Goal: Task Accomplishment & Management: Complete application form

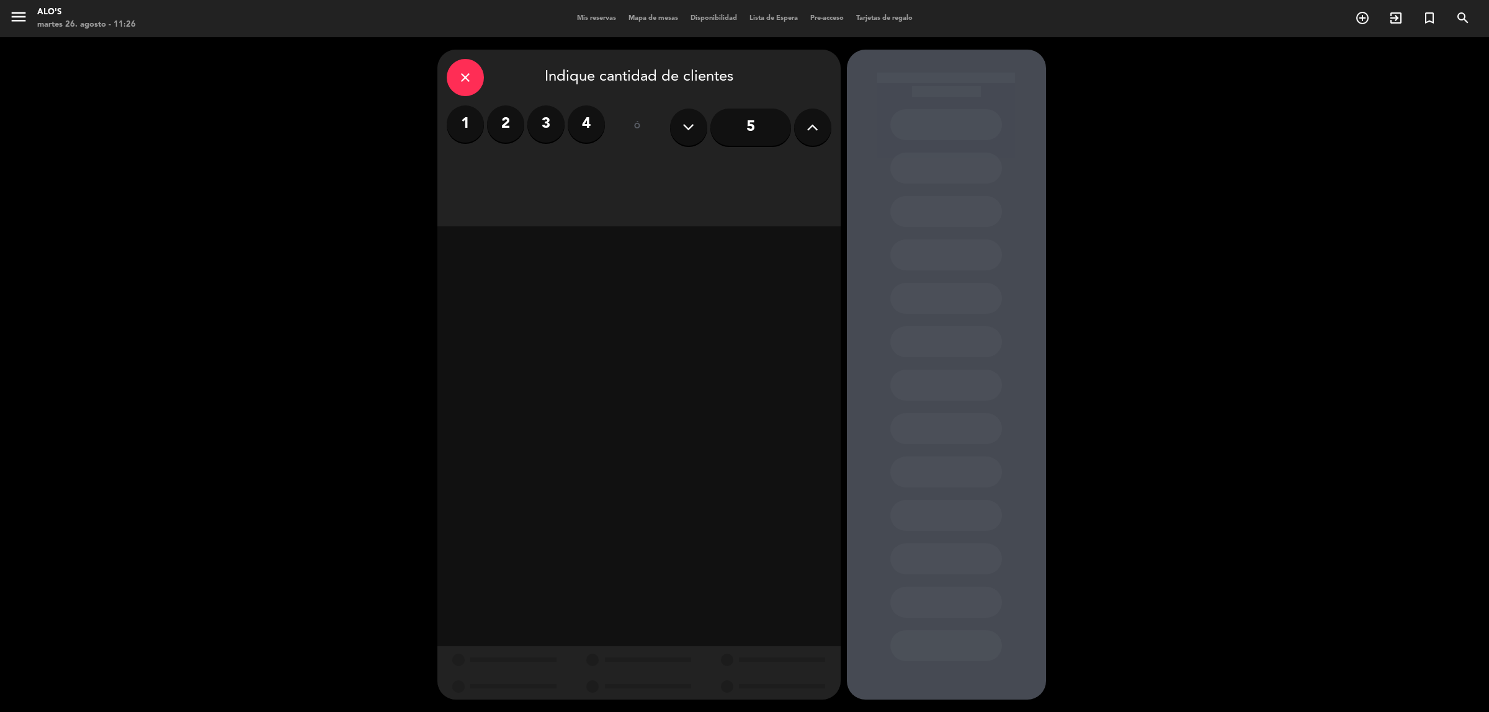
click at [586, 117] on label "4" at bounding box center [586, 123] width 37 height 37
click at [748, 174] on div "Cena" at bounding box center [735, 170] width 191 height 25
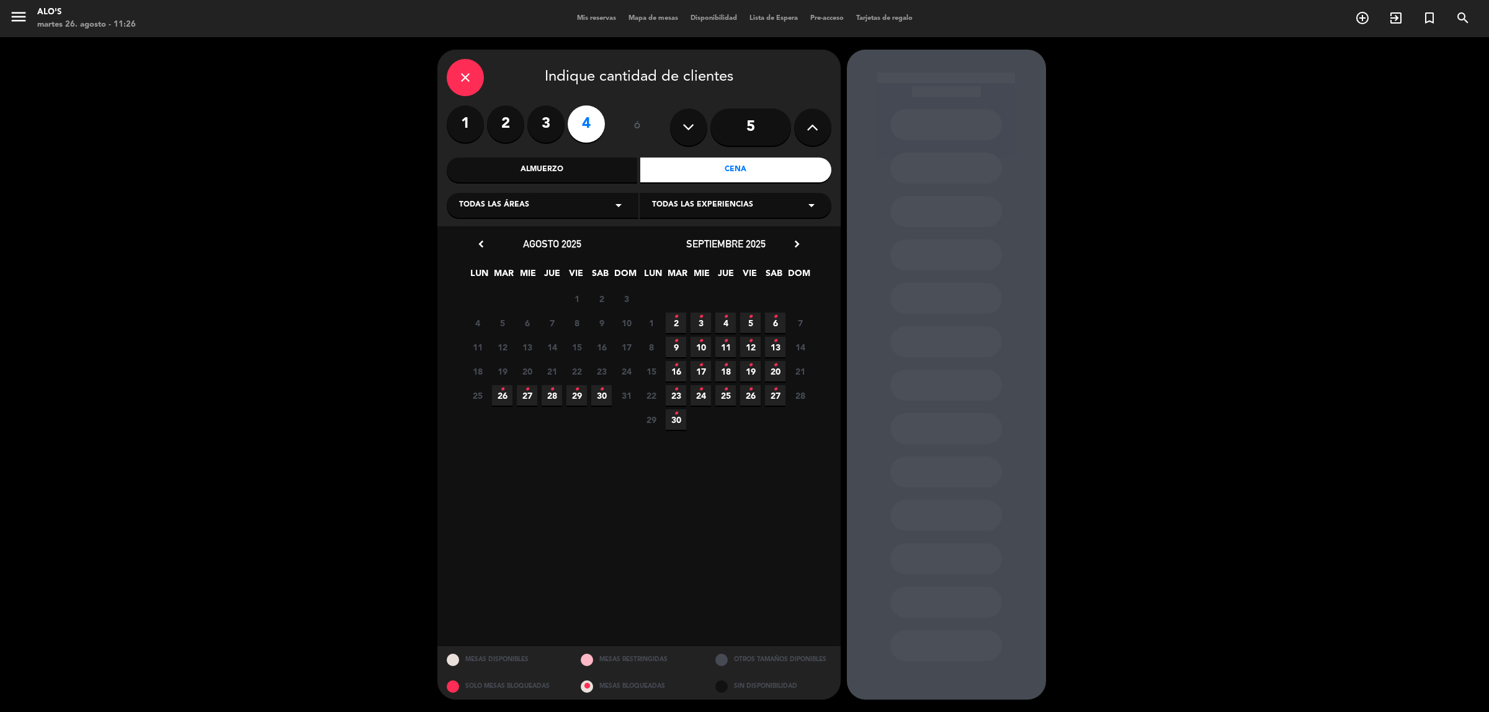
click at [526, 389] on icon "•" at bounding box center [527, 390] width 4 height 20
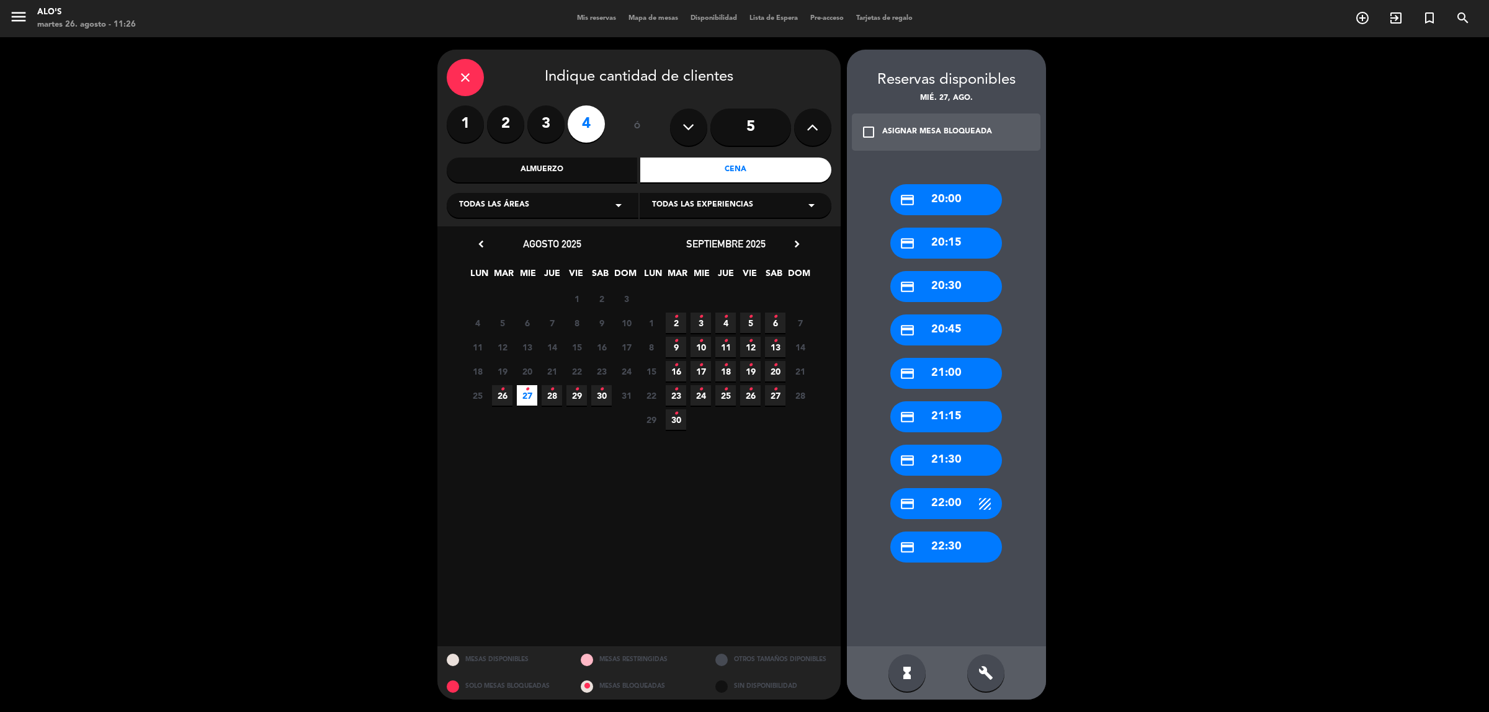
click at [926, 296] on div "credit_card 20:30" at bounding box center [946, 286] width 112 height 31
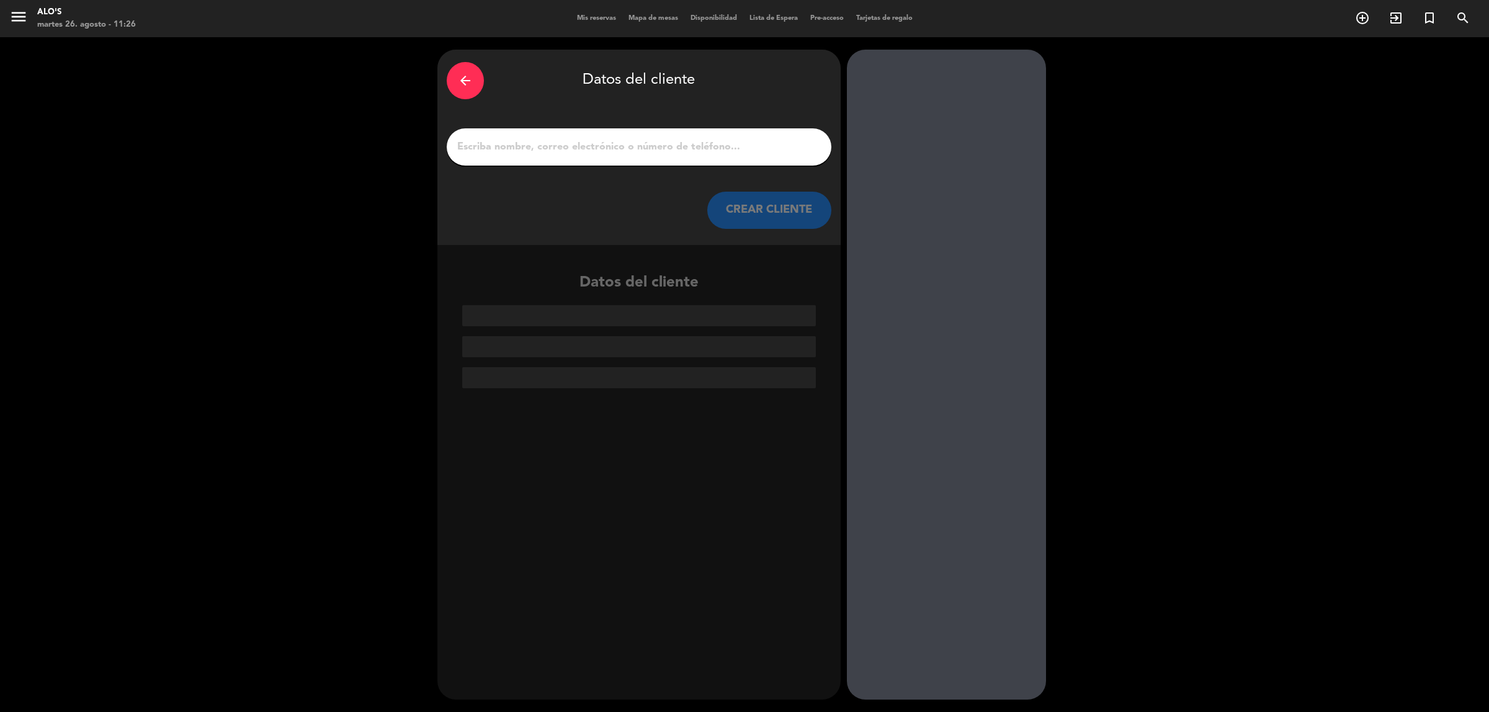
click at [643, 150] on input "1" at bounding box center [639, 146] width 366 height 17
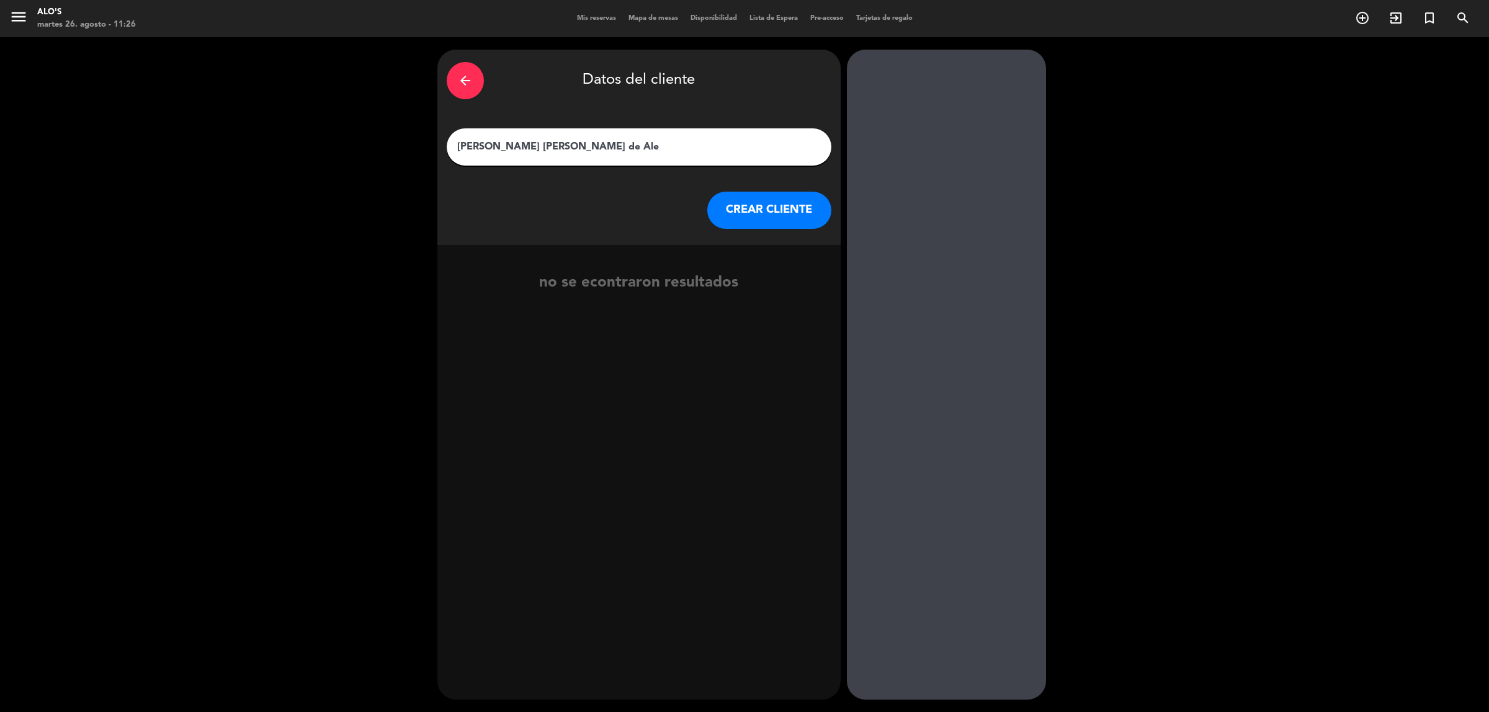
type input "[PERSON_NAME] [PERSON_NAME] de Ale"
click at [746, 216] on button "CREAR CLIENTE" at bounding box center [769, 210] width 124 height 37
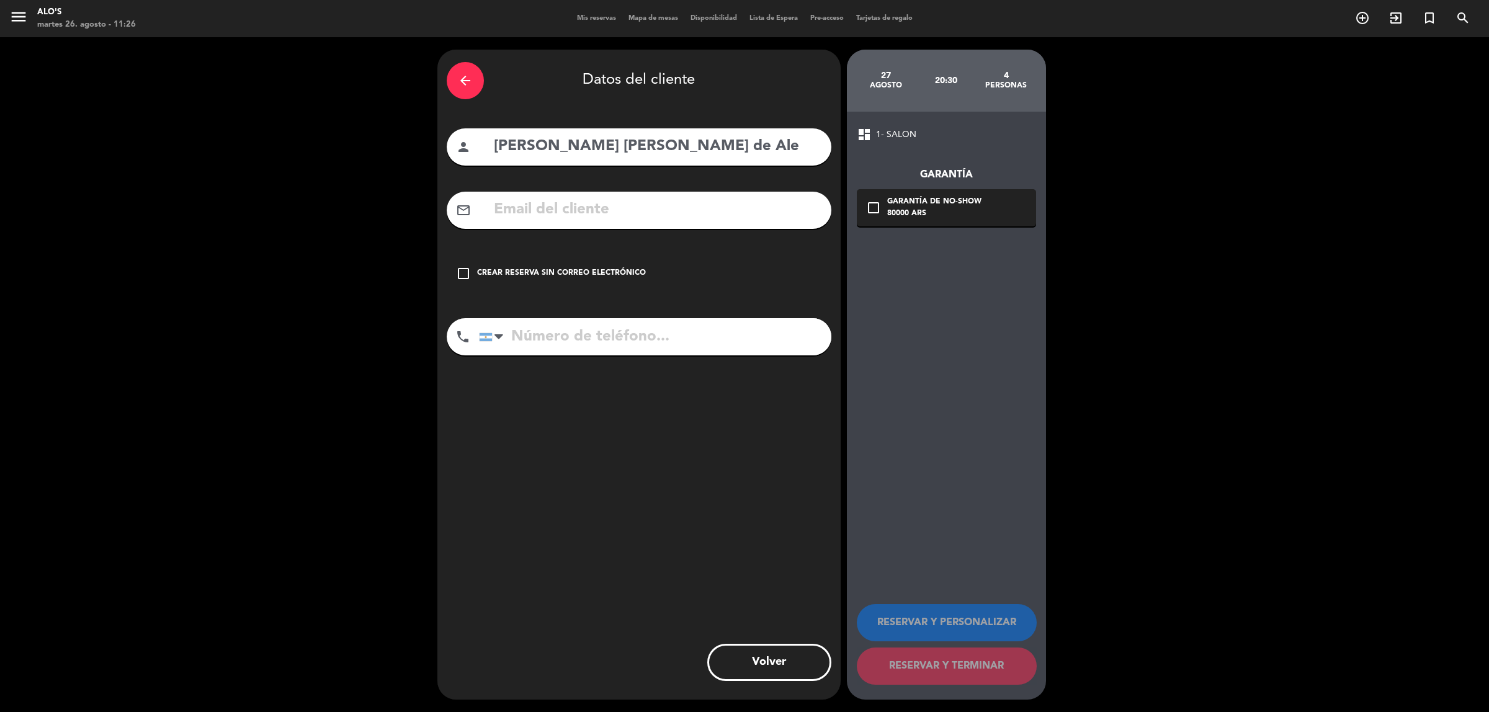
click at [501, 265] on div "check_box_outline_blank Crear reserva sin correo electrónico" at bounding box center [639, 273] width 385 height 37
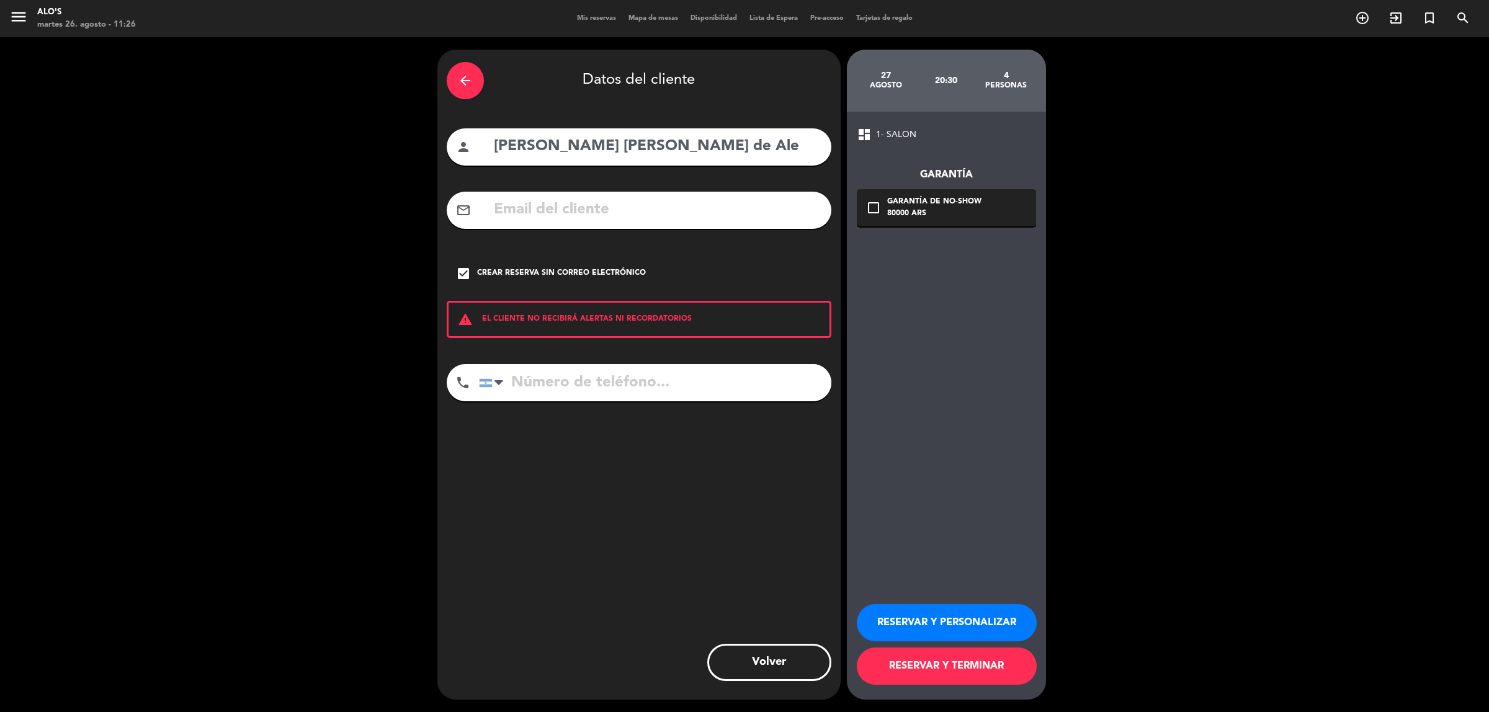
click at [940, 648] on button "RESERVAR Y TERMINAR" at bounding box center [947, 666] width 180 height 37
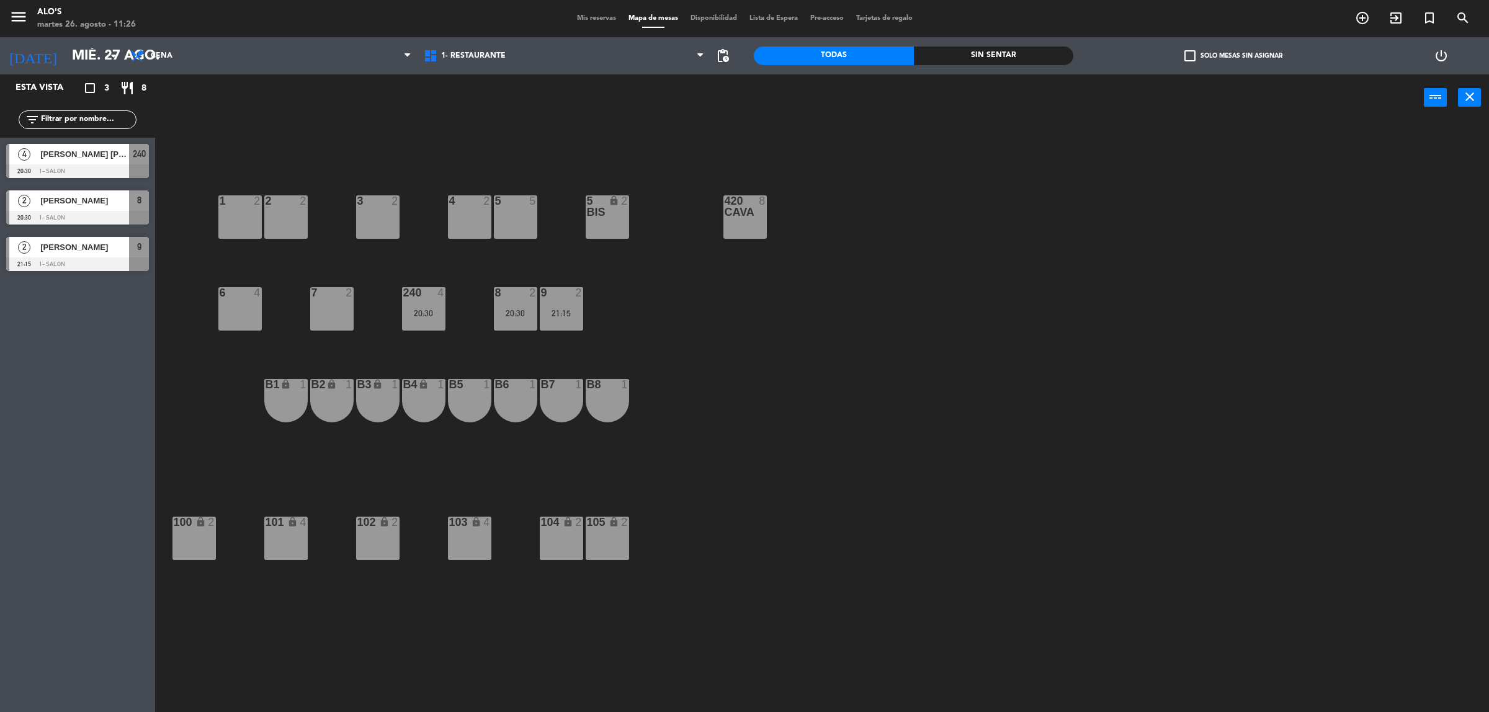
click at [875, 355] on div "3 2 4 2 5 5 5 bis lock 2 420 CAVA 8 1 2 2 2 7 2 8 2 20:30 9 2 21:15 240 4 20:30…" at bounding box center [829, 422] width 1319 height 591
click at [578, 17] on span "Mis reservas" at bounding box center [596, 18] width 51 height 7
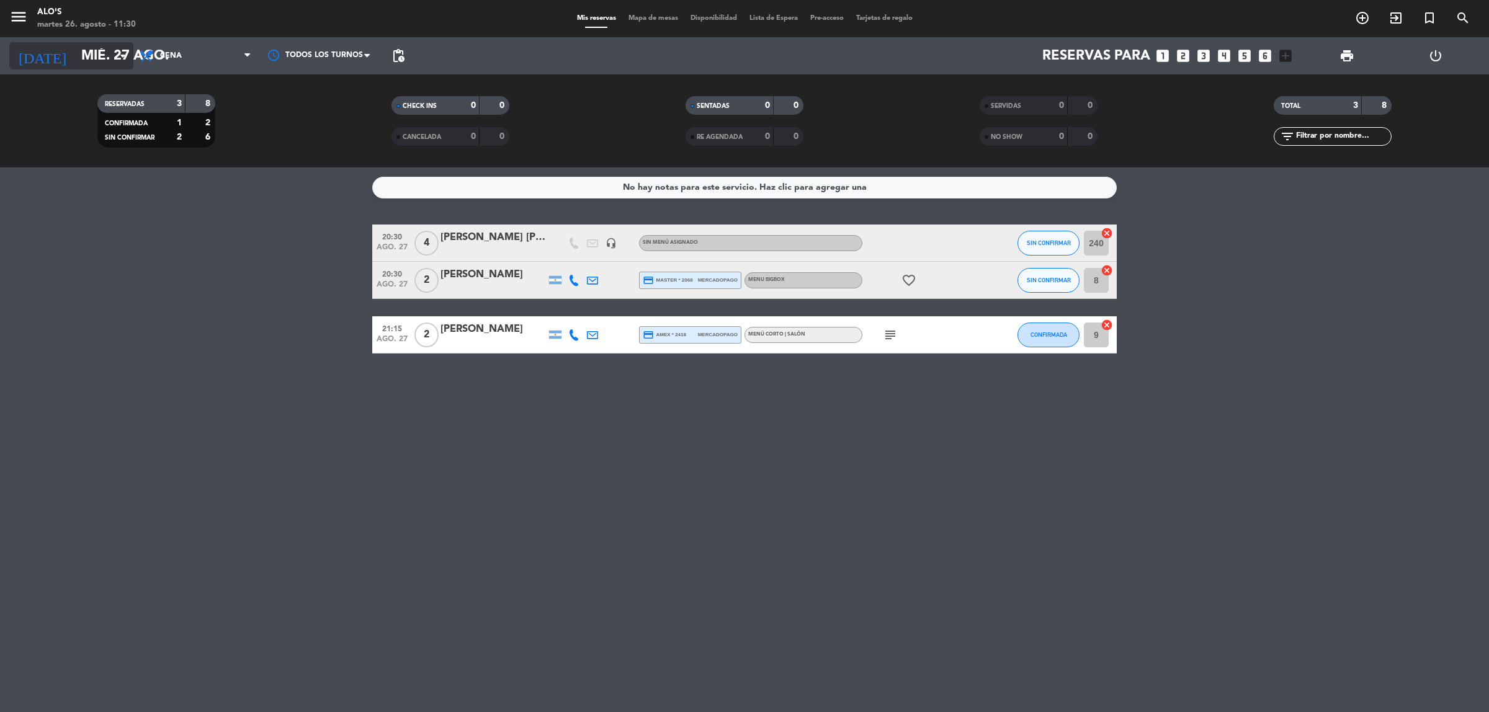
click at [75, 48] on input "mié. 27 ago." at bounding box center [161, 56] width 173 height 28
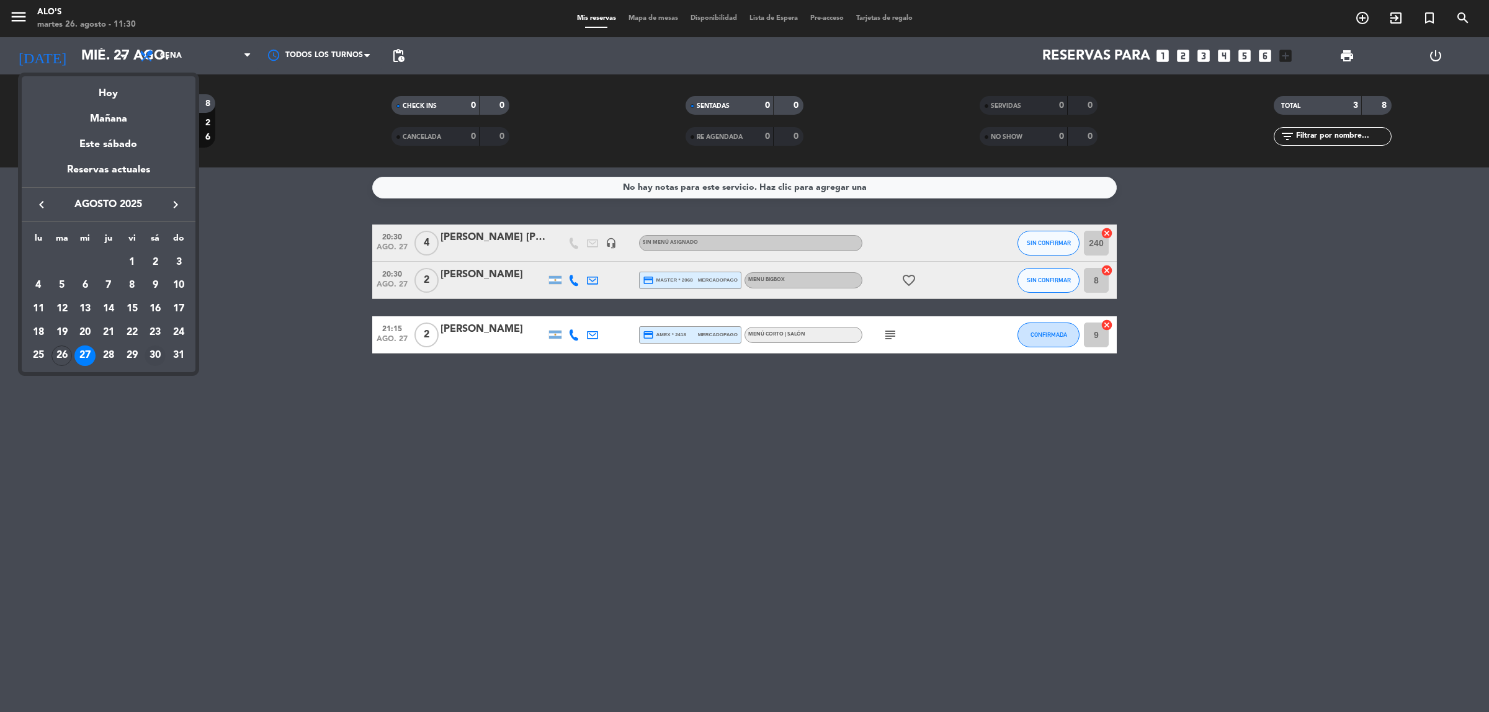
click at [159, 354] on div "30" at bounding box center [155, 356] width 21 height 21
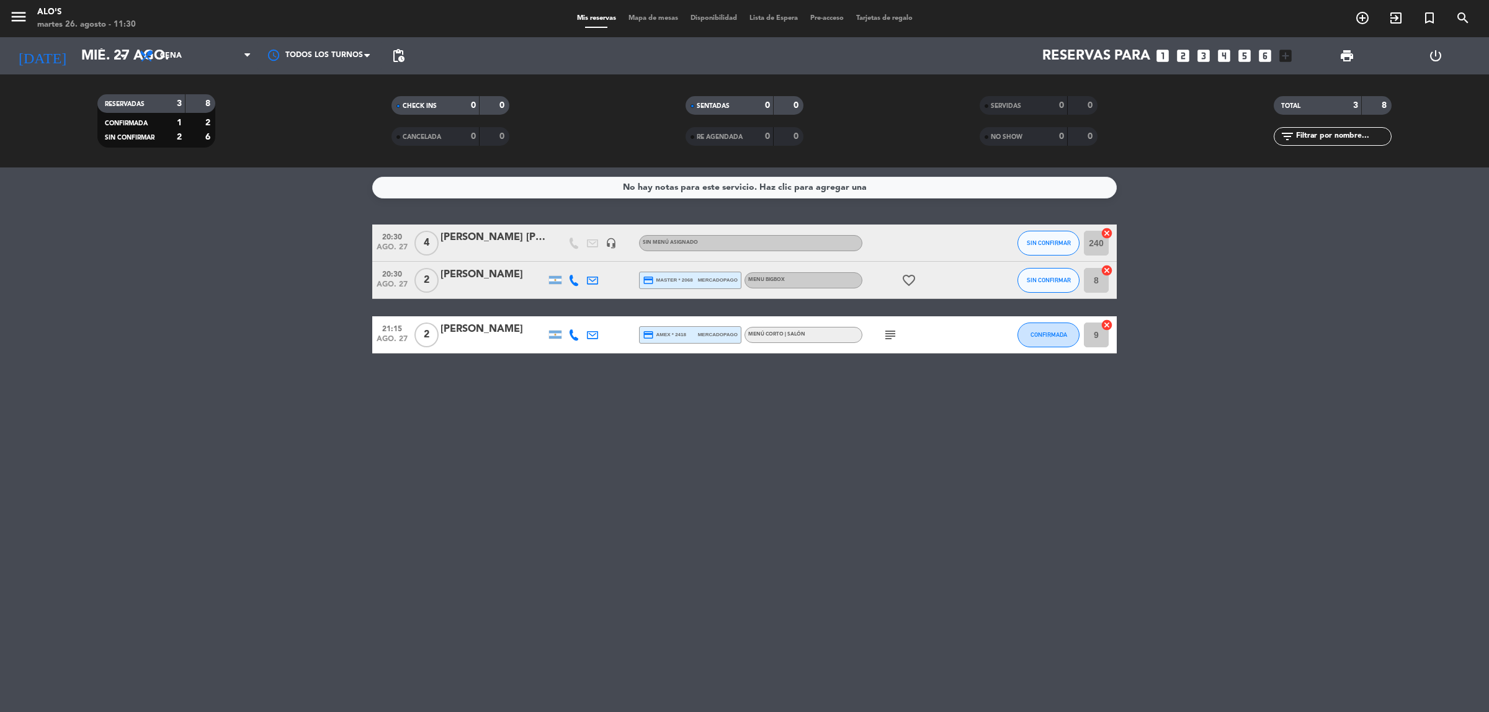
type input "sáb. 30 ago."
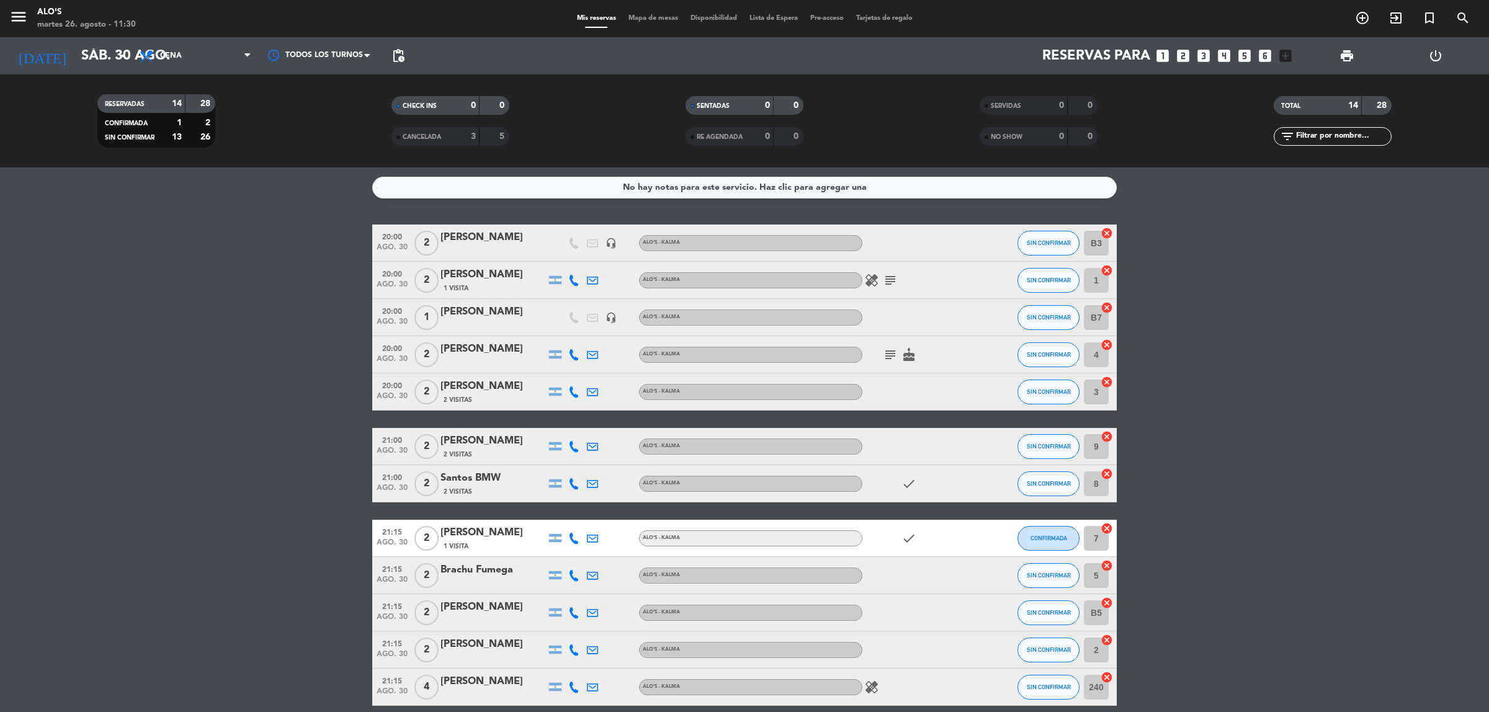
click at [656, 16] on span "Mapa de mesas" at bounding box center [653, 18] width 62 height 7
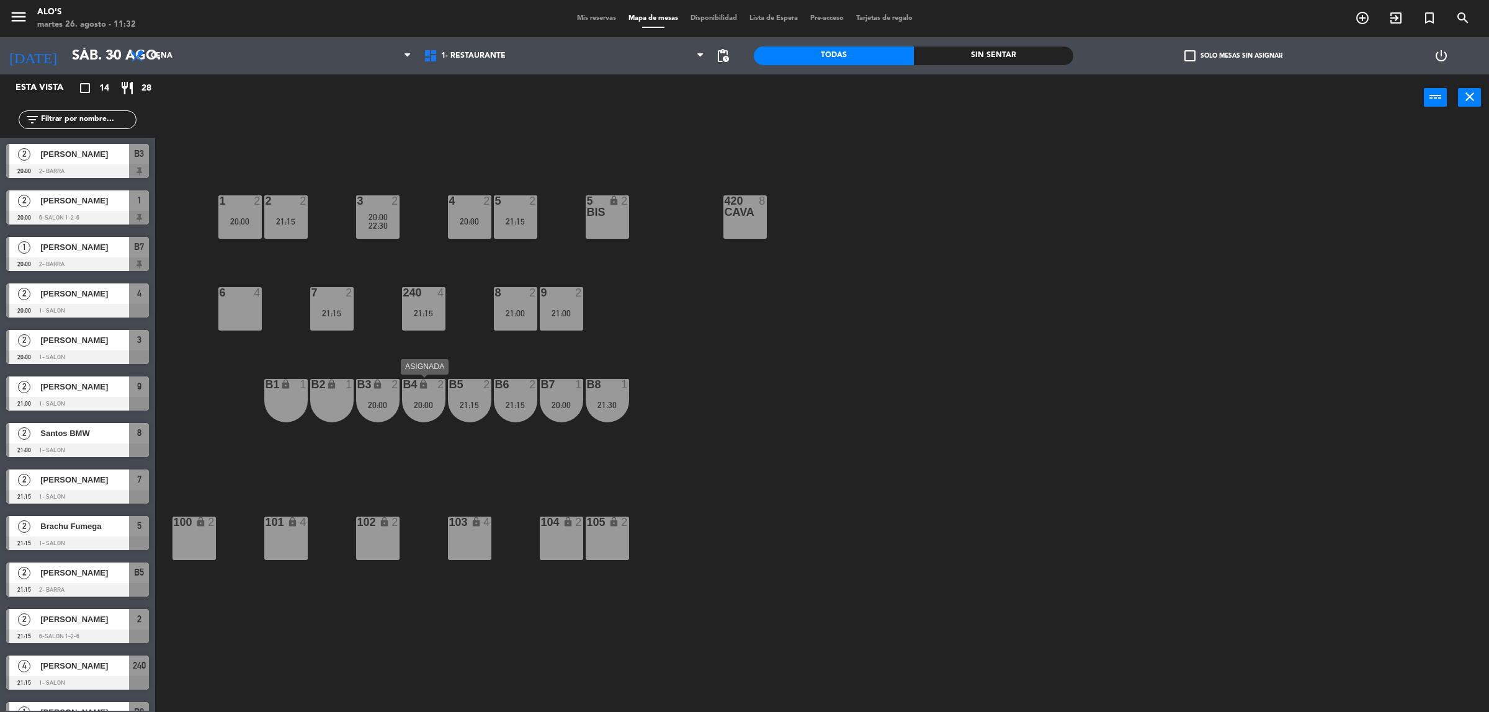
click at [411, 406] on div "20:00" at bounding box center [423, 405] width 43 height 9
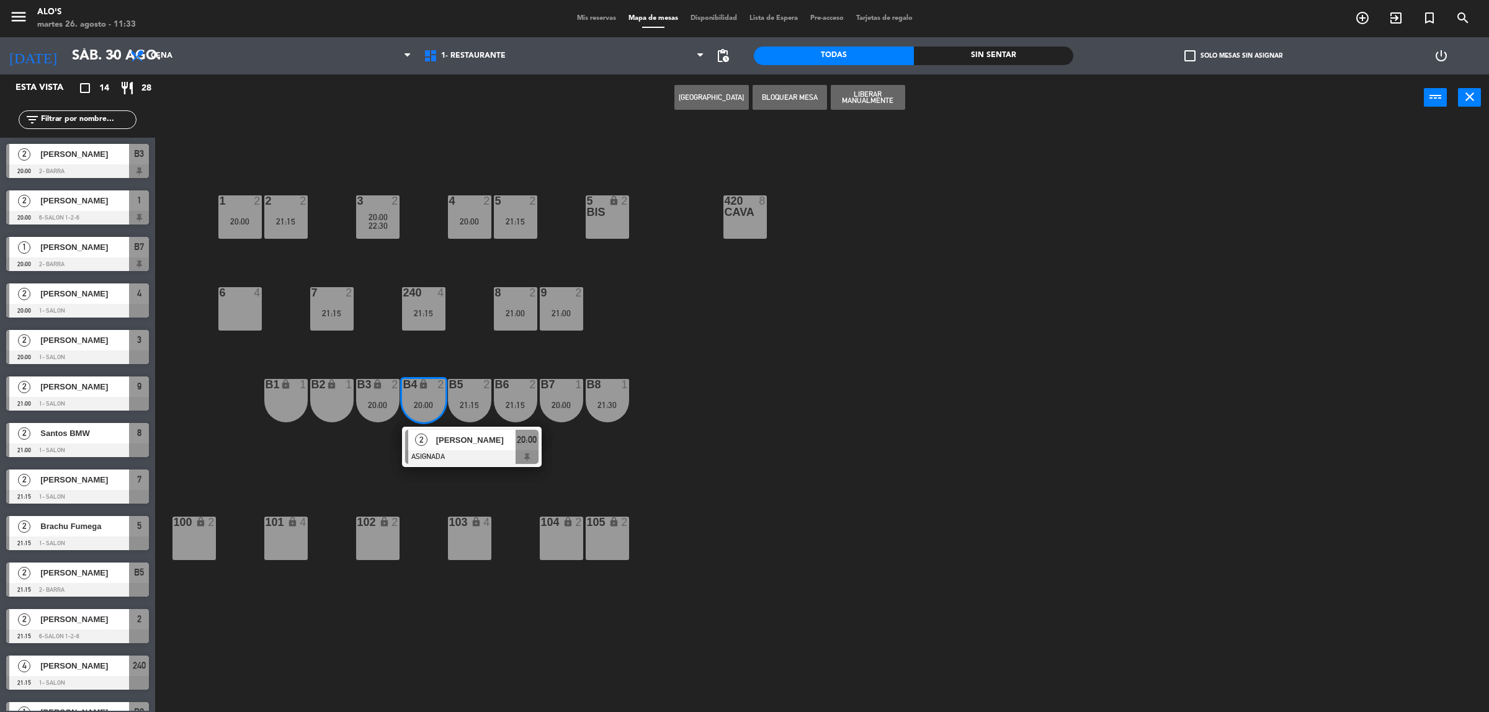
click at [382, 472] on div "3 2 20:00 22:30 4 2 20:00 5 2 21:15 5 bis lock 2 420 CAVA 8 1 2 20:00 2 2 21:15…" at bounding box center [829, 422] width 1319 height 591
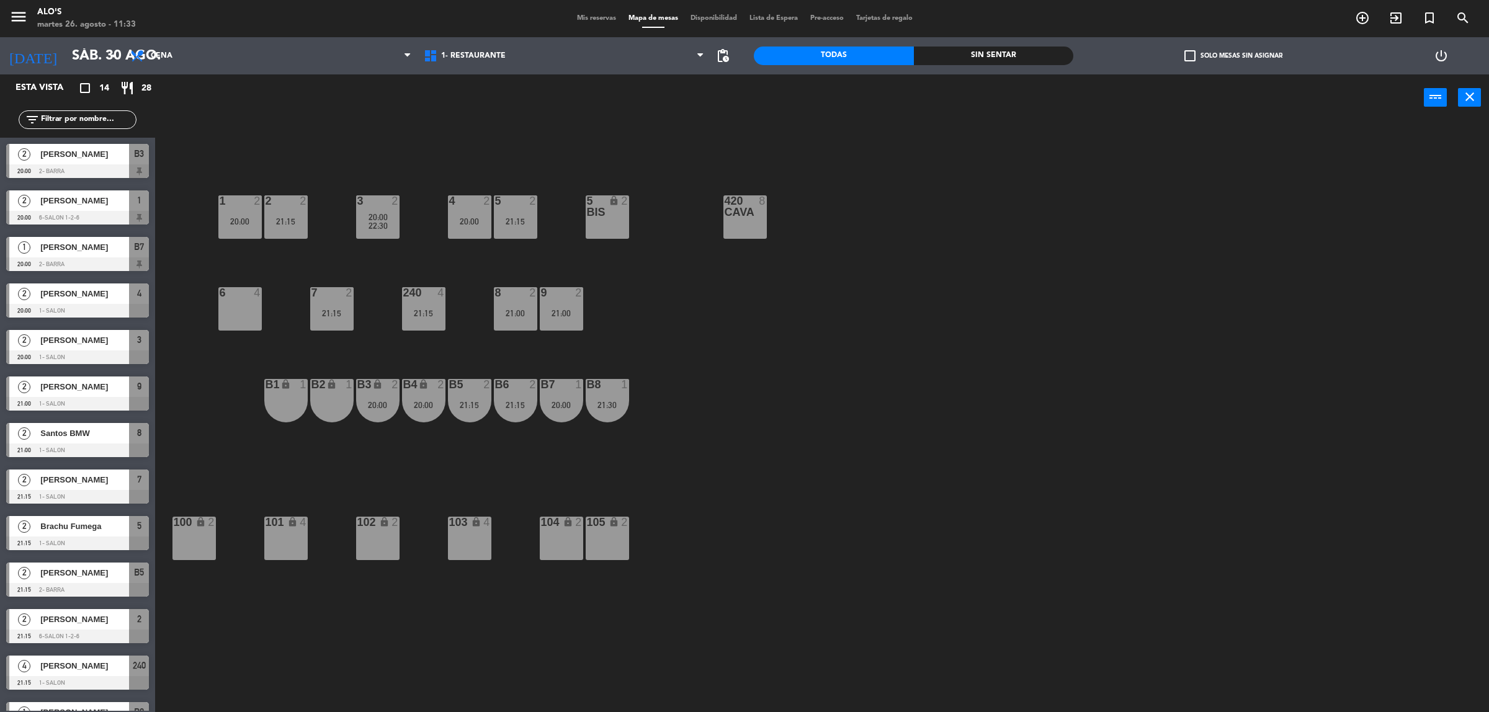
click at [526, 411] on div "B6 2 21:15" at bounding box center [515, 400] width 43 height 43
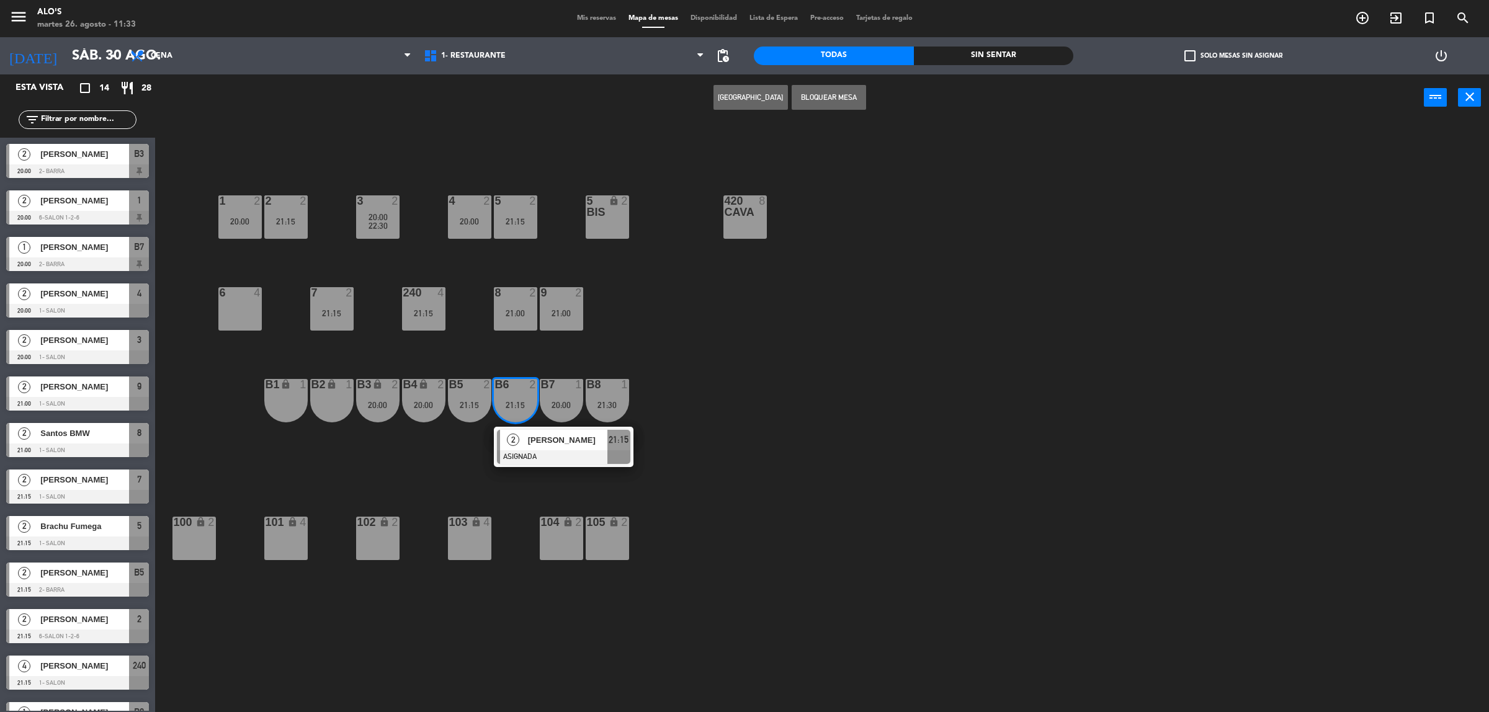
click at [457, 454] on div "3 2 20:00 22:30 4 2 20:00 5 2 21:15 5 bis lock 2 420 CAVA 8 1 2 20:00 2 2 21:15…" at bounding box center [829, 422] width 1319 height 591
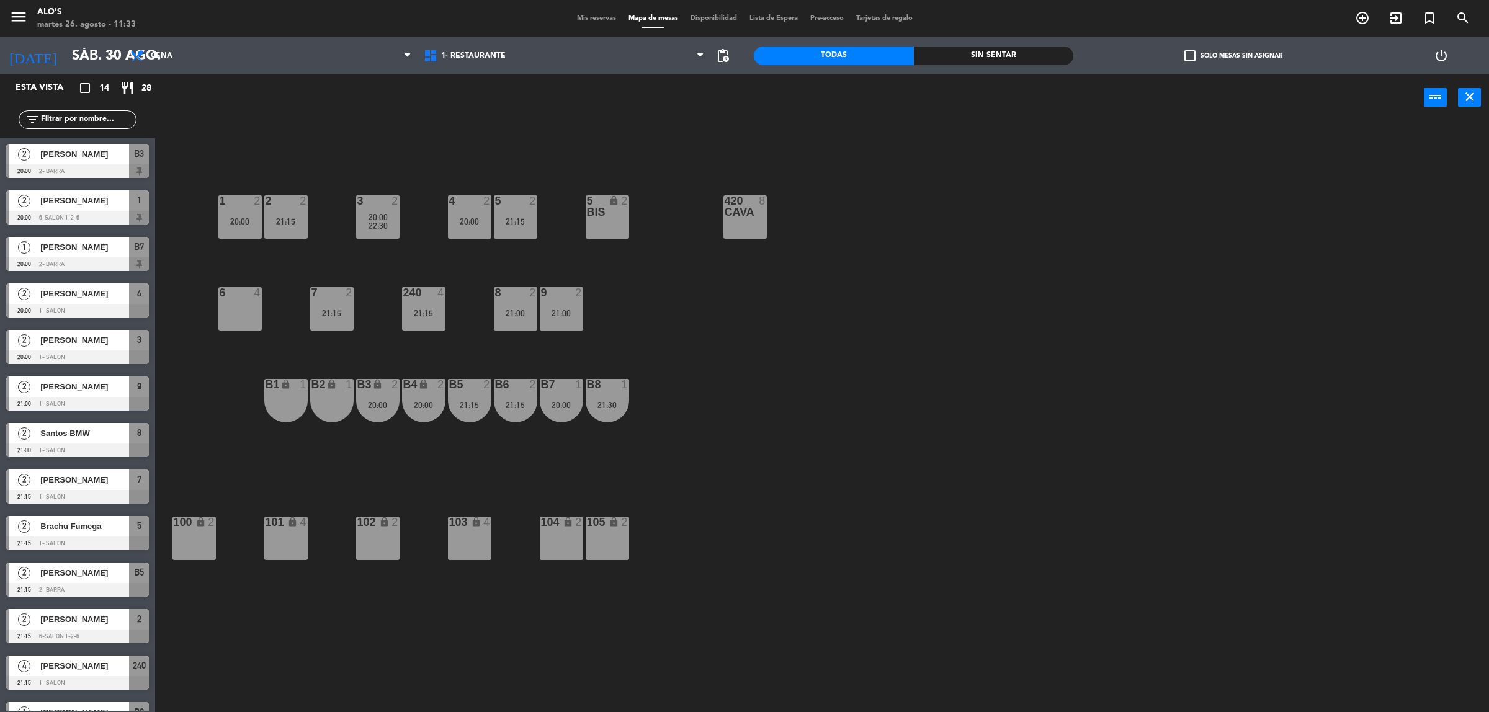
click at [566, 396] on div "B7 1 20:00" at bounding box center [561, 400] width 43 height 43
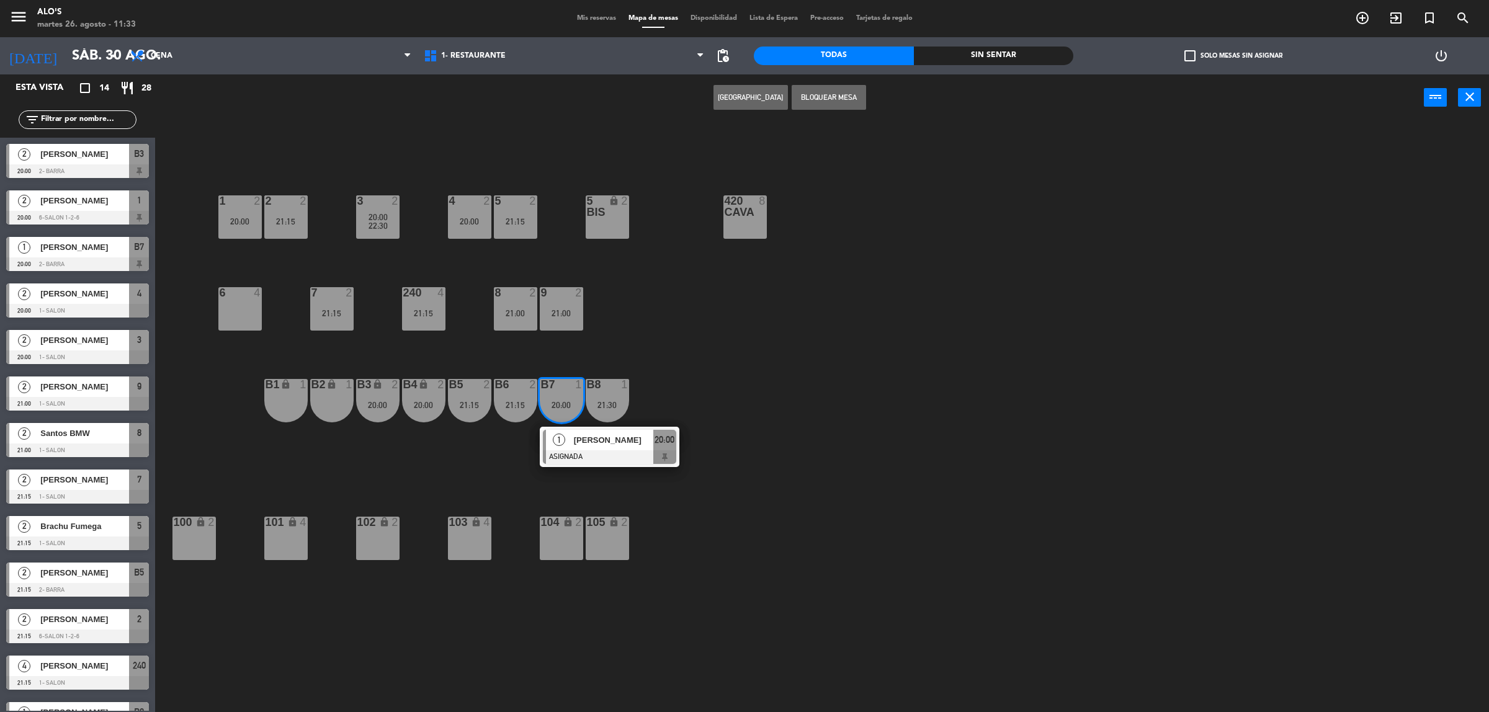
drag, startPoint x: 767, startPoint y: 428, endPoint x: 743, endPoint y: 420, distance: 24.9
click at [767, 428] on div "3 2 20:00 22:30 4 2 20:00 5 2 21:15 5 bis lock 2 420 CAVA 8 1 2 20:00 2 2 21:15…" at bounding box center [829, 422] width 1319 height 591
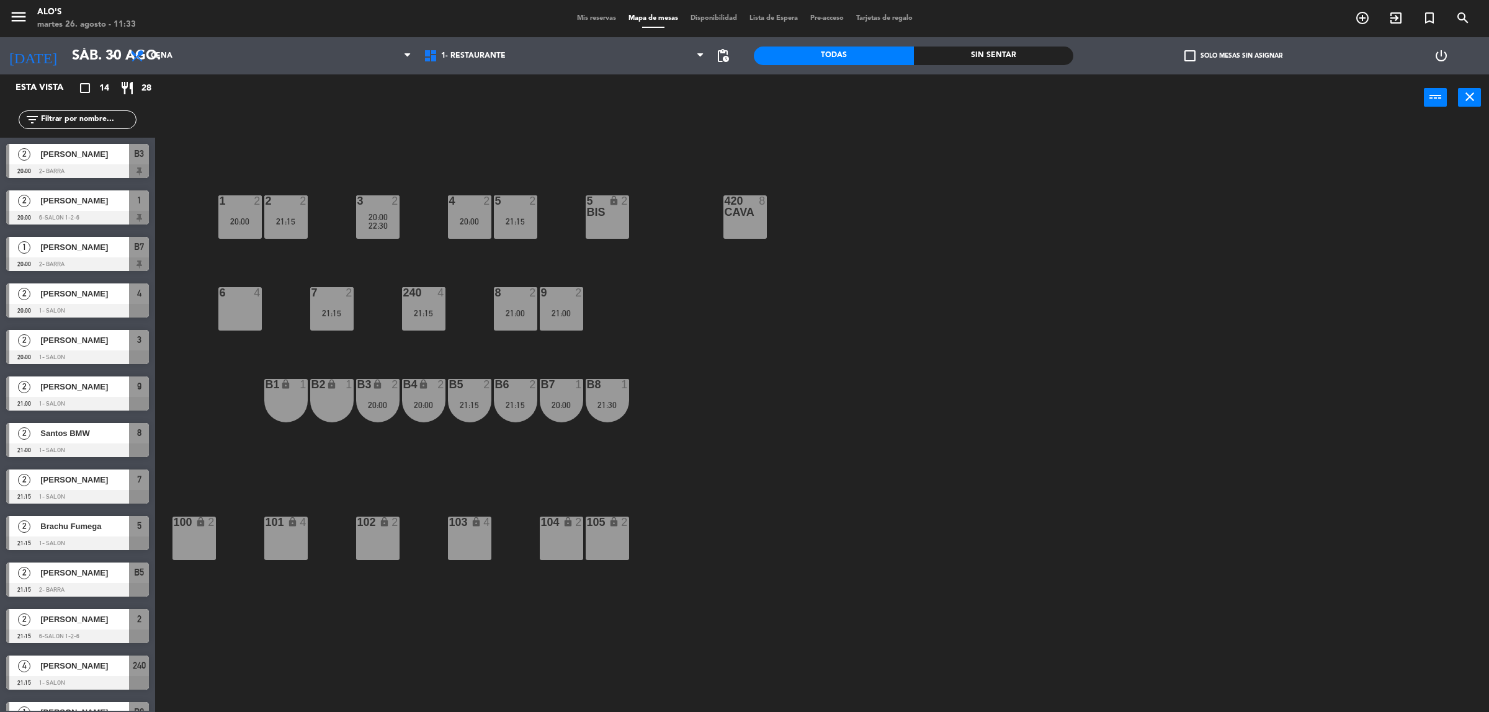
click at [609, 393] on div "B8 1 21:30" at bounding box center [607, 400] width 43 height 43
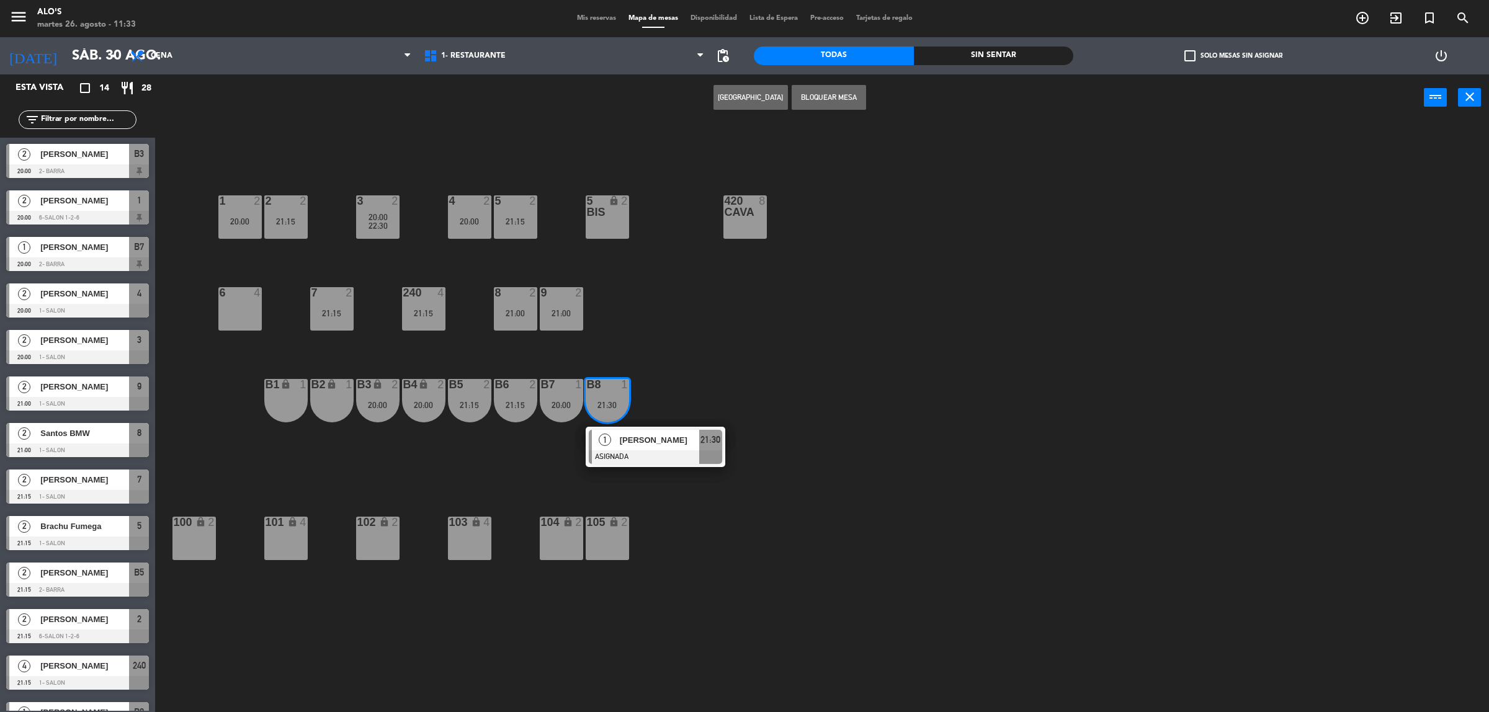
click at [752, 385] on div "3 2 20:00 22:30 4 2 20:00 5 2 21:15 5 bis lock 2 420 CAVA 8 1 2 20:00 2 2 21:15…" at bounding box center [829, 422] width 1319 height 591
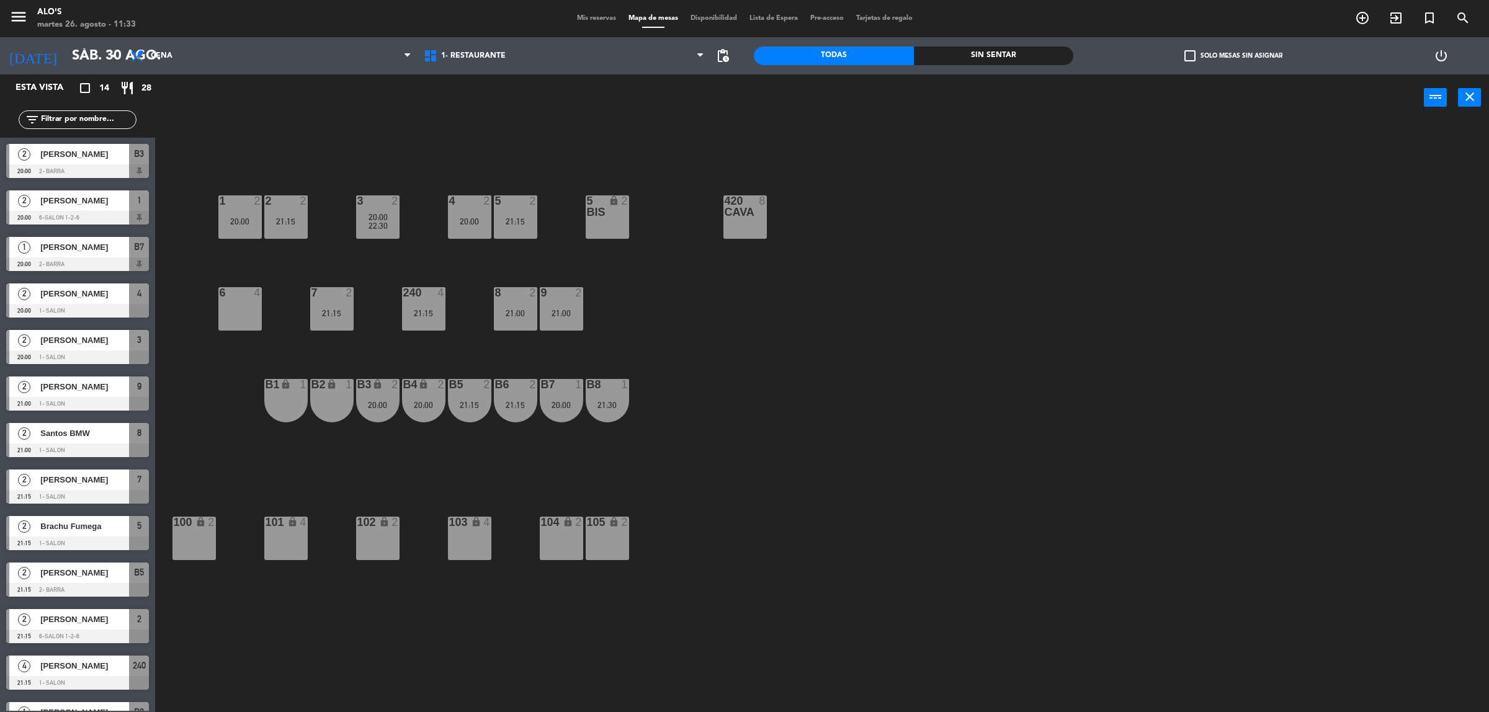
click at [388, 390] on div "2" at bounding box center [398, 385] width 20 height 12
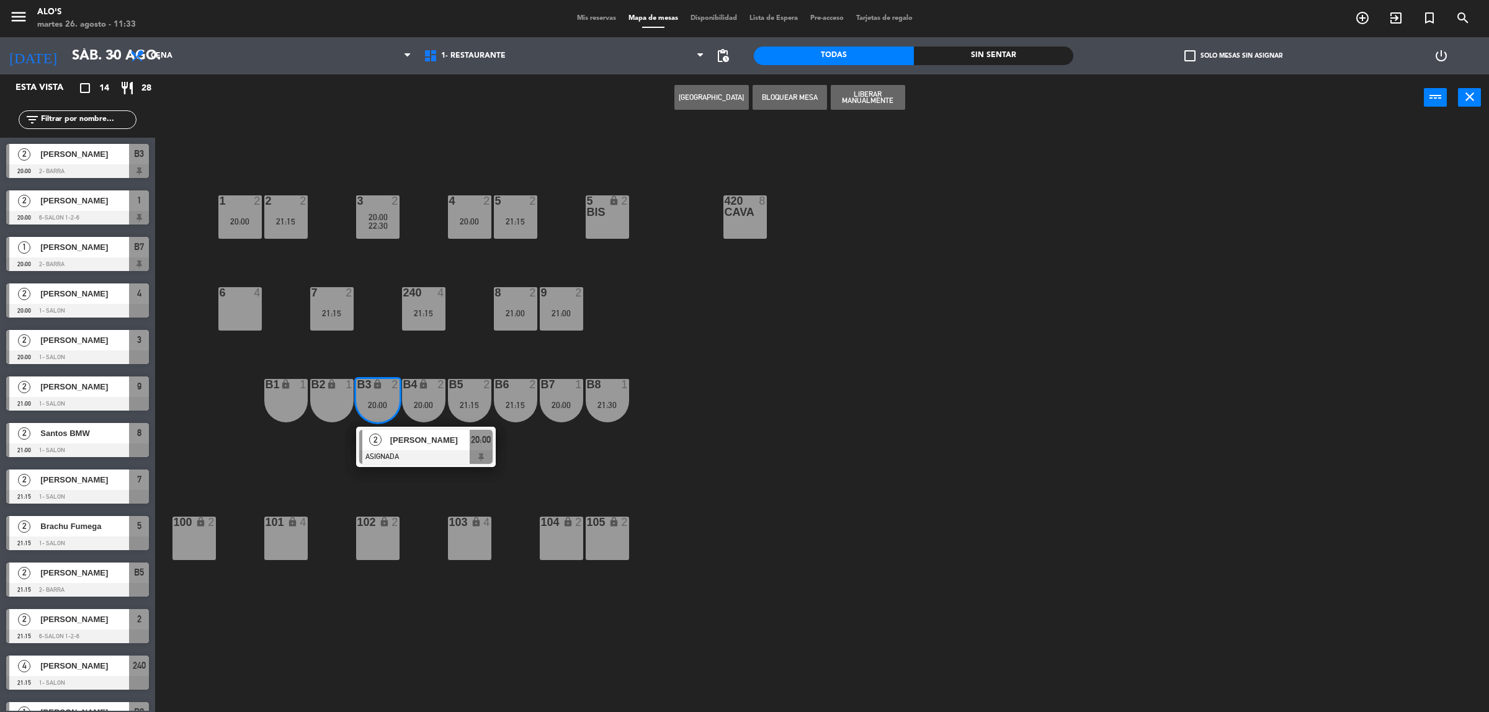
click at [266, 475] on div "3 2 20:00 22:30 4 2 20:00 5 2 21:15 5 bis lock 2 420 CAVA 8 1 2 20:00 2 2 21:15…" at bounding box center [829, 422] width 1319 height 591
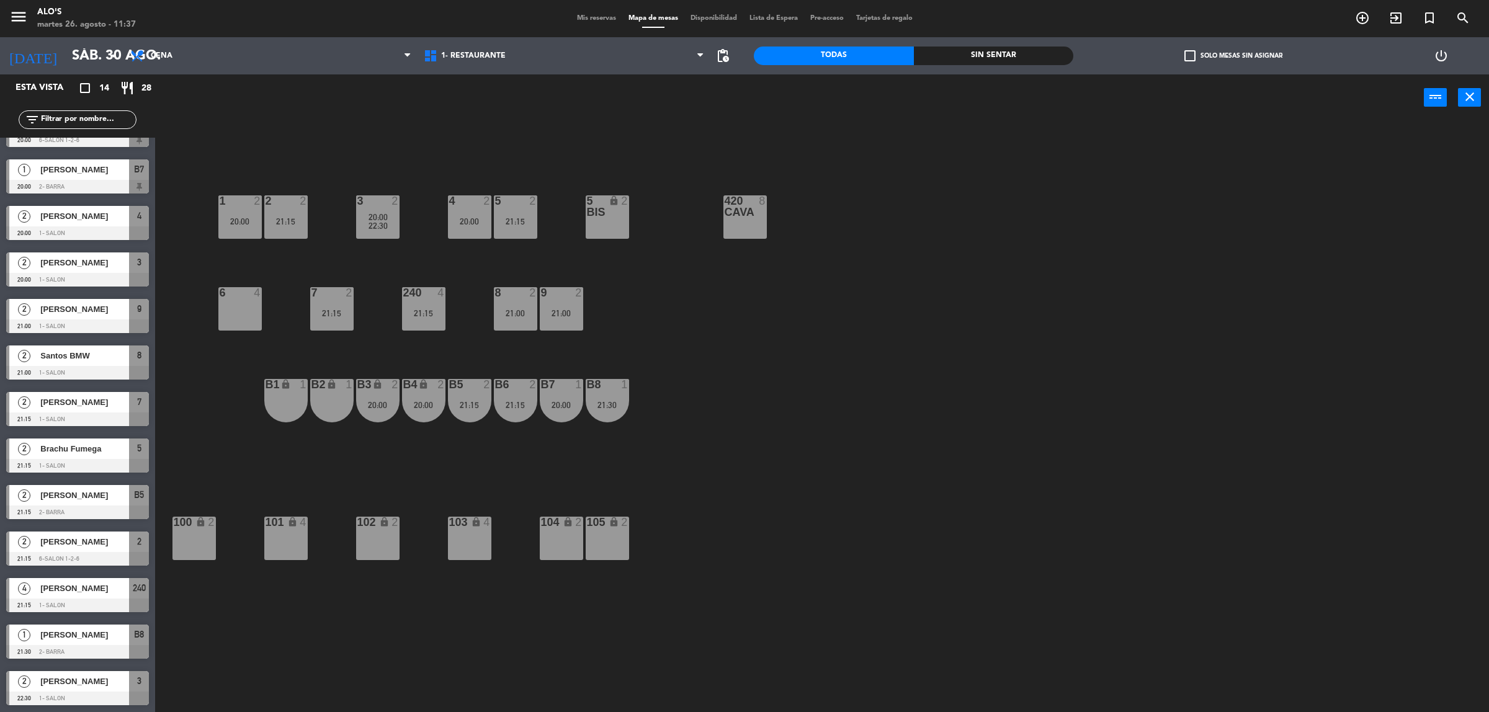
scroll to position [78, 0]
click at [112, 51] on icon "arrow_drop_down" at bounding box center [113, 55] width 15 height 15
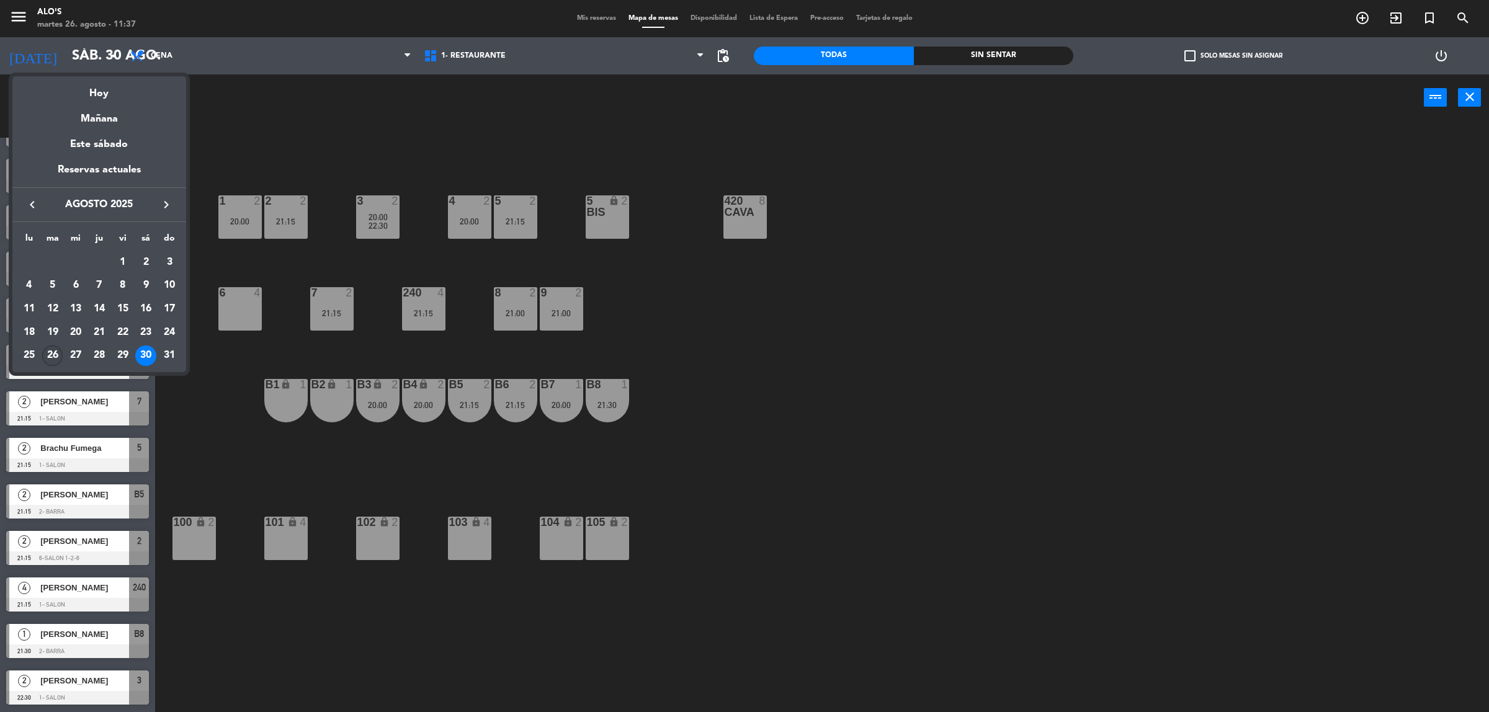
click at [48, 358] on div "26" at bounding box center [52, 356] width 21 height 21
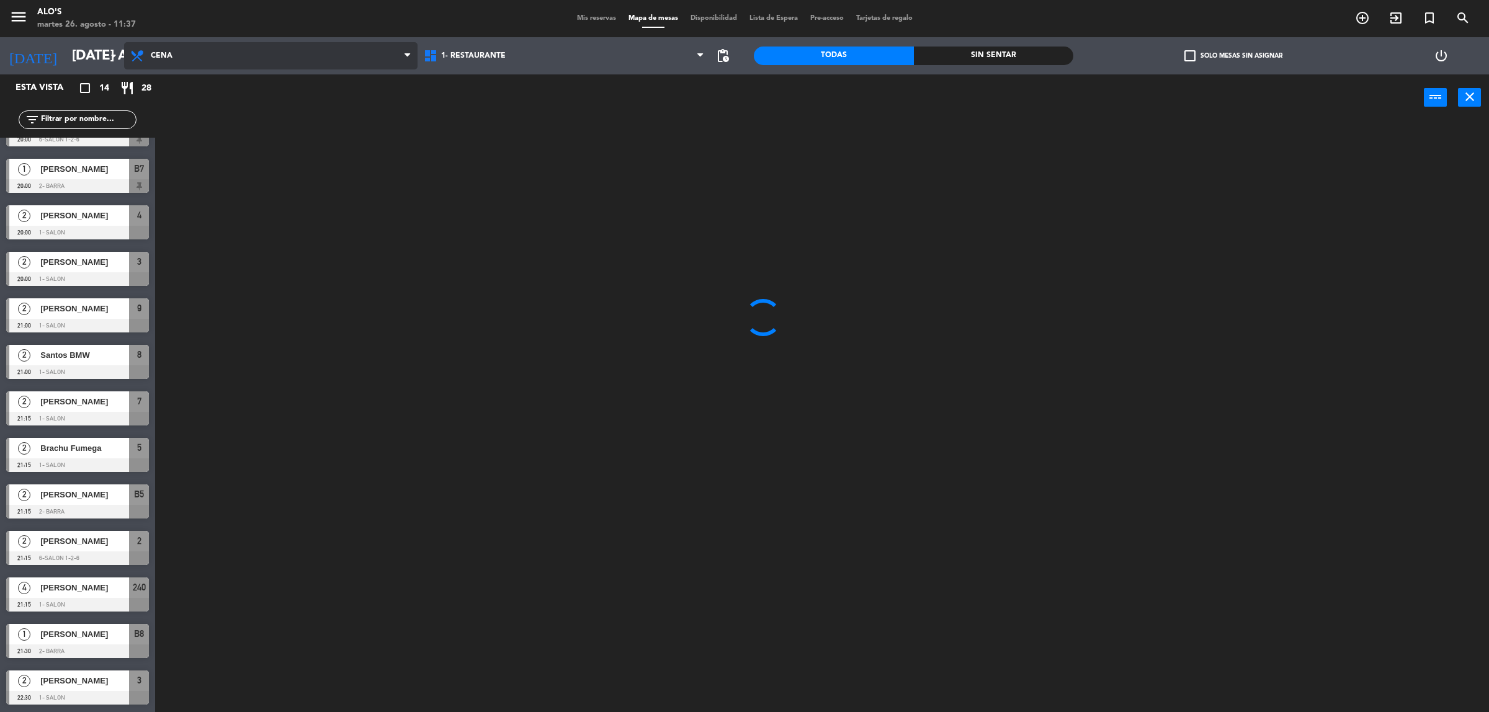
scroll to position [0, 0]
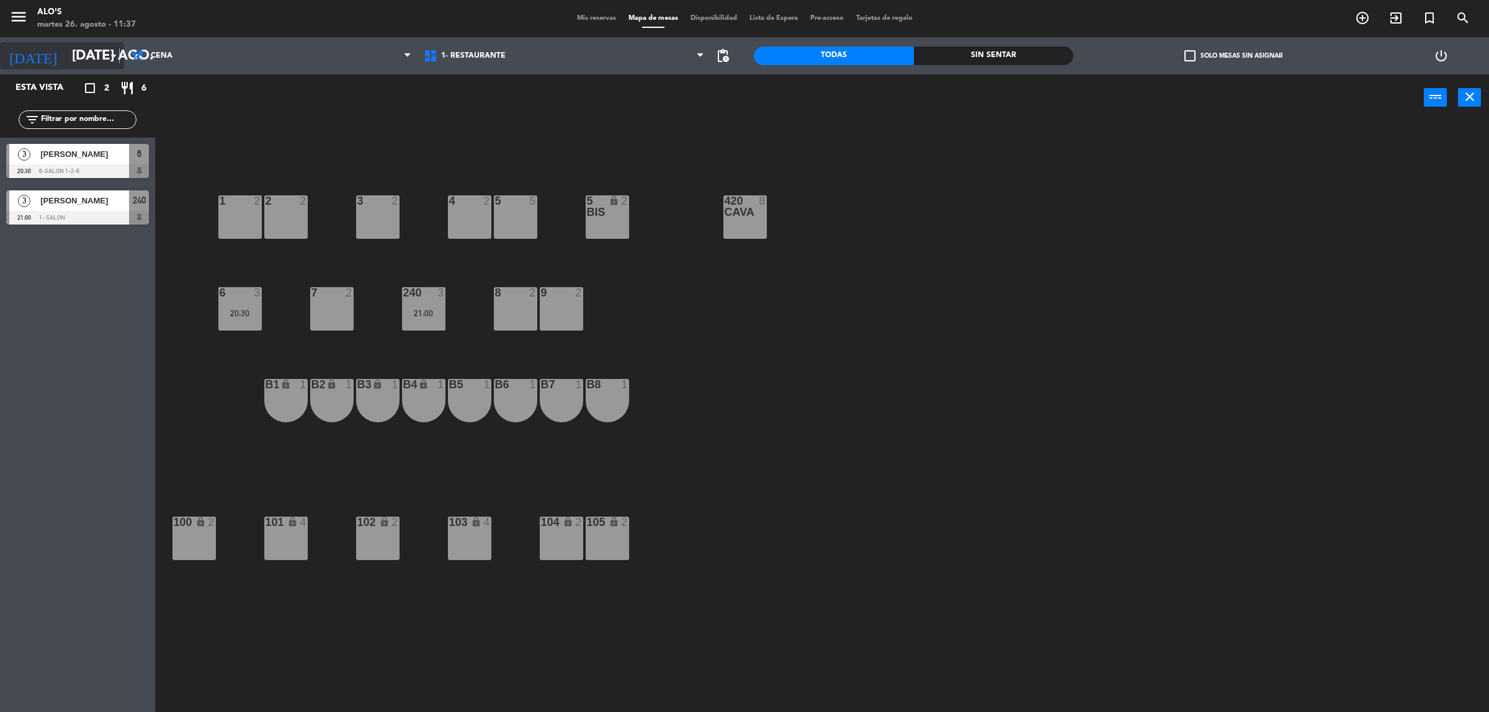
click at [118, 54] on icon "arrow_drop_down" at bounding box center [113, 55] width 15 height 15
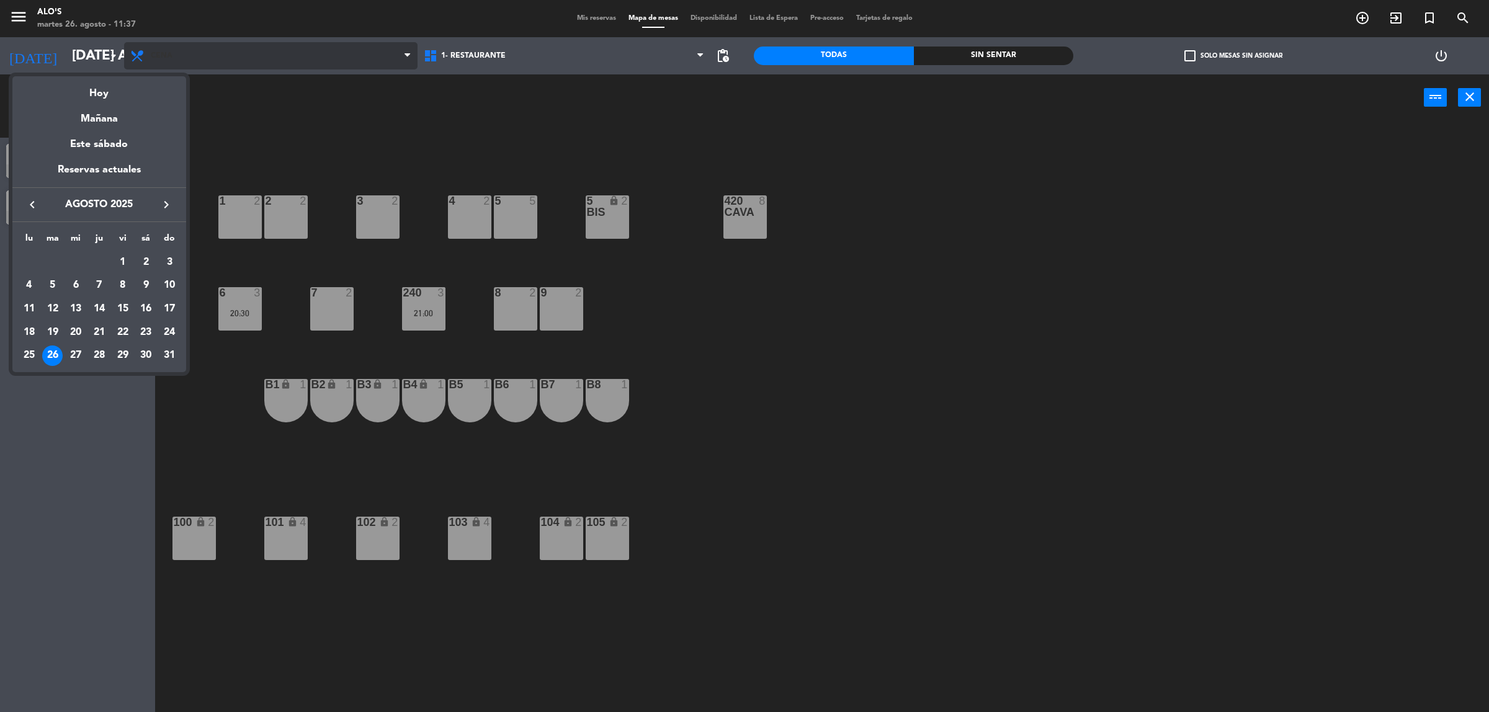
drag, startPoint x: 195, startPoint y: 53, endPoint x: 172, endPoint y: 51, distance: 23.6
click at [194, 53] on div at bounding box center [744, 356] width 1489 height 712
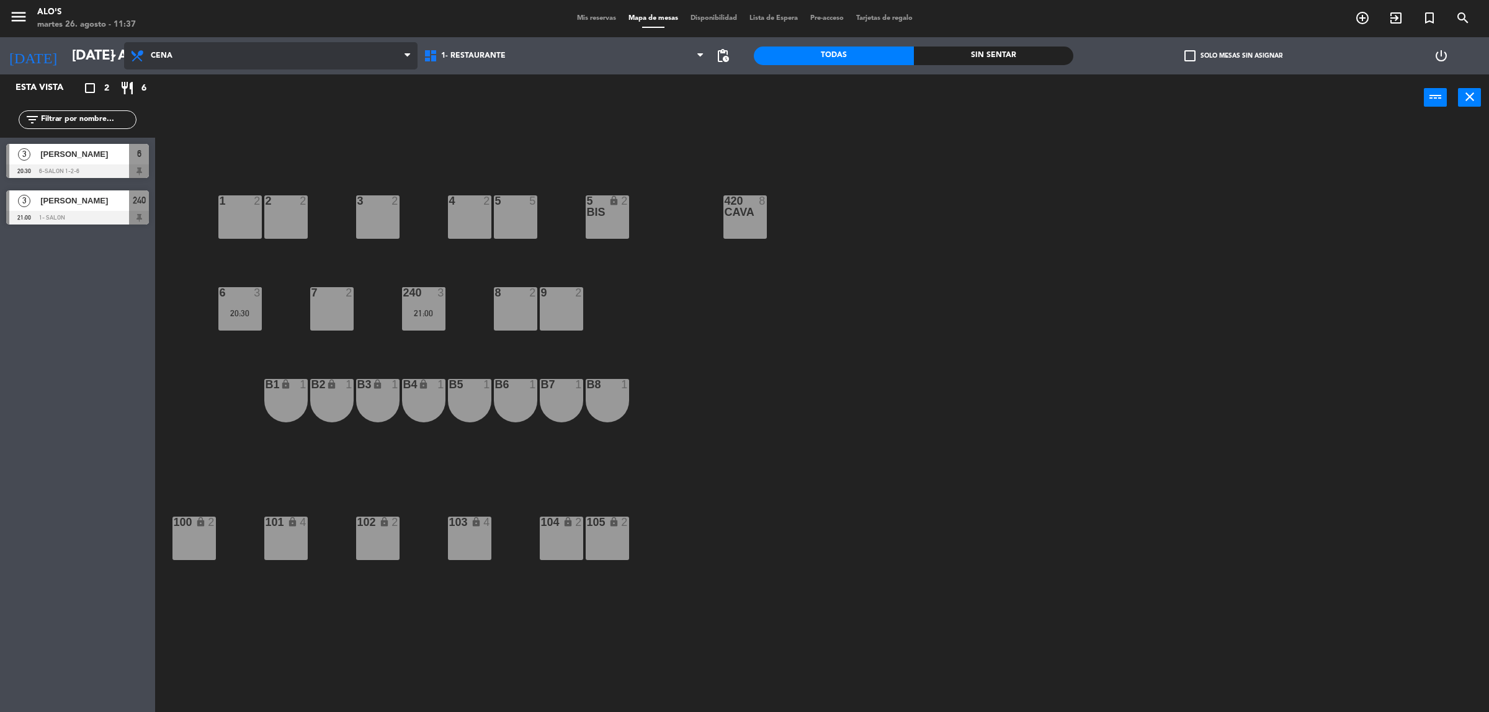
click at [174, 47] on span "Cena" at bounding box center [270, 55] width 293 height 27
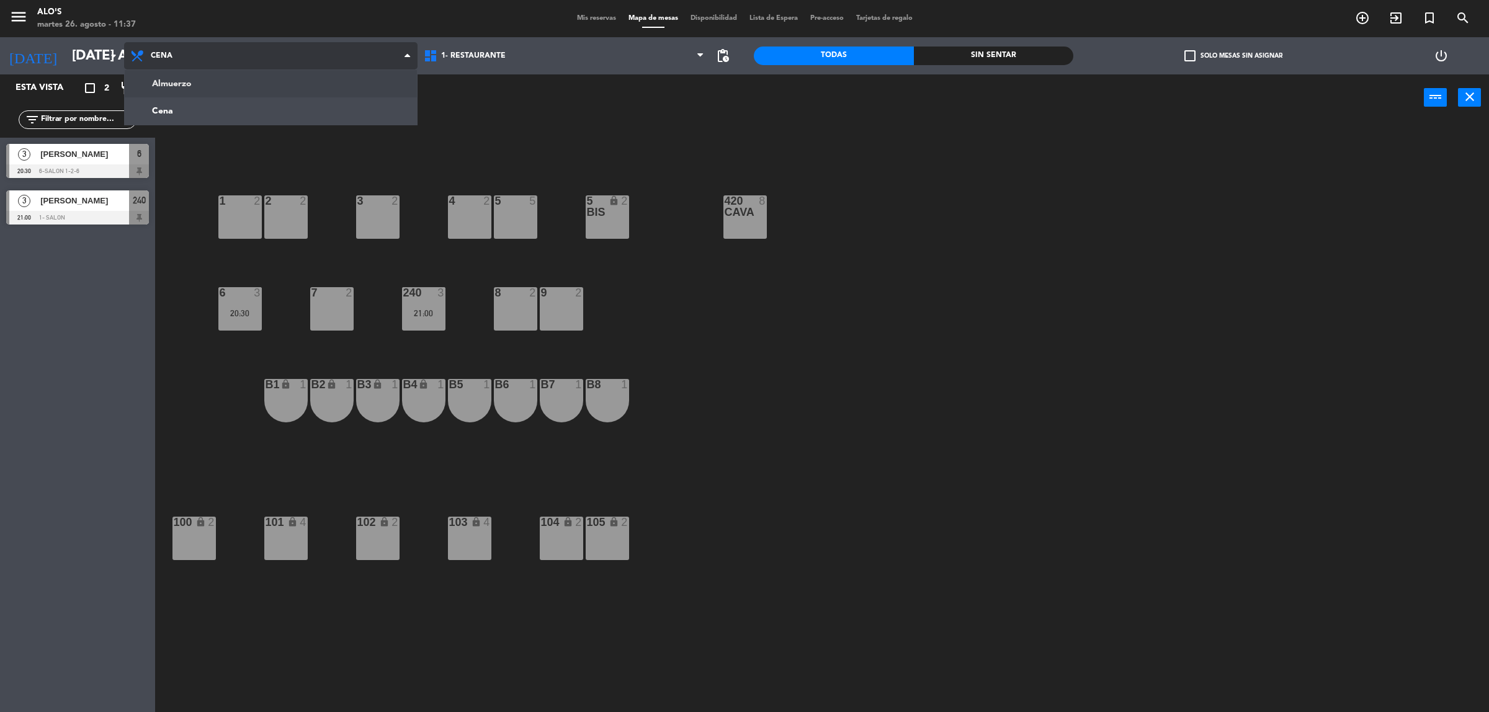
click at [209, 87] on ng-component "menu Alo's martes 26. agosto - 11:37 Mis reservas Mapa de mesas Disponibilidad …" at bounding box center [744, 359] width 1489 height 718
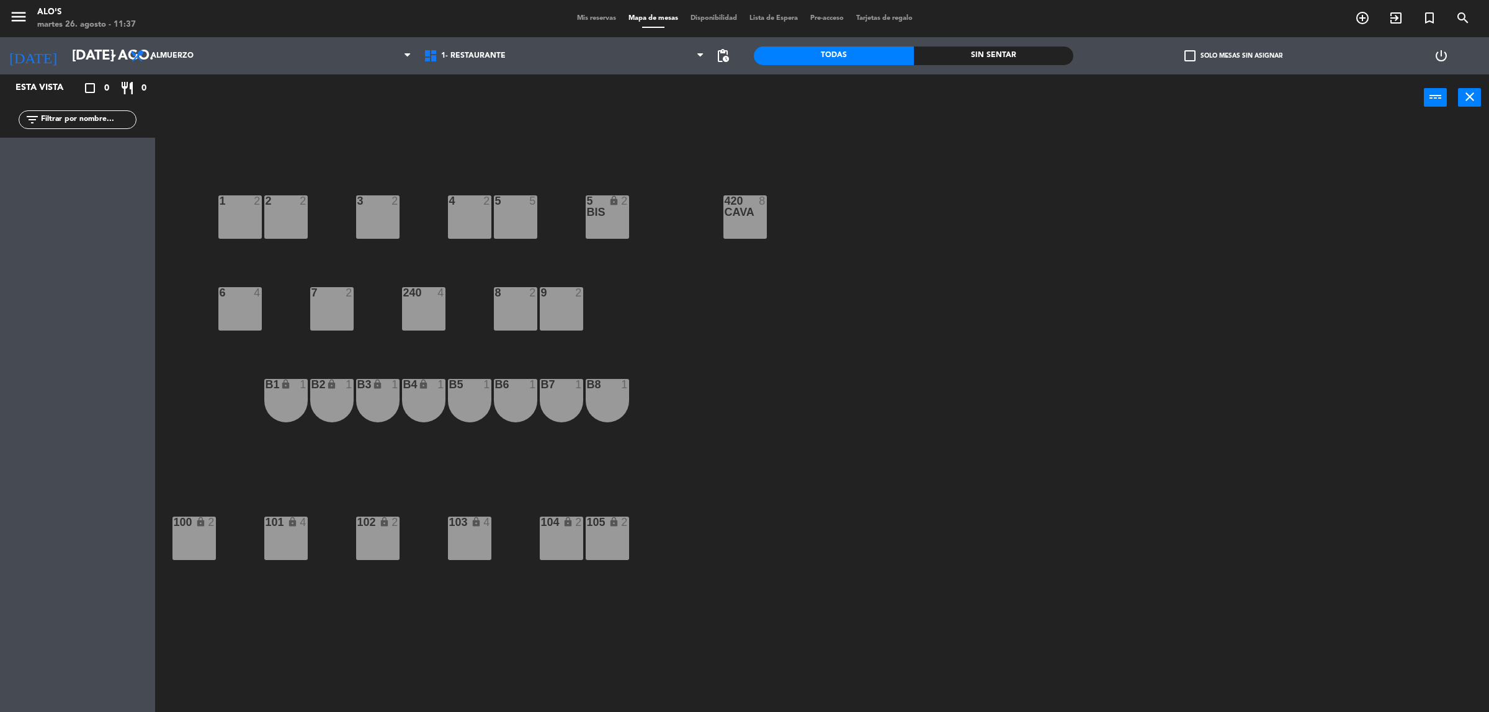
click at [184, 472] on div "3 2 4 2 5 5 5 bis lock 2 420 CAVA 8 1 2 2 2 7 2 8 2 9 2 240 4 6 4 B2 lock 1 B1 …" at bounding box center [829, 422] width 1319 height 591
click at [115, 55] on icon "arrow_drop_down" at bounding box center [113, 55] width 15 height 15
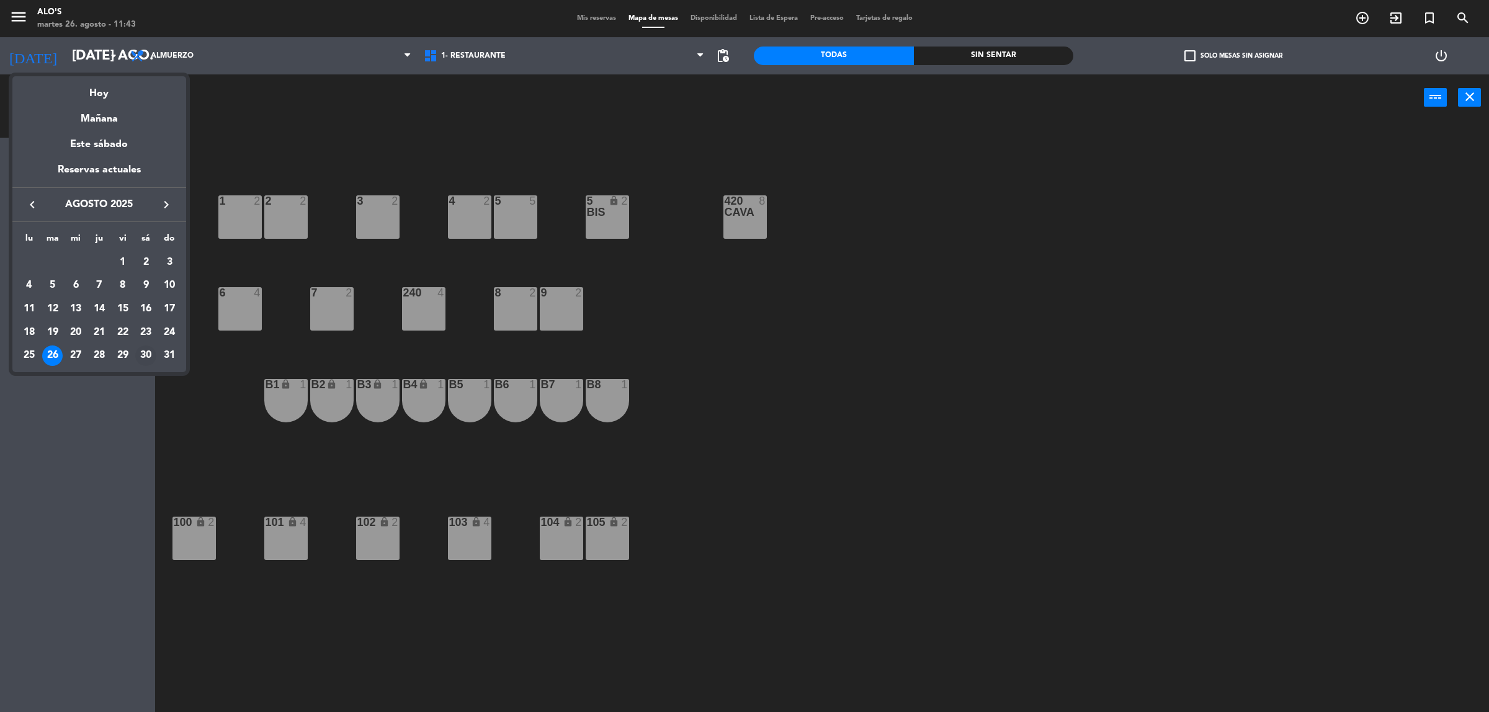
click at [145, 359] on div "30" at bounding box center [145, 356] width 21 height 21
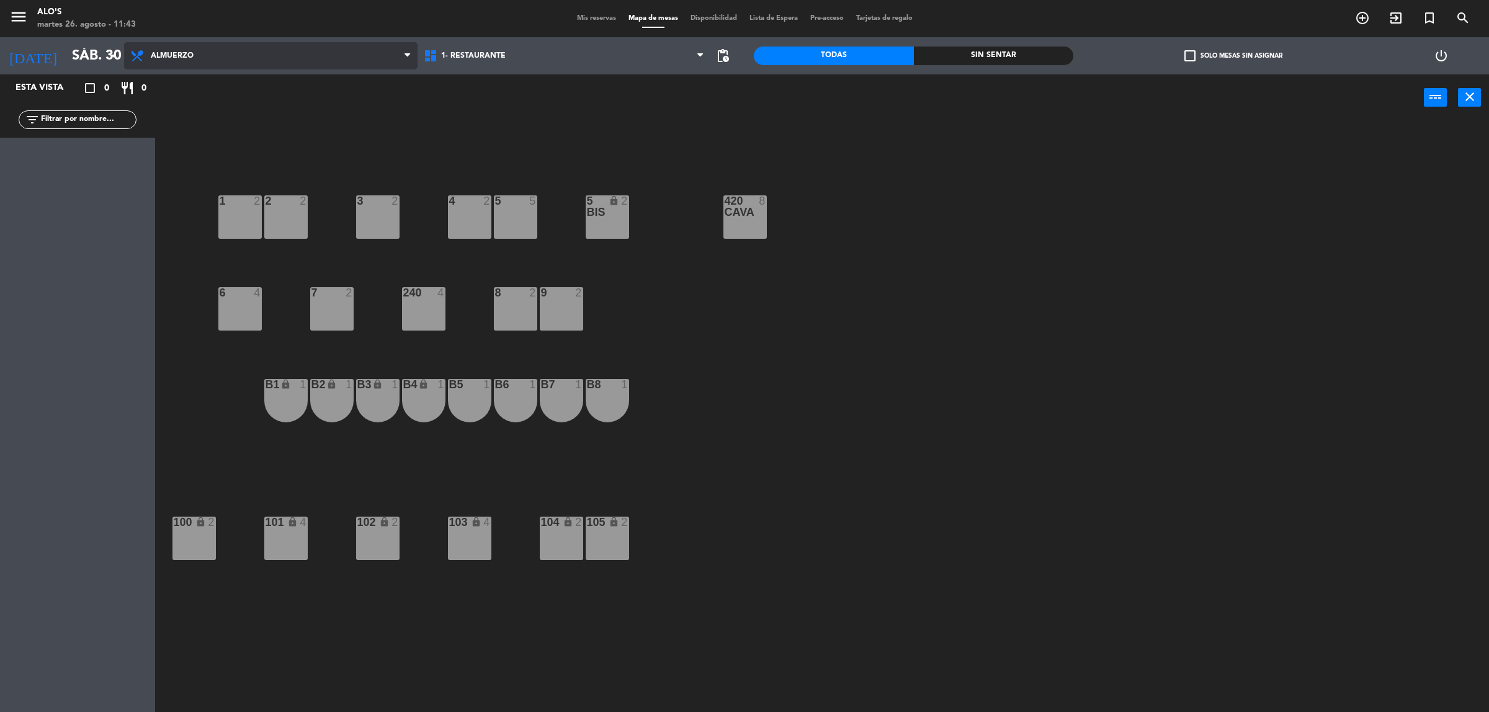
click at [250, 69] on span "Almuerzo" at bounding box center [270, 55] width 293 height 27
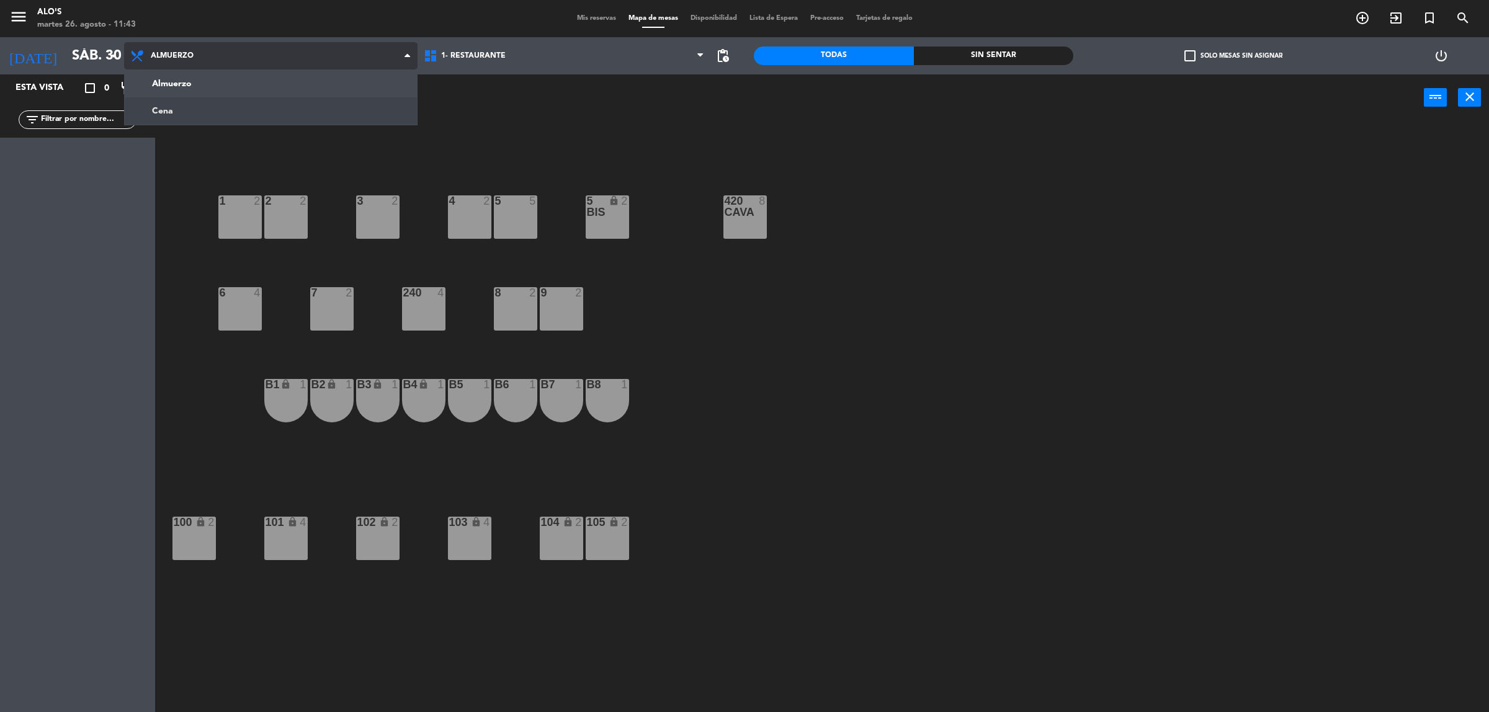
click at [250, 103] on ng-component "menu Alo's martes 26. agosto - 11:43 Mis reservas Mapa de mesas Disponibilidad …" at bounding box center [744, 359] width 1489 height 718
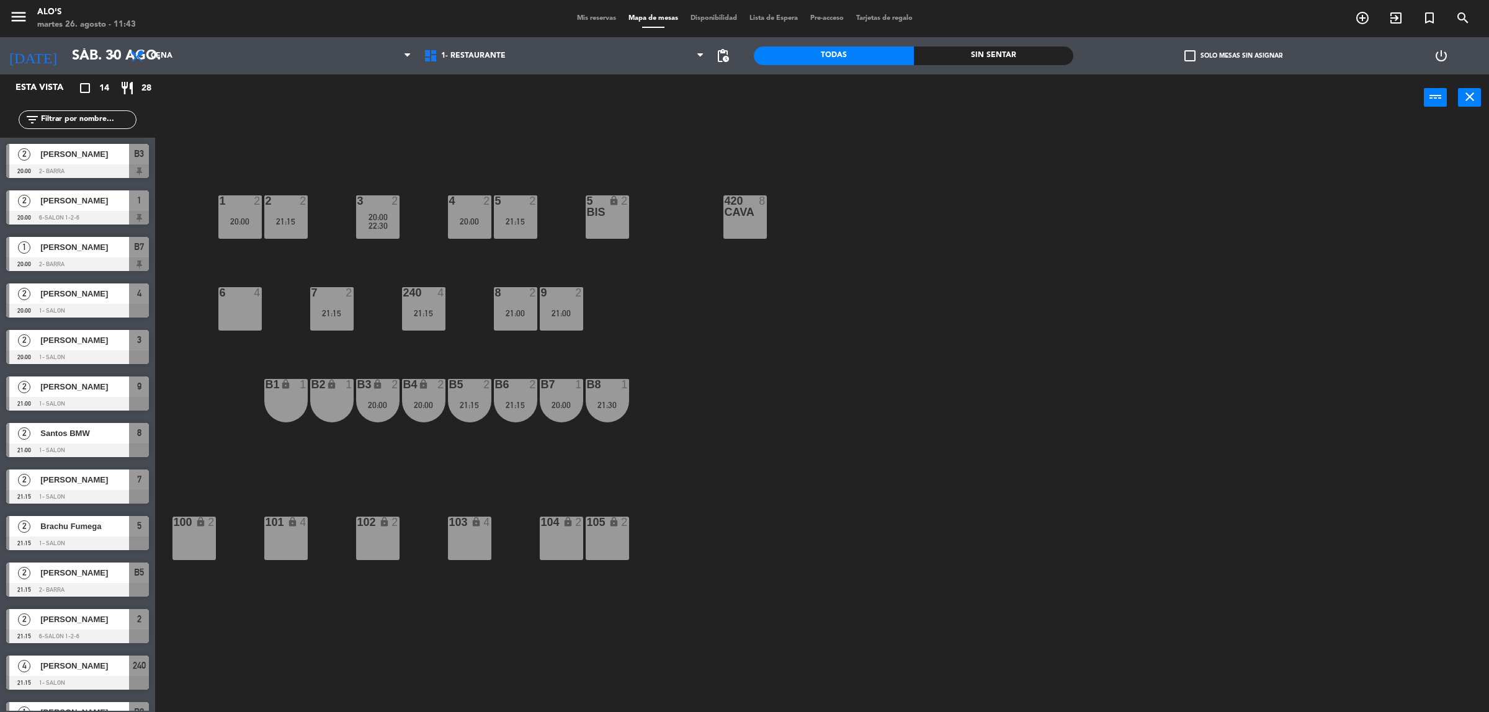
click at [279, 323] on div "3 2 20:00 22:30 4 2 20:00 5 2 21:15 5 bis lock 2 420 CAVA 8 1 2 20:00 2 2 21:15…" at bounding box center [829, 422] width 1319 height 591
click at [237, 315] on div "6 4" at bounding box center [239, 308] width 43 height 43
click at [257, 442] on div "3 2 20:00 22:30 4 2 20:00 5 2 21:15 5 bis lock 2 420 CAVA 8 1 2 20:00 2 2 21:15…" at bounding box center [829, 422] width 1319 height 591
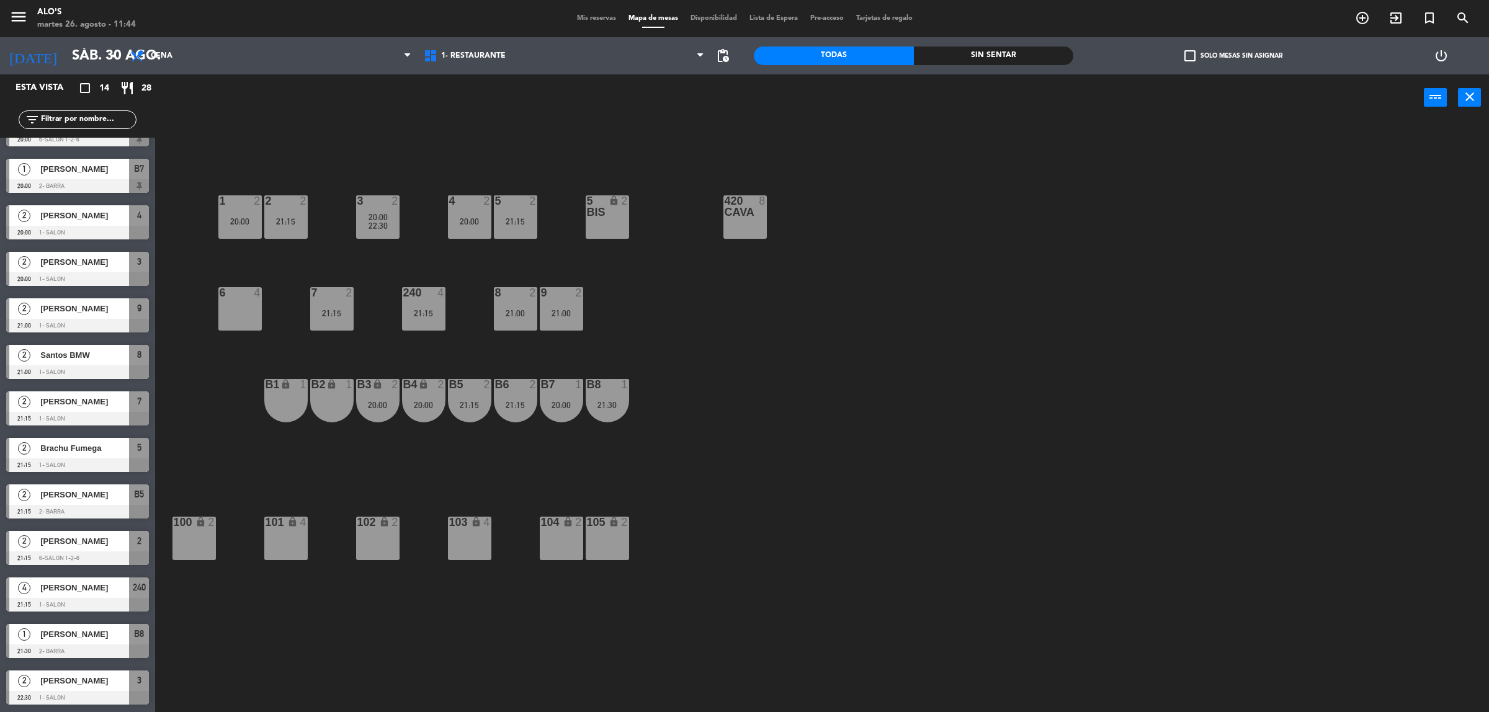
click at [336, 644] on div "3 2 20:00 22:30 4 2 20:00 5 2 21:15 5 bis lock 2 420 CAVA 8 1 2 20:00 2 2 21:15…" at bounding box center [829, 422] width 1319 height 591
click at [118, 51] on icon "arrow_drop_down" at bounding box center [113, 55] width 15 height 15
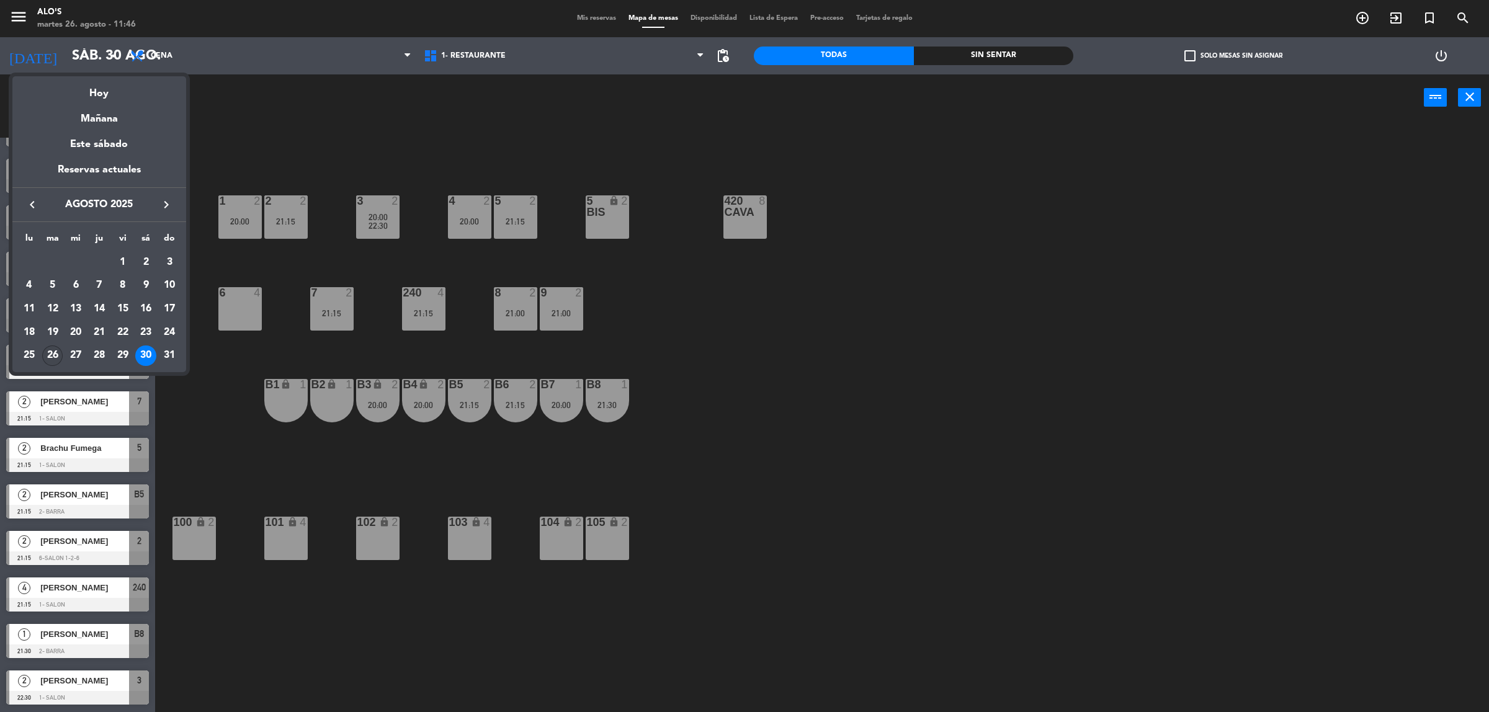
click at [54, 355] on div "26" at bounding box center [52, 356] width 21 height 21
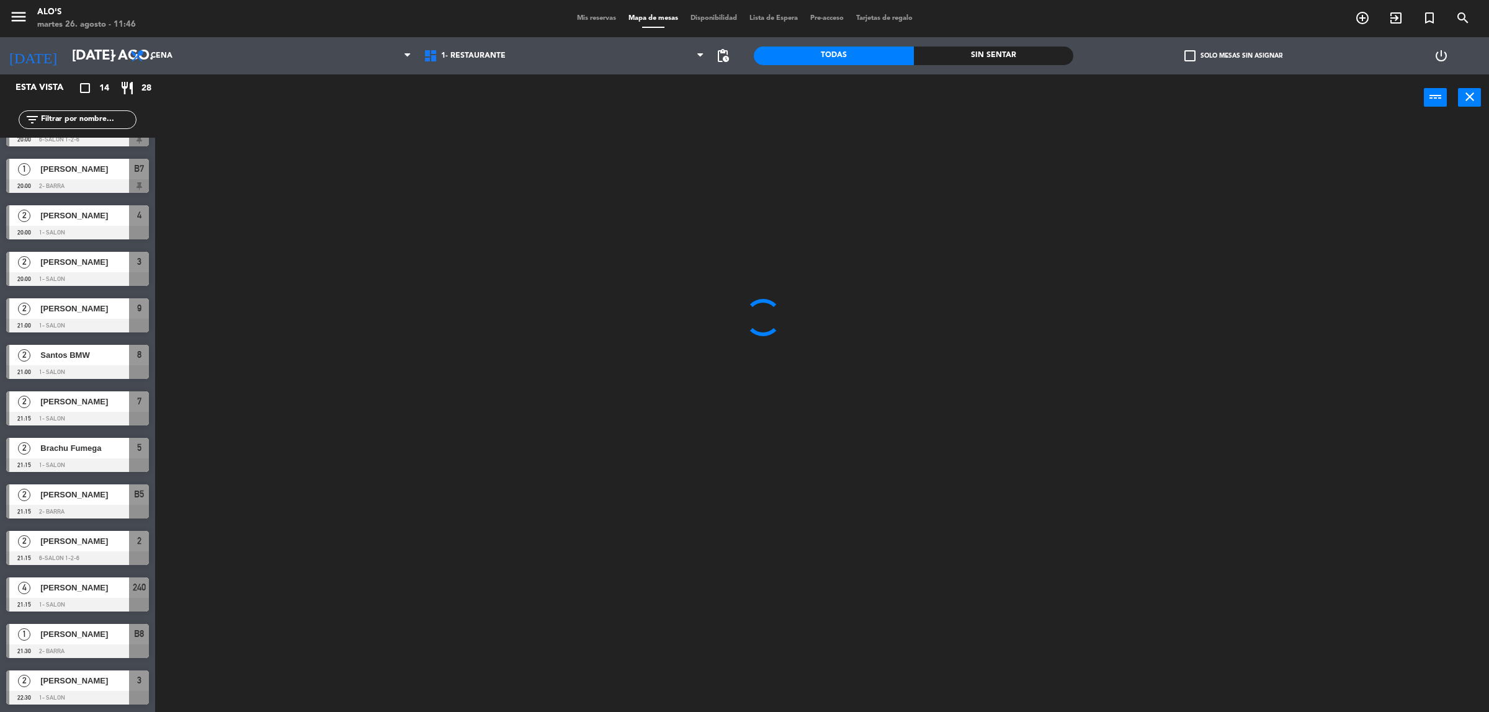
scroll to position [0, 0]
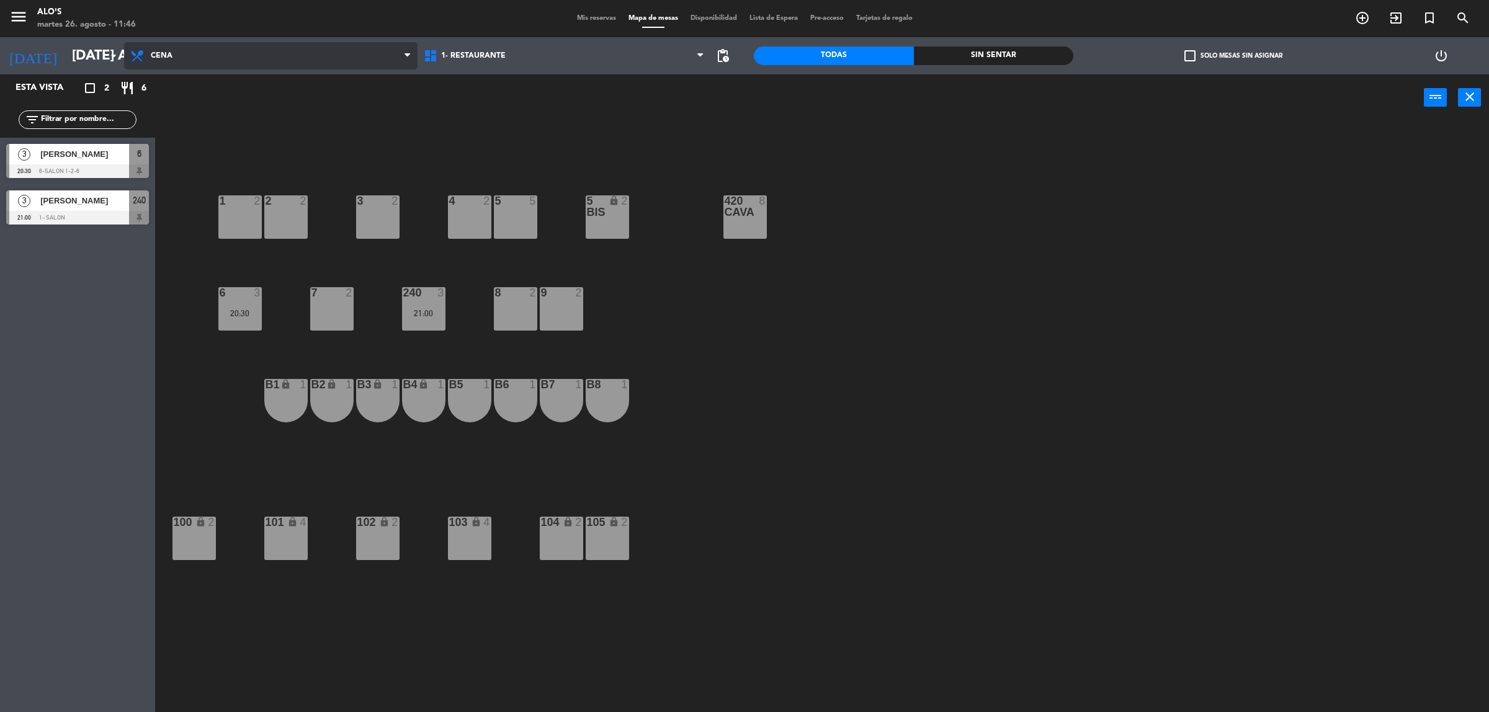
click at [250, 42] on span "Cena" at bounding box center [270, 55] width 293 height 27
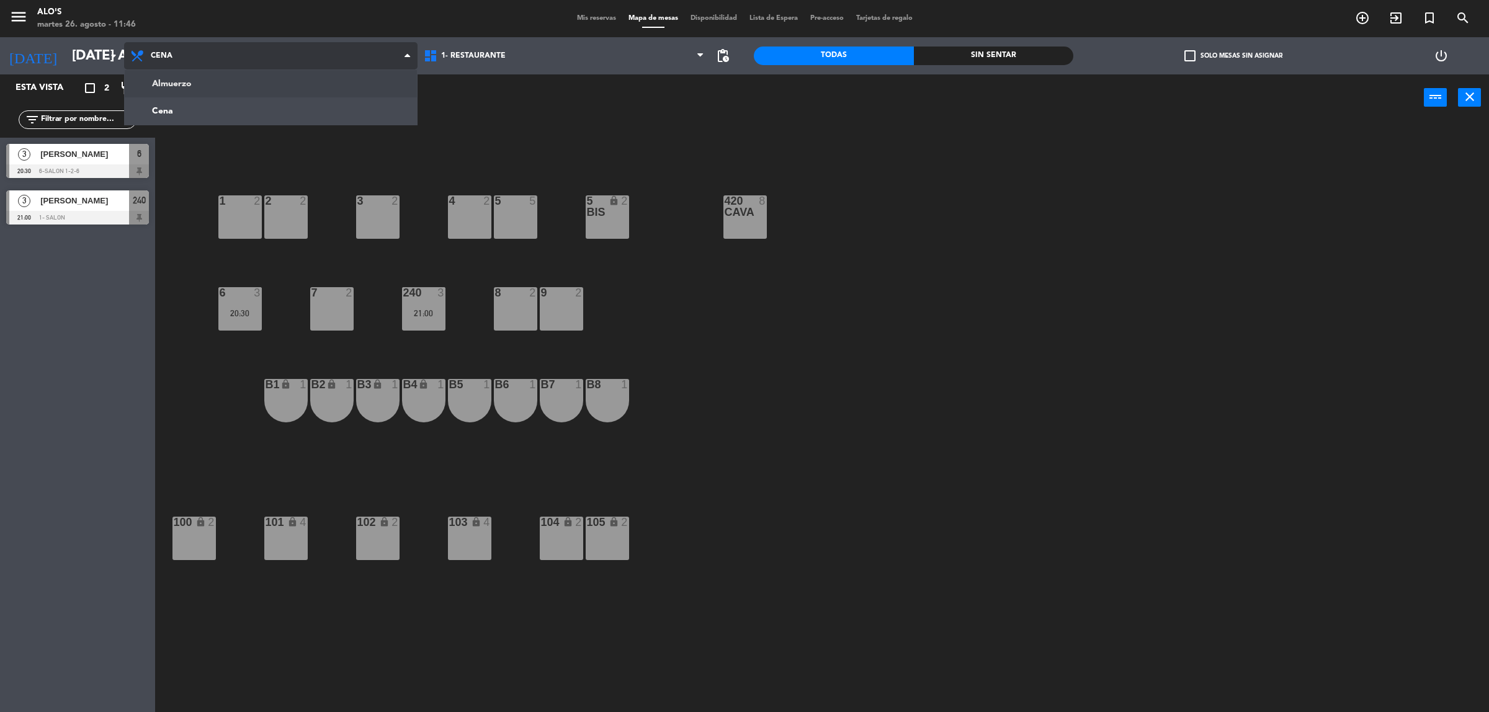
click at [253, 75] on ng-component "menu Alo's martes 26. agosto - 11:46 Mis reservas Mapa de mesas Disponibilidad …" at bounding box center [744, 359] width 1489 height 718
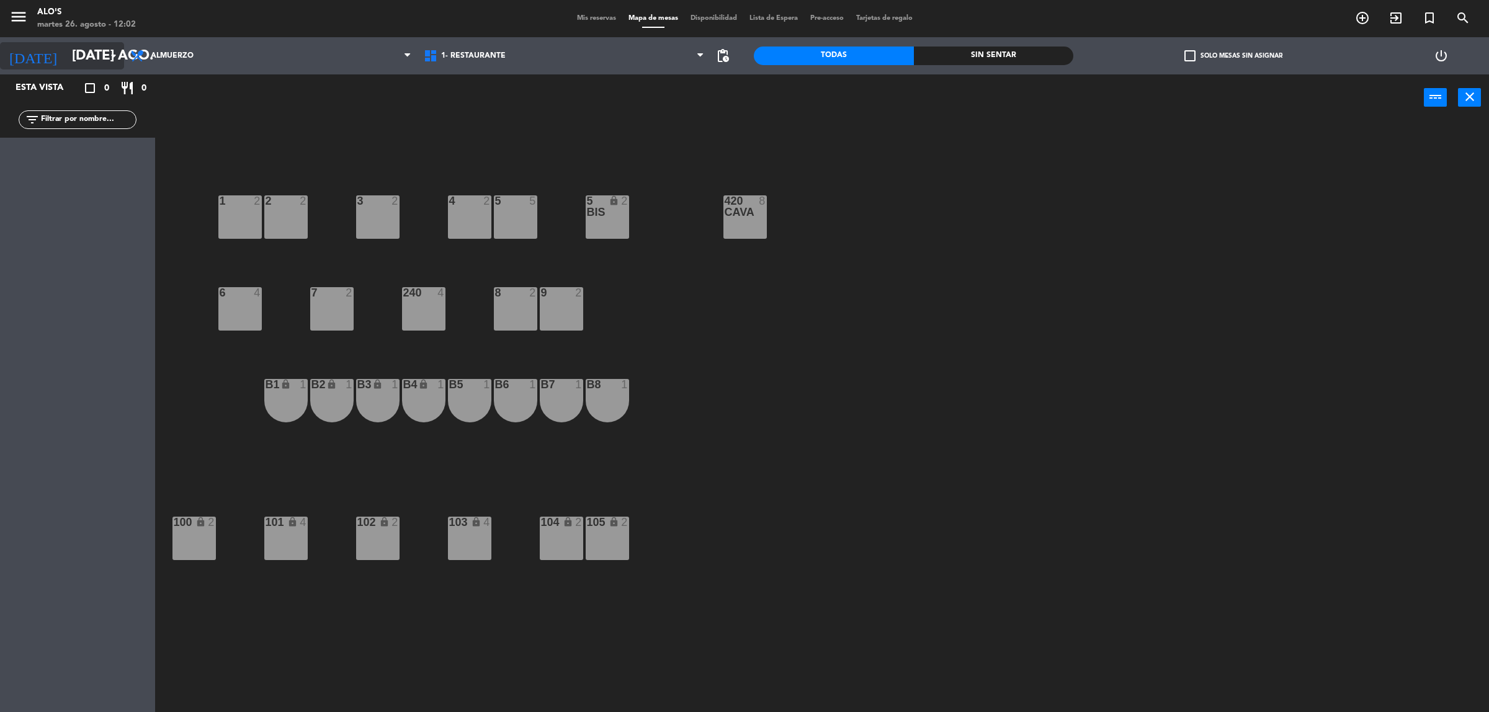
click at [25, 51] on icon "[DATE]" at bounding box center [33, 55] width 66 height 27
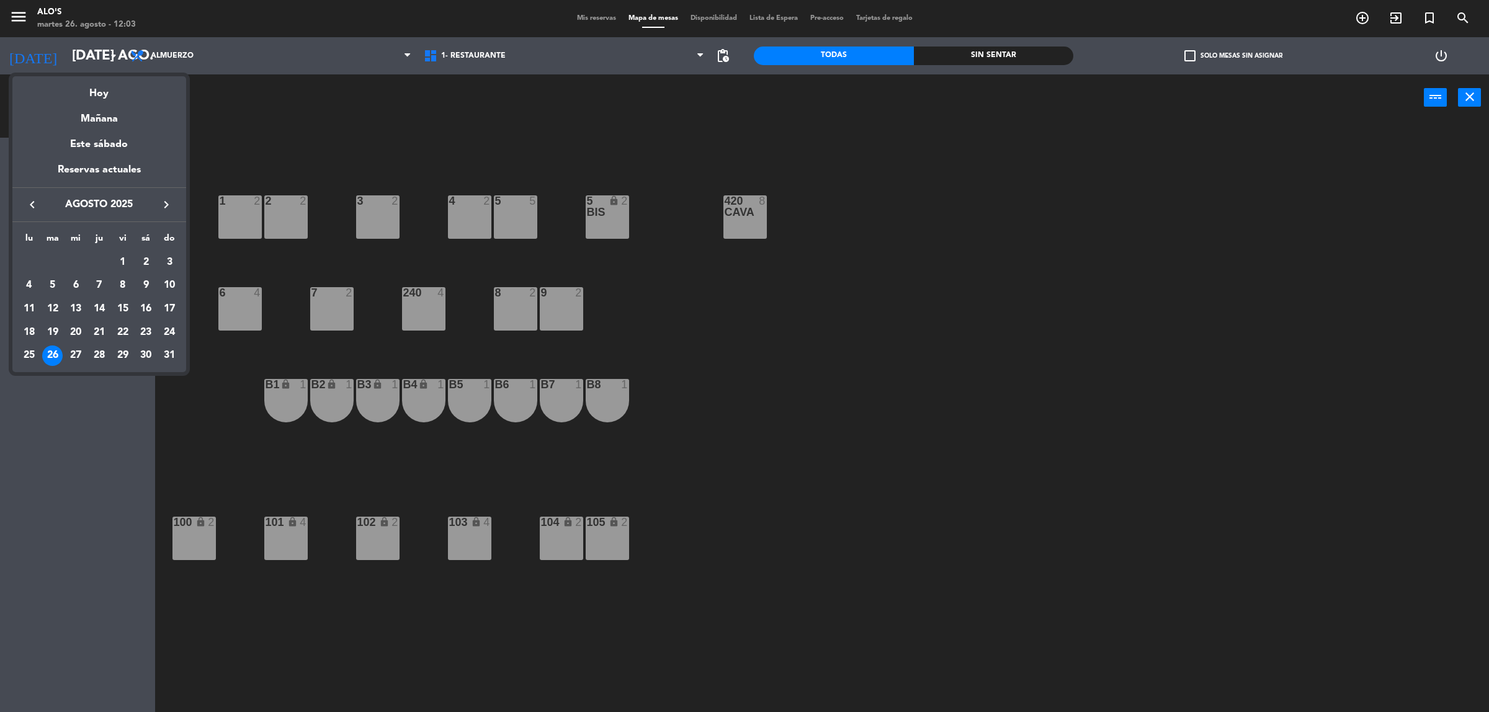
click at [138, 352] on div "30" at bounding box center [145, 356] width 21 height 21
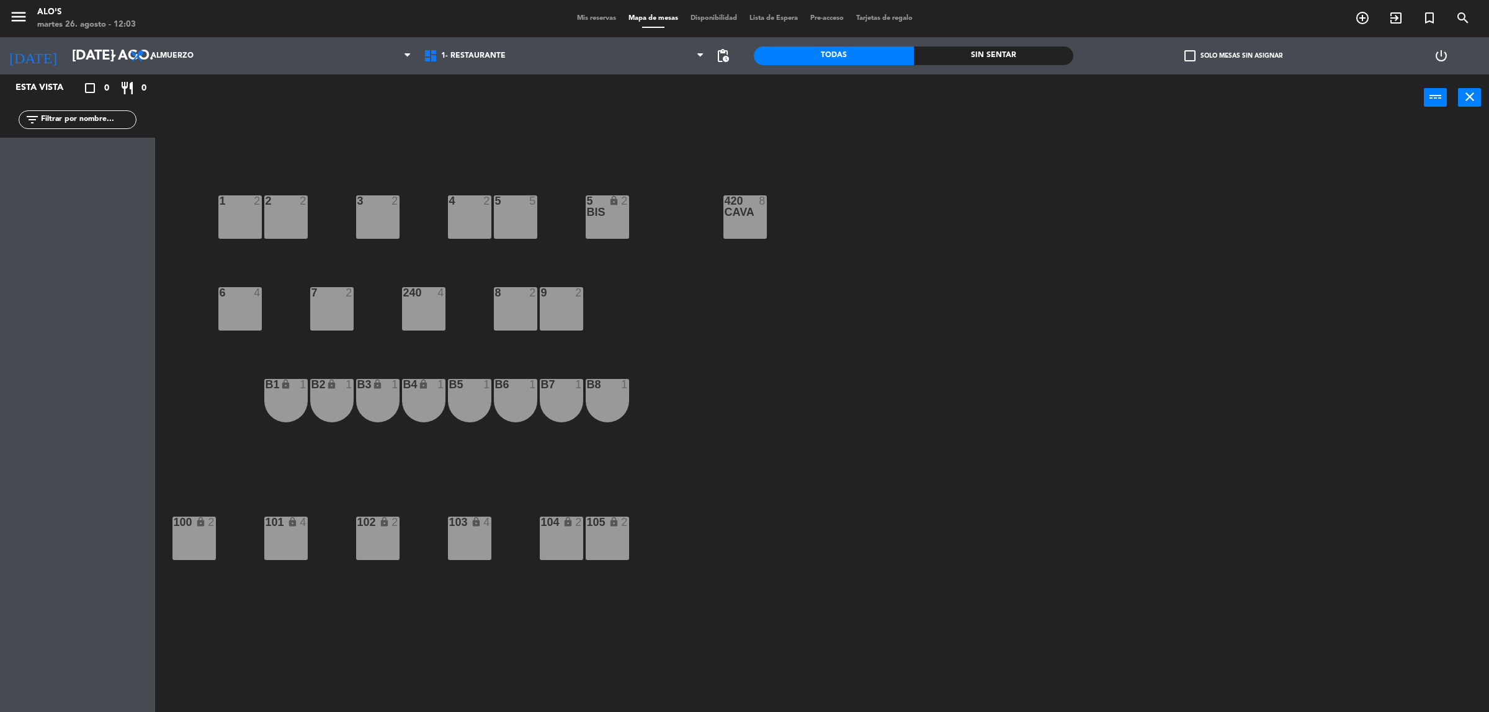
type input "sáb. 30 ago."
click at [181, 43] on span "Almuerzo" at bounding box center [270, 55] width 293 height 27
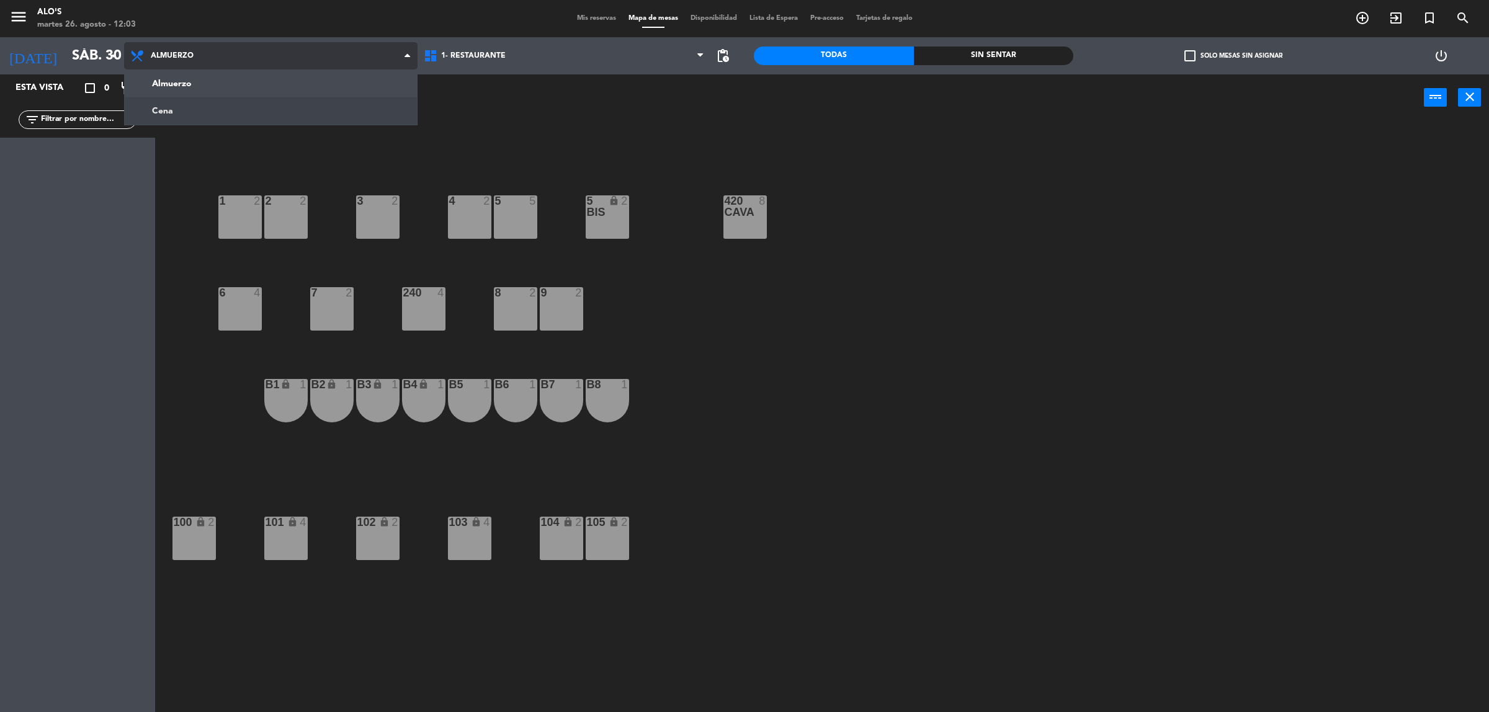
click at [193, 109] on ng-component "menu Alo's martes 26. agosto - 12:03 Mis reservas Mapa de mesas Disponibilidad …" at bounding box center [744, 359] width 1489 height 718
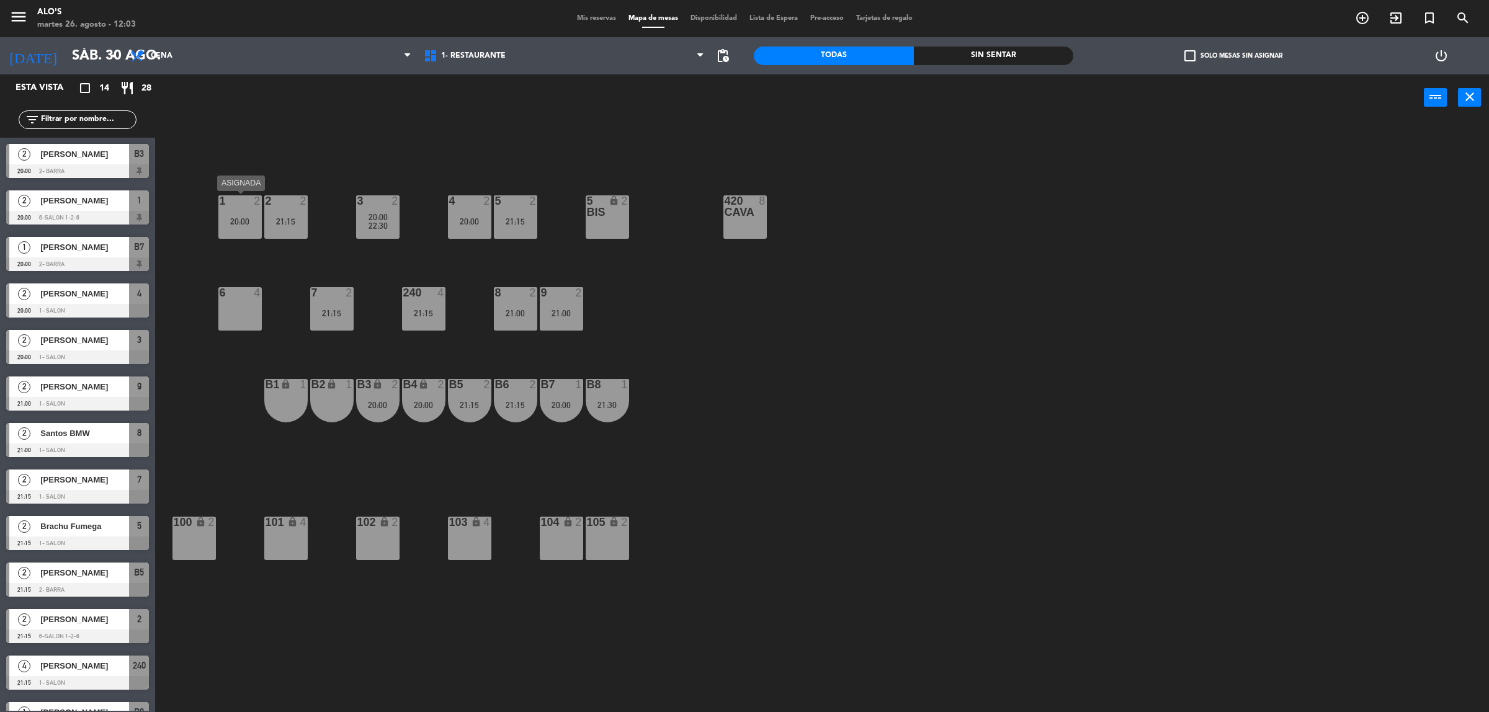
click at [227, 205] on div "1" at bounding box center [219, 200] width 20 height 11
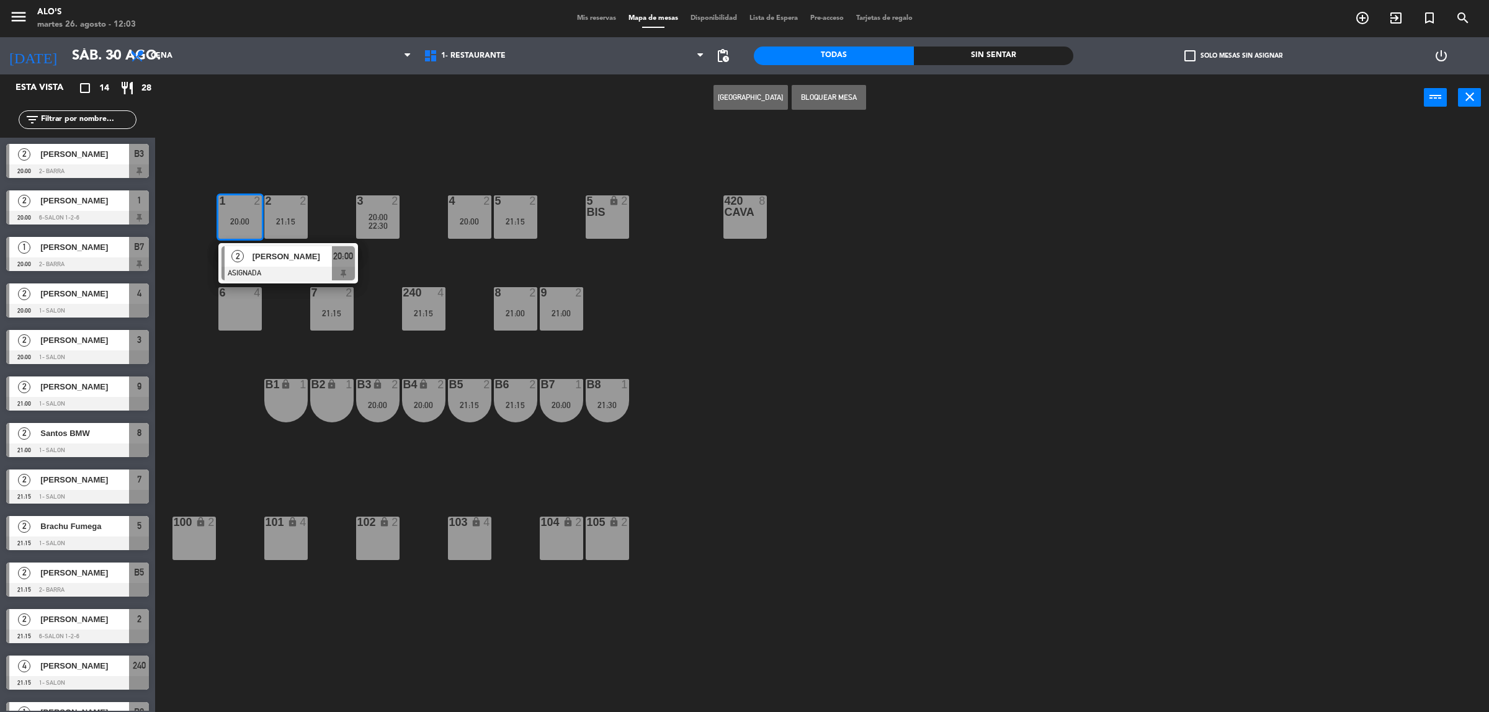
click at [290, 398] on div "B1 lock 1" at bounding box center [285, 400] width 43 height 43
click at [326, 396] on div "B2 lock 1" at bounding box center [331, 400] width 43 height 43
click at [765, 96] on button "Mover y Unir" at bounding box center [750, 97] width 74 height 25
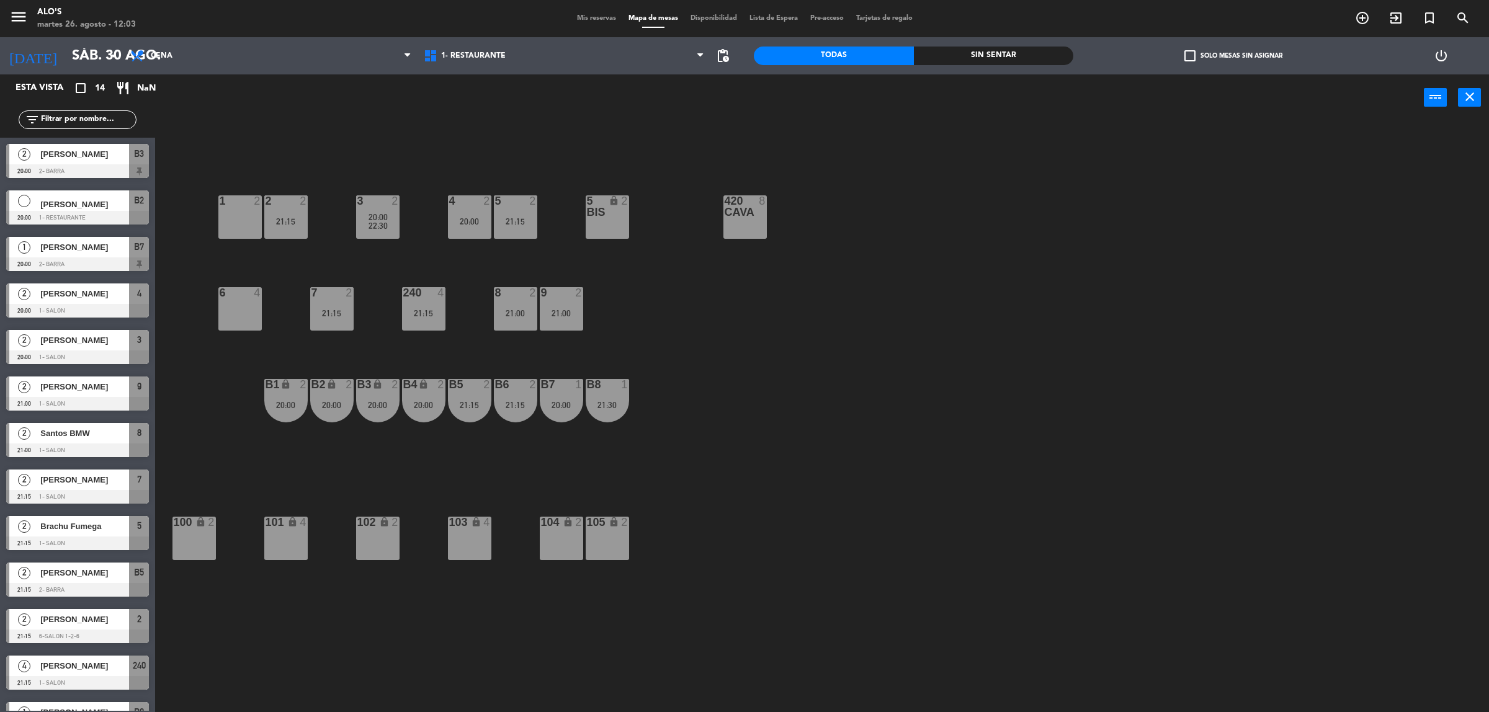
click at [211, 233] on div "3 2 20:00 22:30 4 2 20:00 5 2 21:15 5 bis lock 2 420 CAVA 8 1 2 2 2 21:15 7 2 2…" at bounding box center [829, 422] width 1319 height 591
click at [215, 227] on div "3 2 20:00 22:30 4 2 20:00 5 2 21:15 5 bis lock 2 420 CAVA 8 1 2 2 2 21:15 7 2 2…" at bounding box center [829, 422] width 1319 height 591
click at [271, 226] on div "2 2 21:15" at bounding box center [285, 216] width 43 height 43
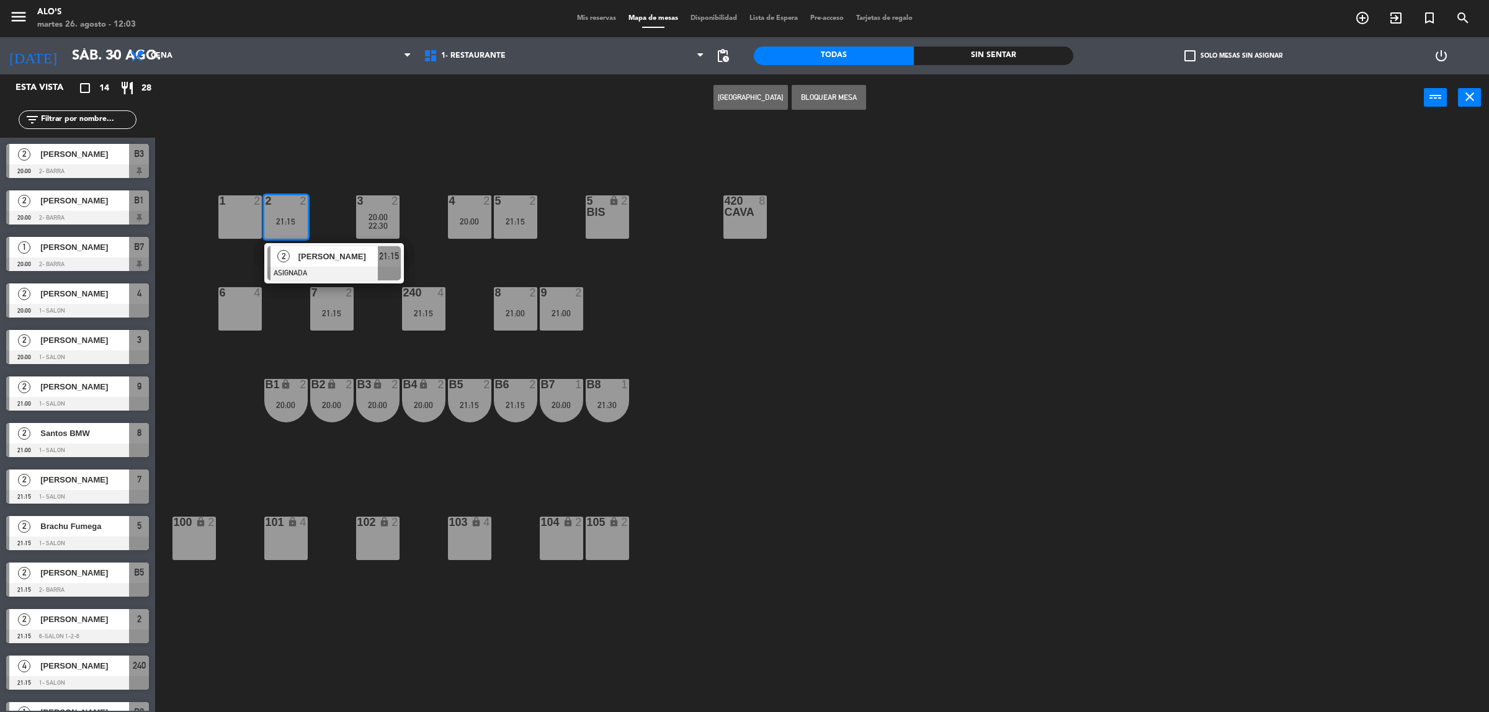
click at [234, 254] on div "3 2 20:00 22:30 4 2 20:00 5 2 21:15 5 bis lock 2 420 CAVA 8 1 2 2 2 21:15 2 [PE…" at bounding box center [829, 422] width 1319 height 591
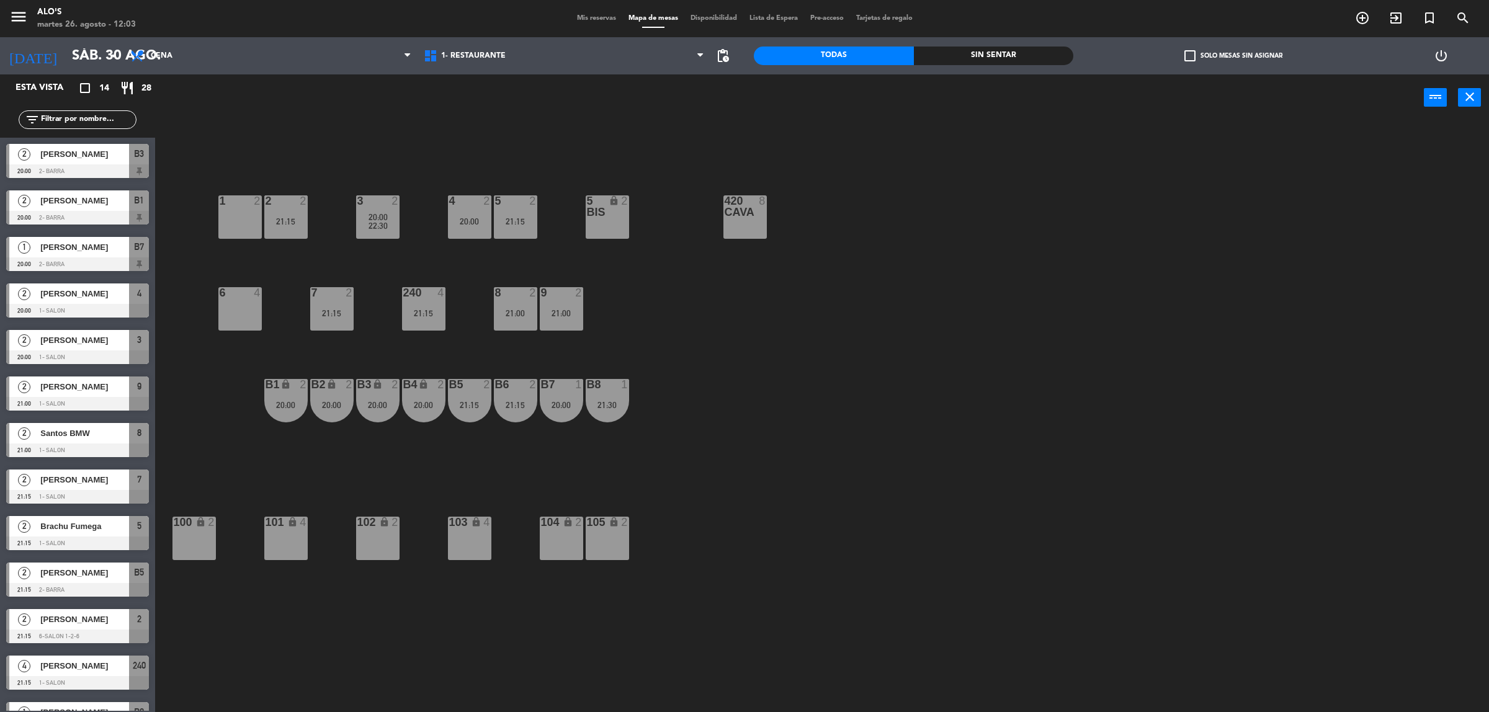
click at [234, 215] on div "1 2" at bounding box center [239, 216] width 43 height 43
click at [760, 97] on button "[GEOGRAPHIC_DATA]" at bounding box center [750, 97] width 74 height 25
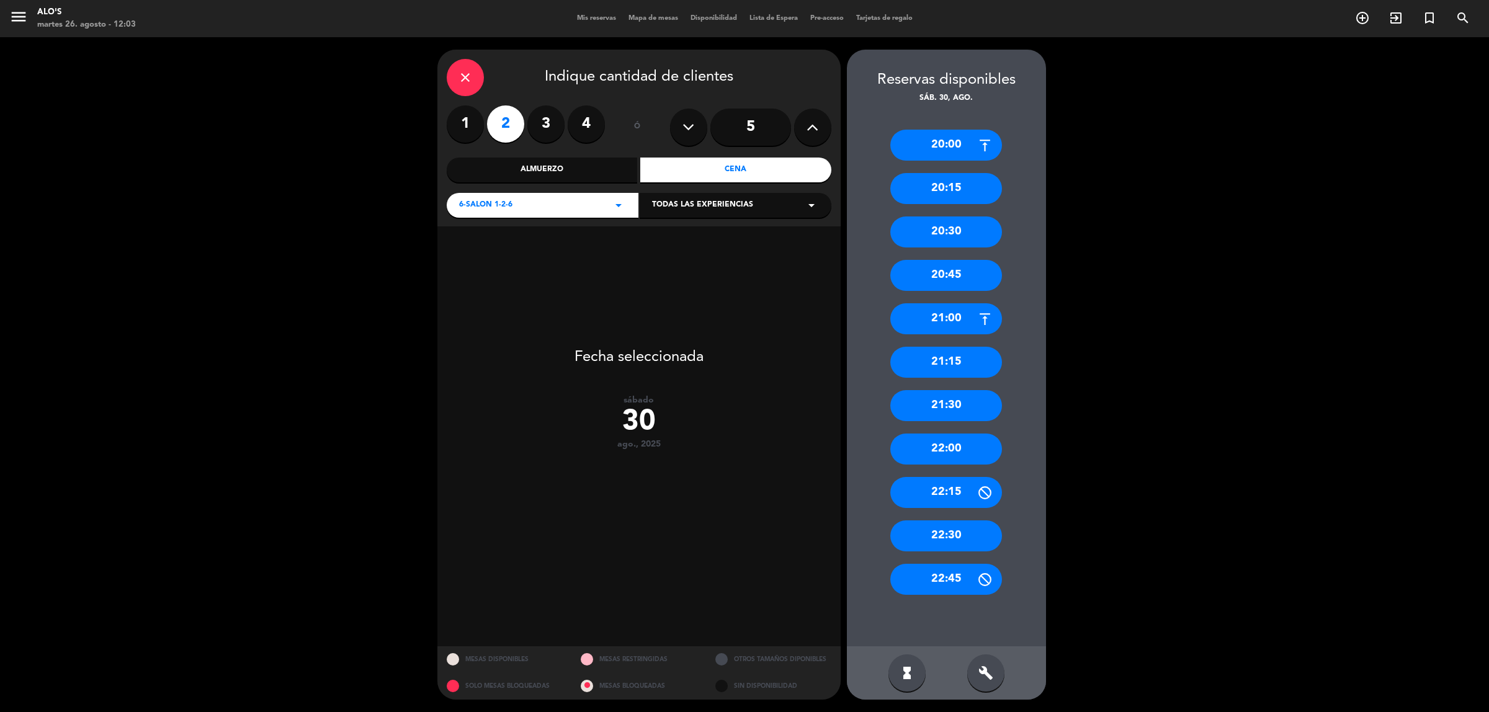
click at [921, 150] on div "20:00" at bounding box center [946, 145] width 112 height 31
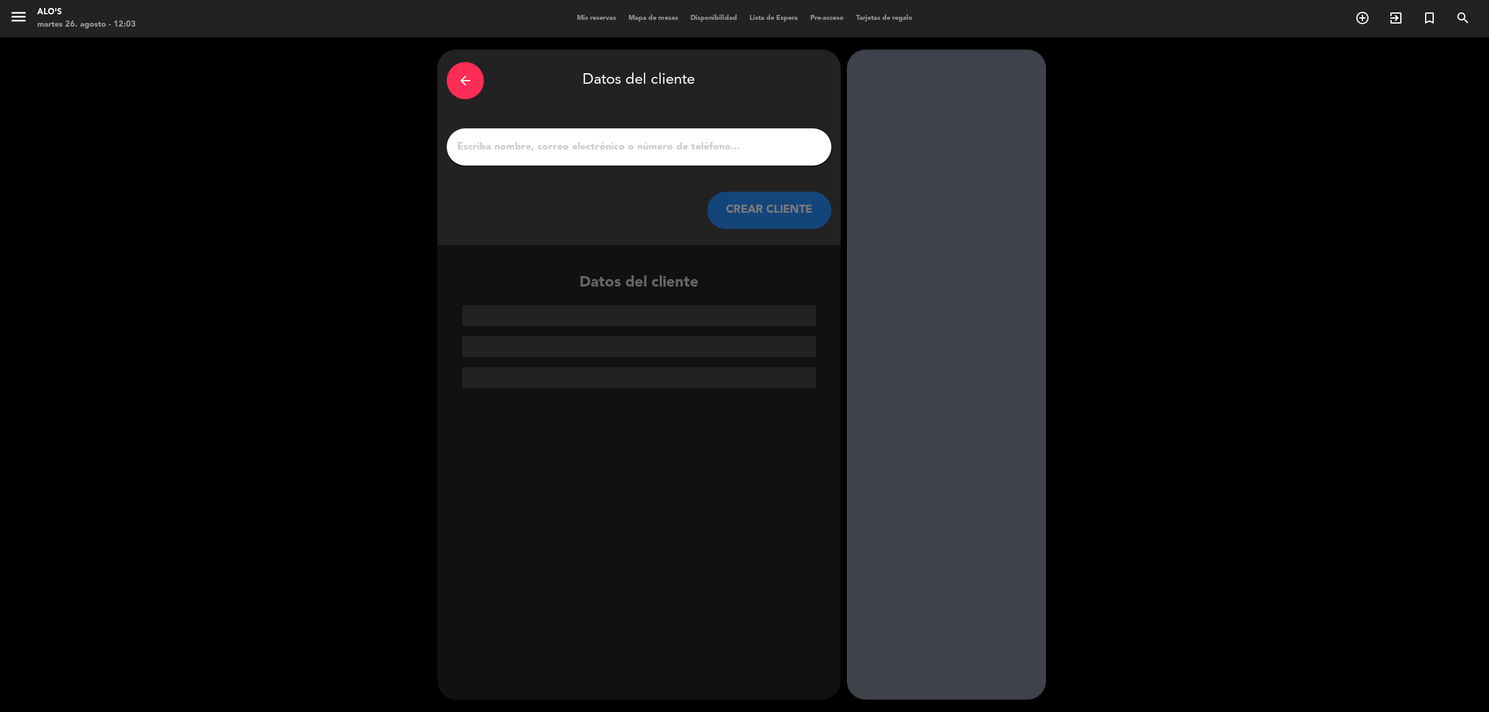
click at [609, 147] on input "1" at bounding box center [639, 146] width 366 height 17
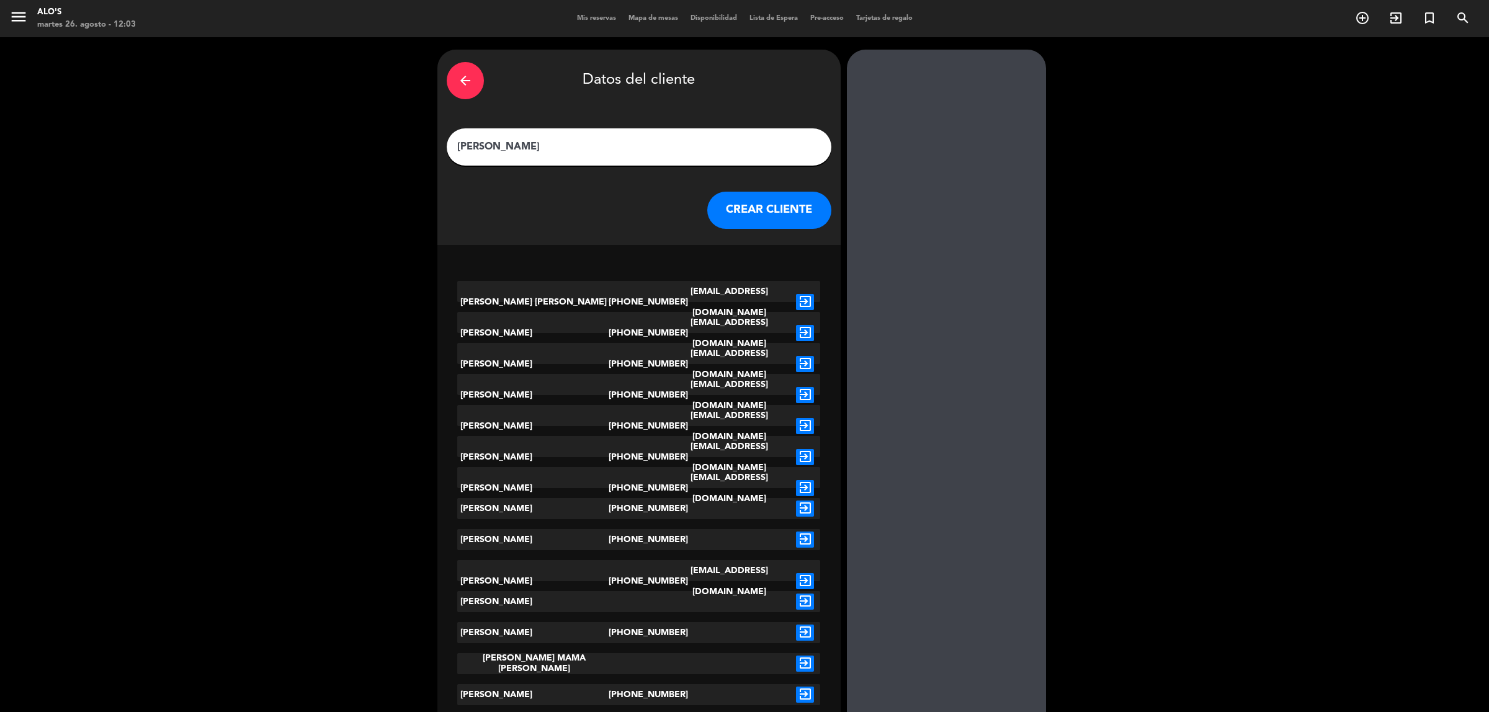
type input "[PERSON_NAME]"
click at [745, 209] on button "CREAR CLIENTE" at bounding box center [769, 210] width 124 height 37
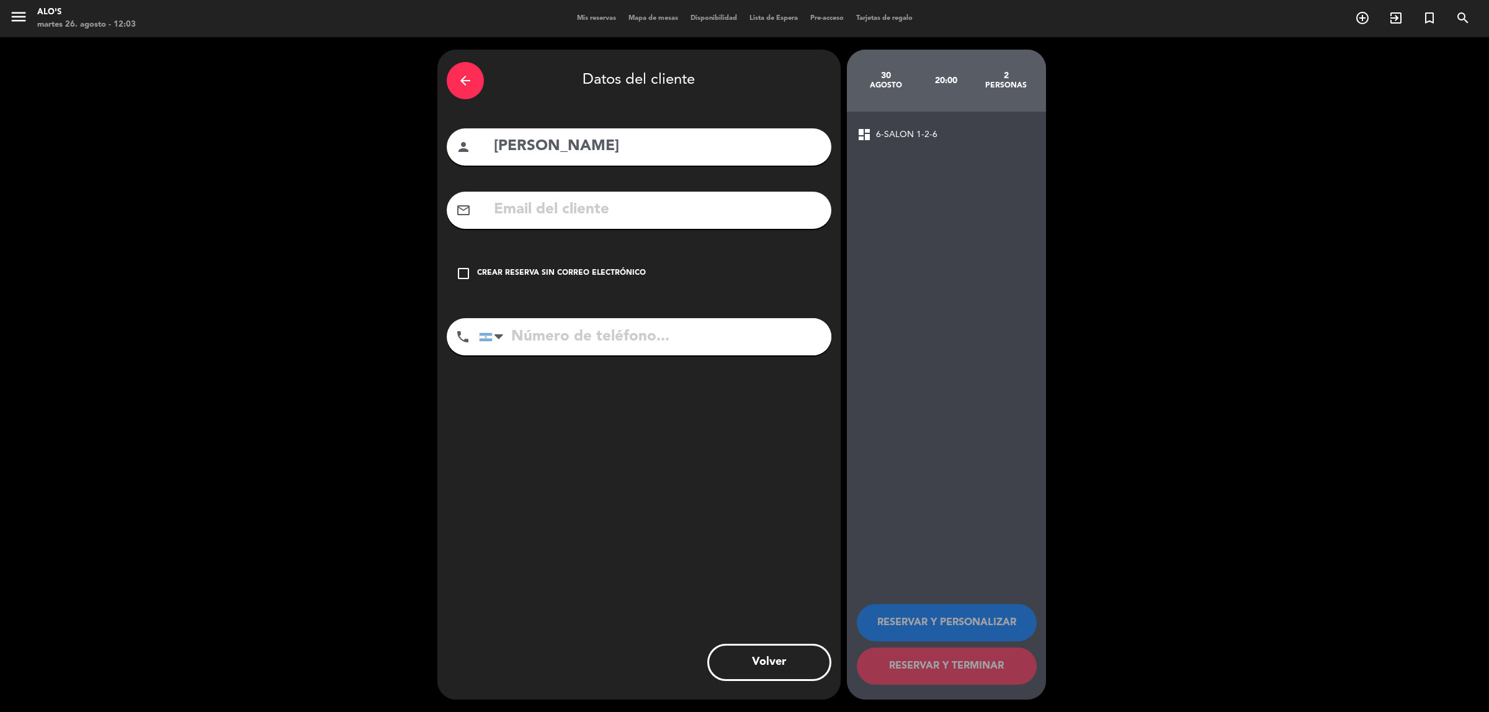
click at [587, 268] on div "Crear reserva sin correo electrónico" at bounding box center [561, 273] width 169 height 12
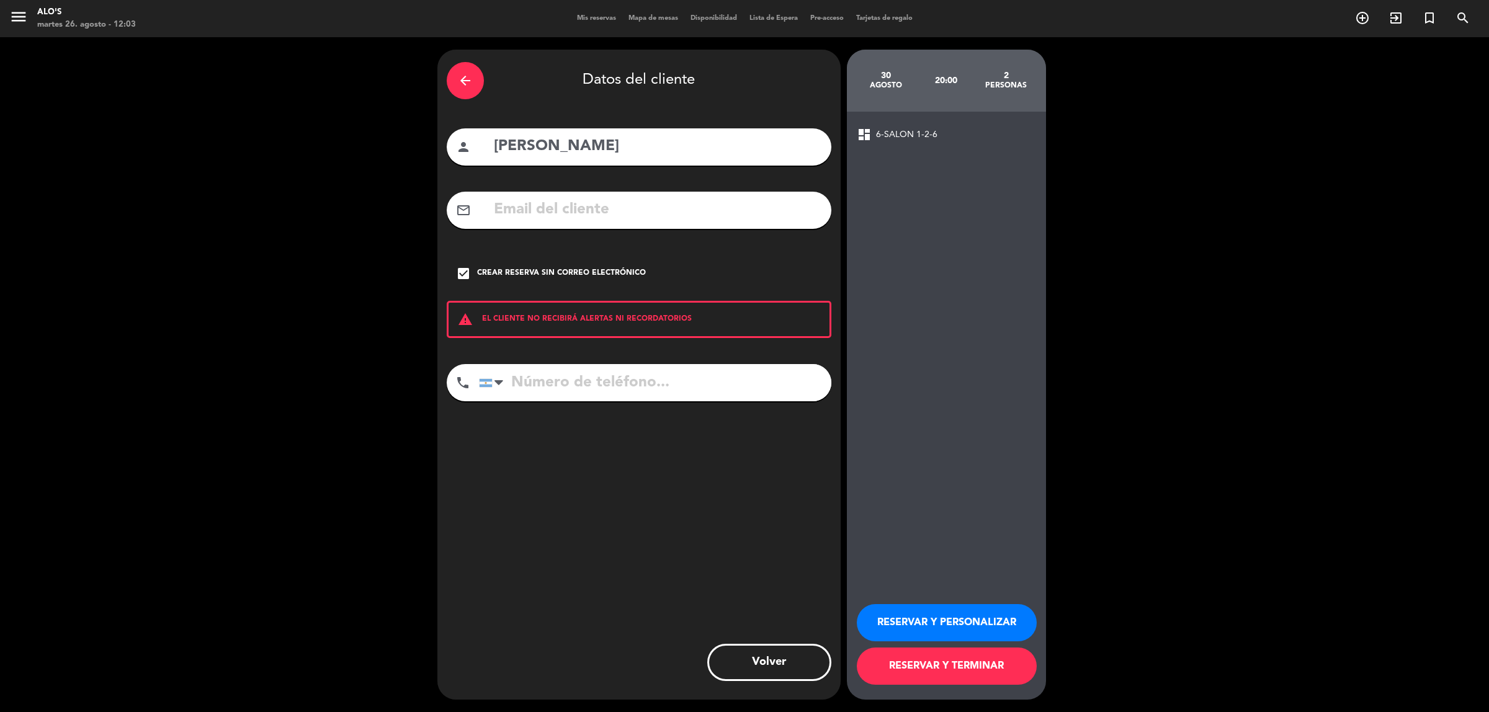
click at [971, 674] on button "RESERVAR Y TERMINAR" at bounding box center [947, 666] width 180 height 37
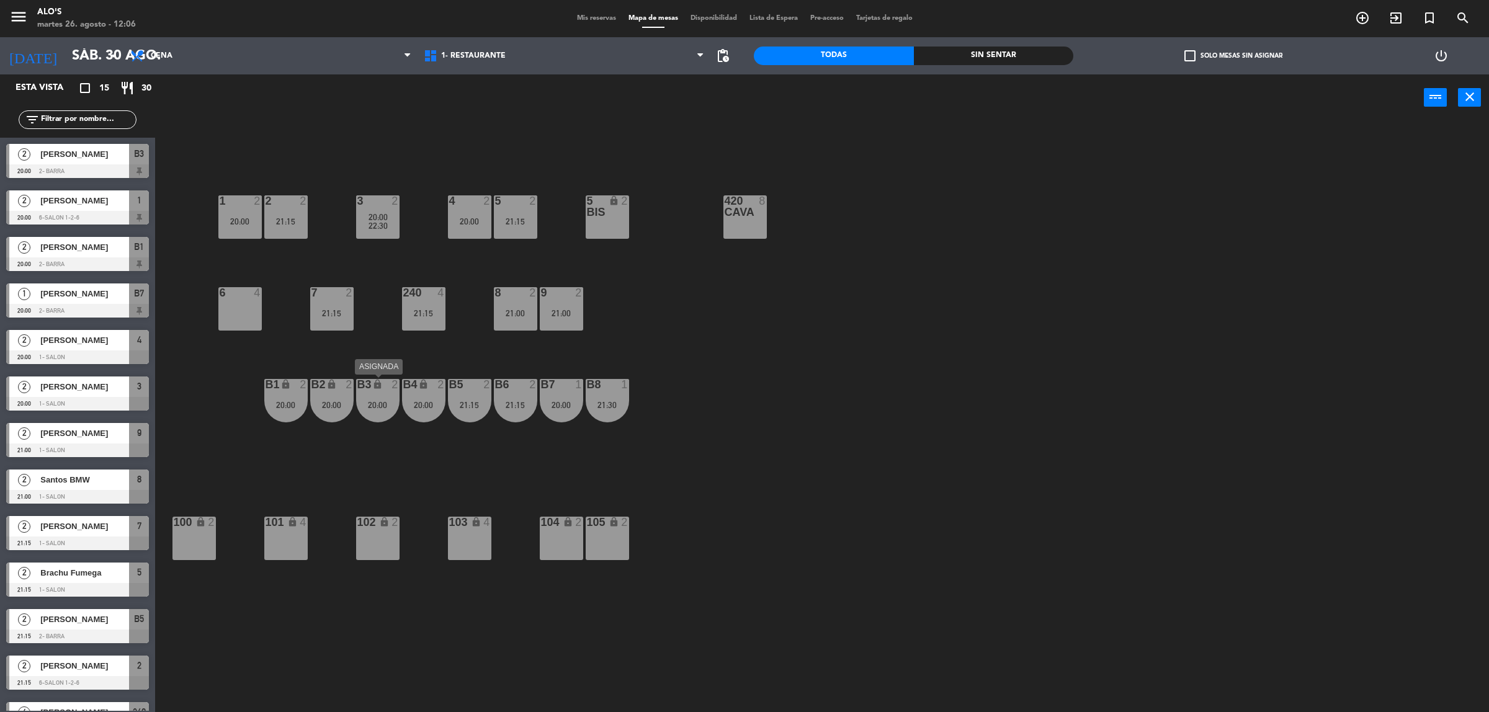
click at [389, 398] on div "B3 lock 2 20:00" at bounding box center [377, 400] width 43 height 43
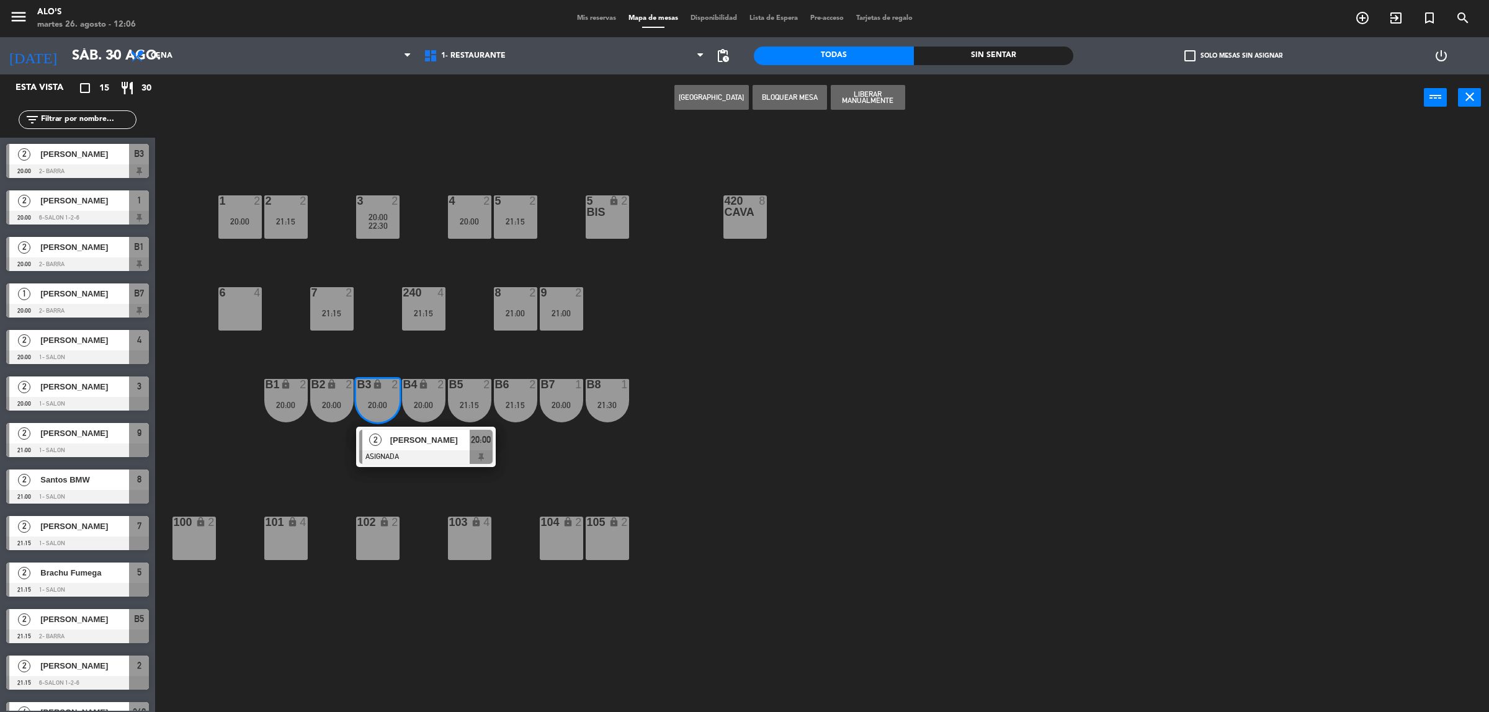
click at [788, 475] on div "3 2 20:00 22:30 4 2 20:00 5 2 21:15 5 bis lock 2 420 CAVA 8 1 2 20:00 2 2 21:15…" at bounding box center [829, 422] width 1319 height 591
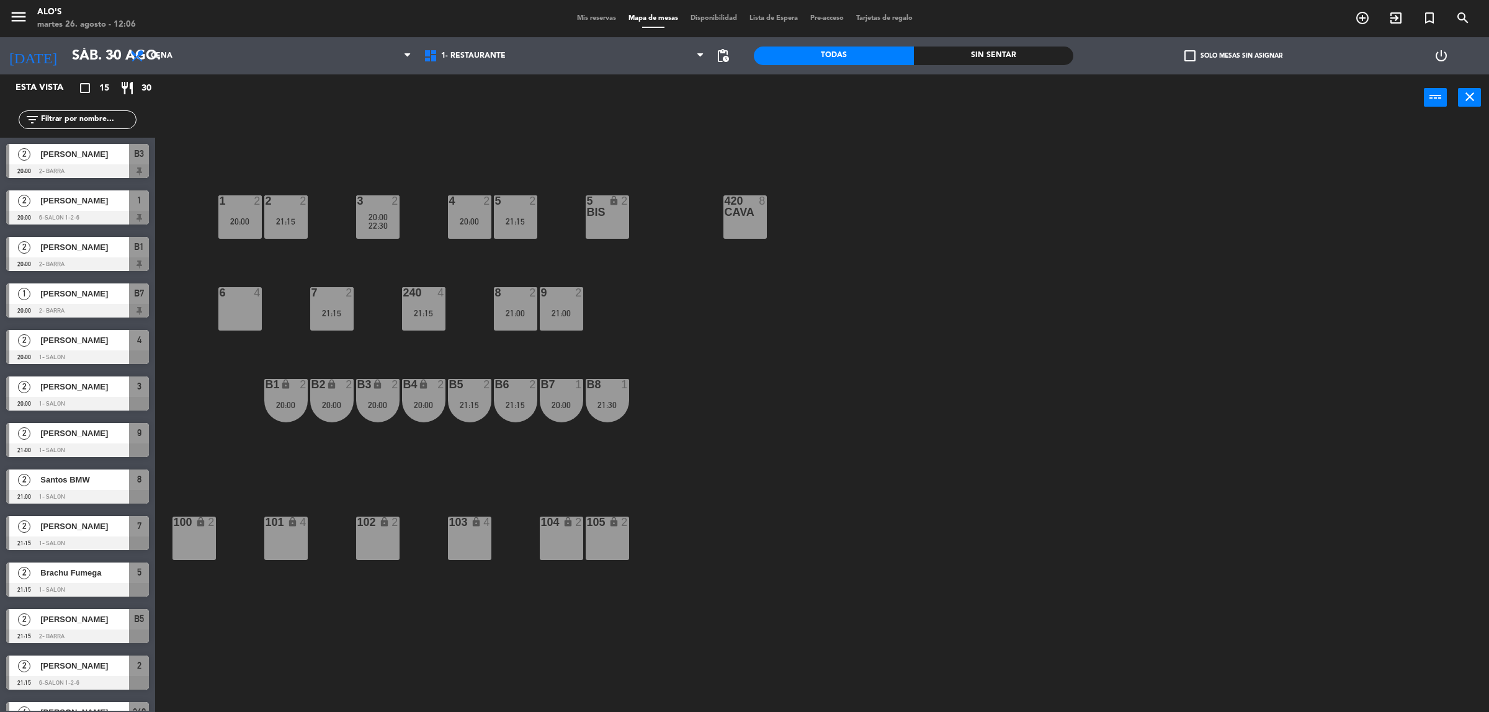
click at [484, 393] on div "B5 2 21:15" at bounding box center [469, 400] width 43 height 43
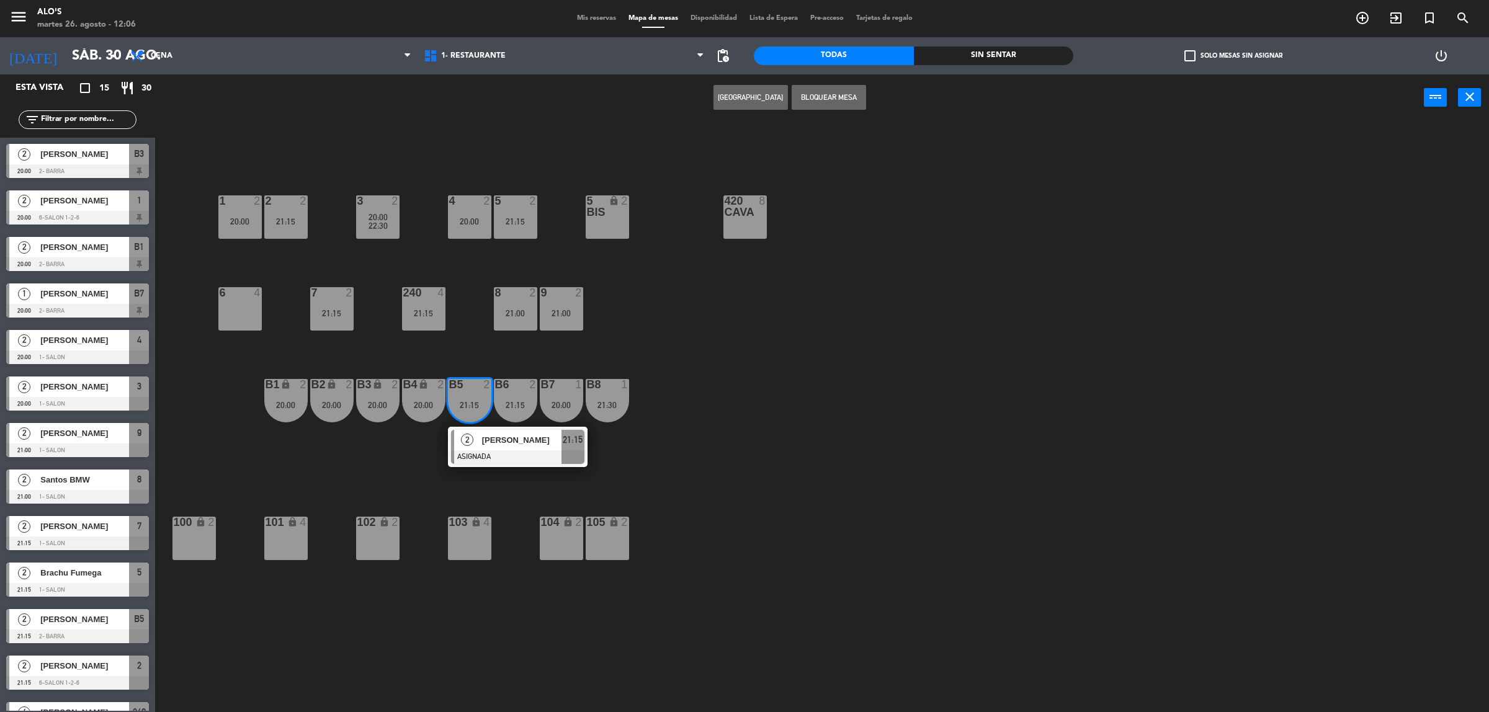
click at [877, 393] on div "3 2 20:00 22:30 4 2 20:00 5 2 21:15 5 bis lock 2 420 CAVA 8 1 2 20:00 2 2 21:15…" at bounding box center [829, 422] width 1319 height 591
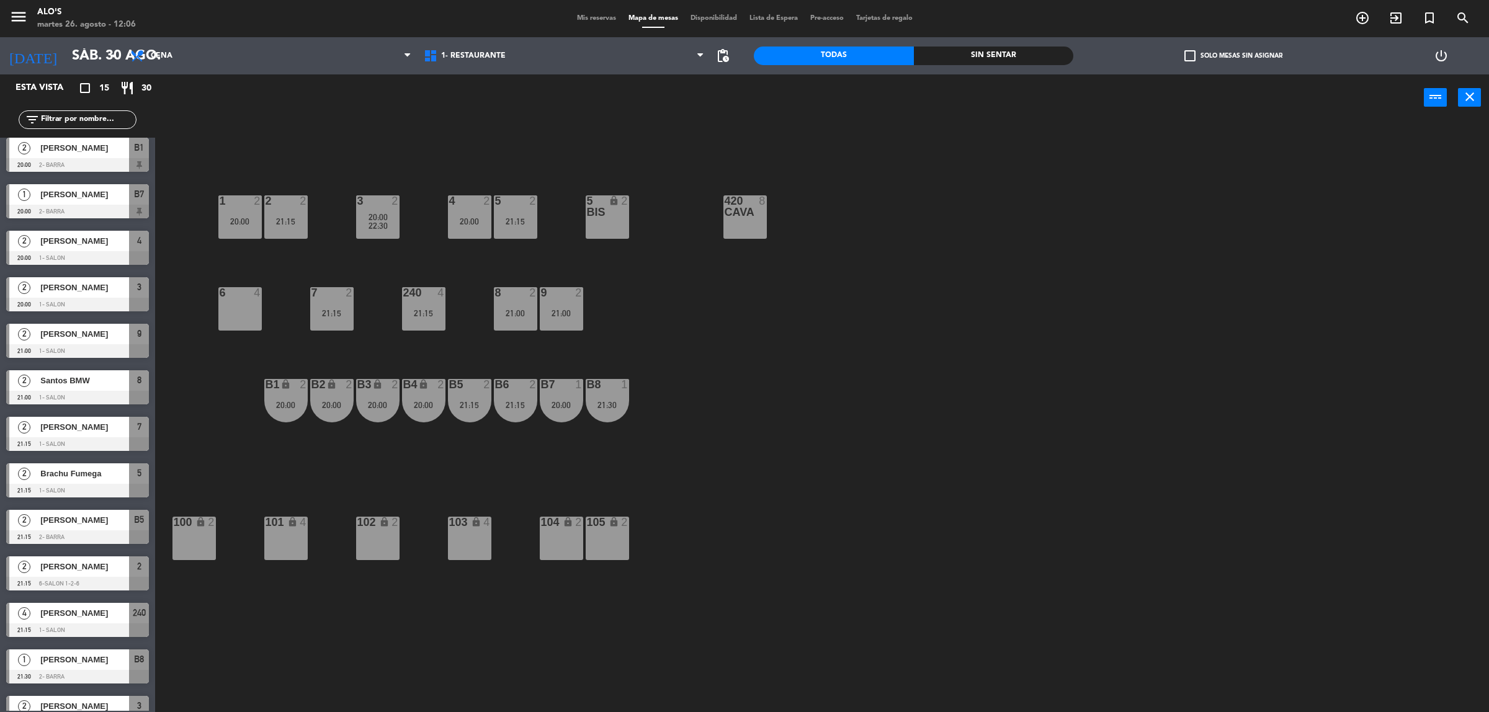
scroll to position [125, 0]
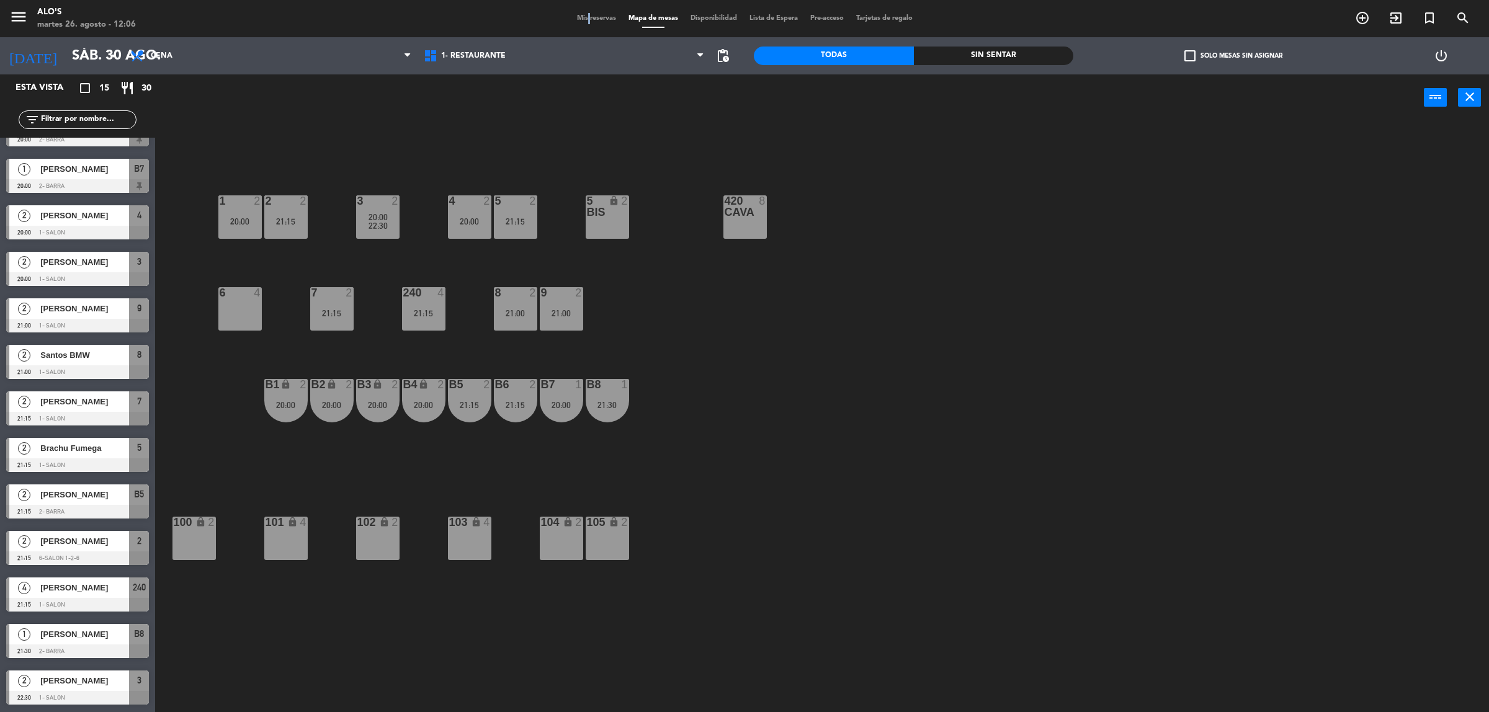
click at [581, 13] on div "Mis reservas Mapa de mesas Disponibilidad Lista de Espera Pre-acceso Tarjetas d…" at bounding box center [745, 18] width 348 height 11
click at [587, 17] on span "Mis reservas" at bounding box center [596, 18] width 51 height 7
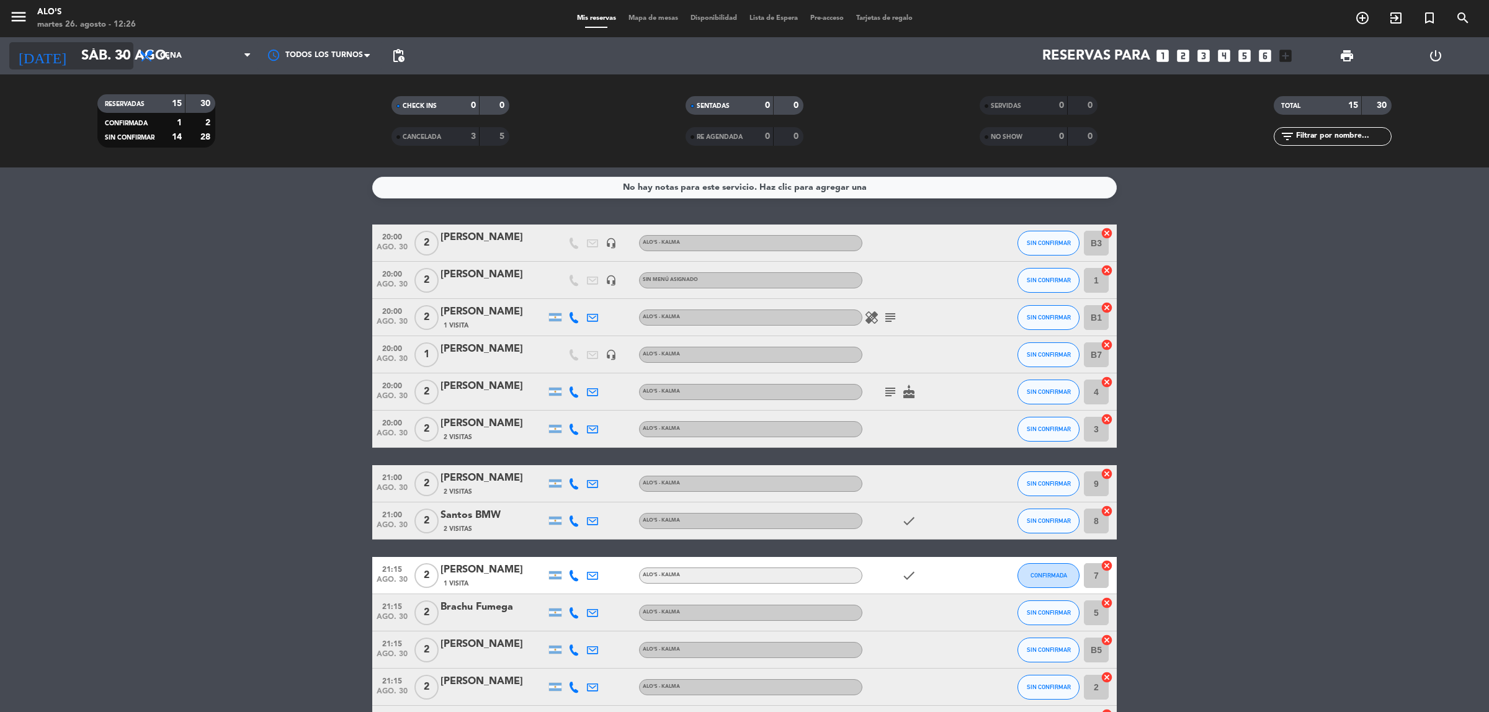
click at [107, 51] on input "sáb. 30 ago." at bounding box center [161, 56] width 173 height 28
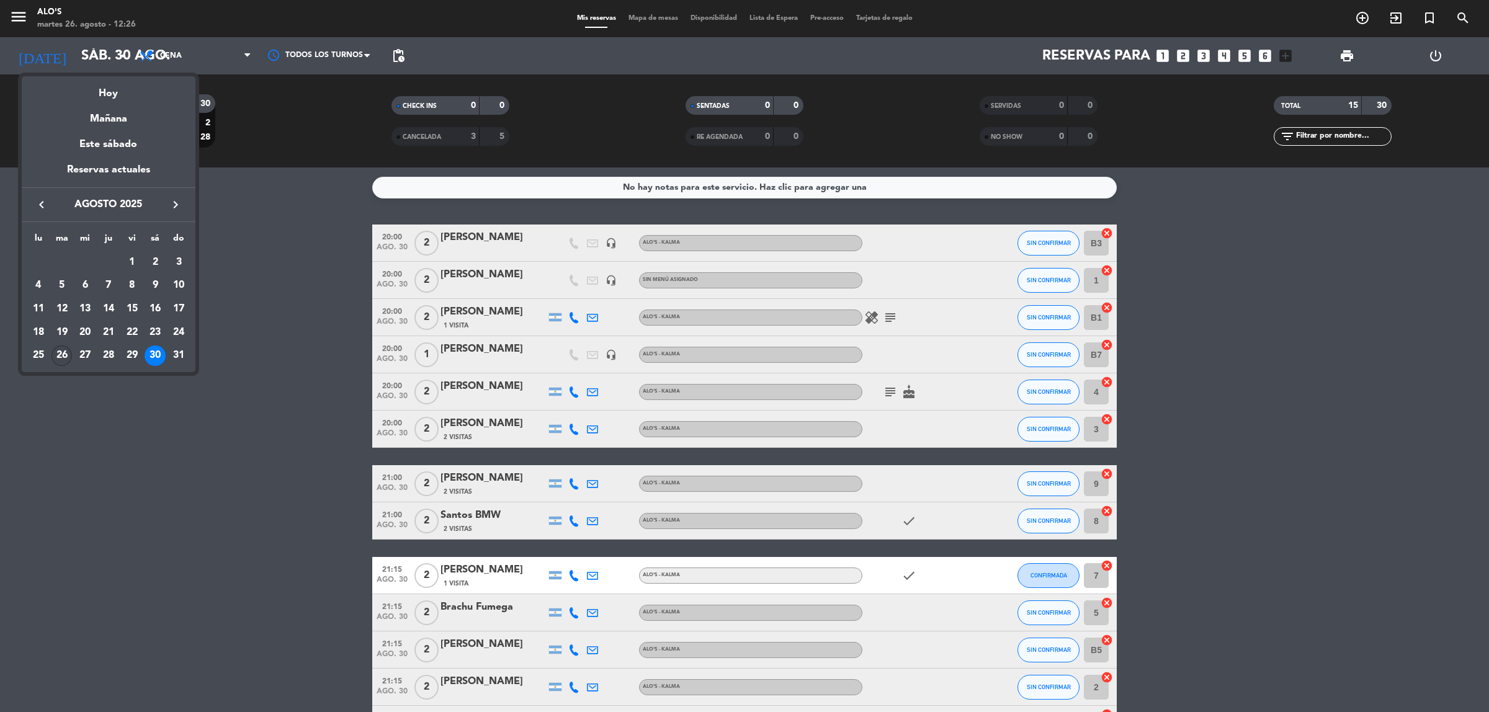
click at [63, 360] on div "26" at bounding box center [61, 356] width 21 height 21
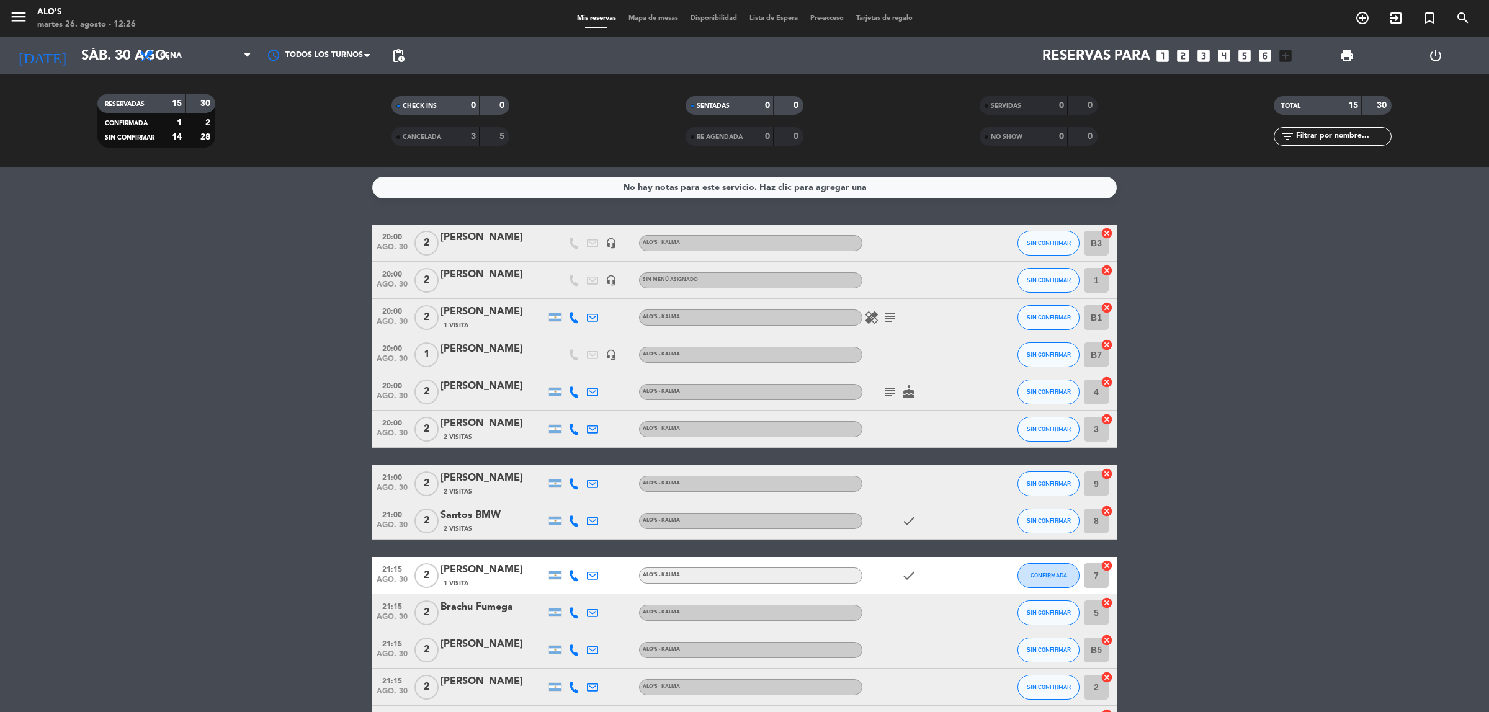
type input "[DATE] ago."
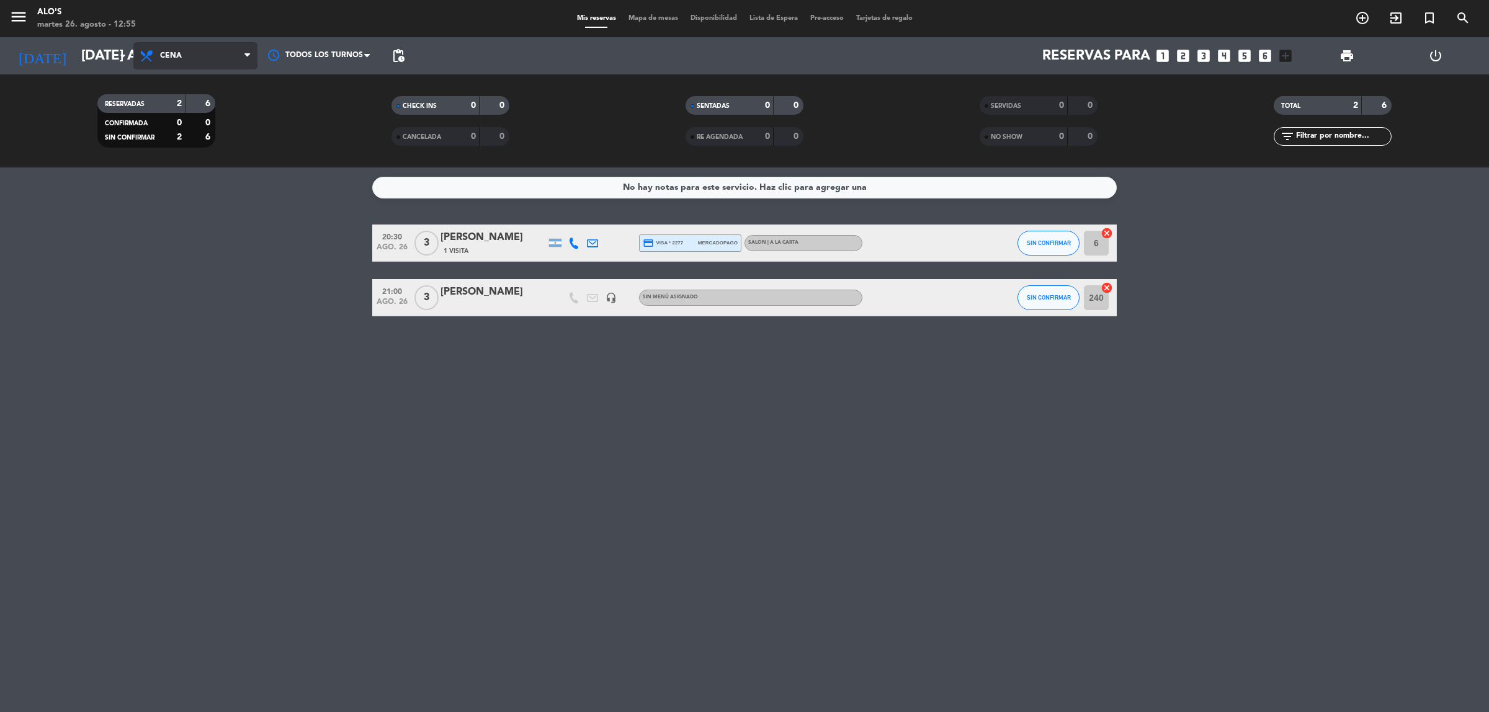
click at [174, 48] on span "Cena" at bounding box center [195, 55] width 124 height 27
click at [161, 103] on div "menu Alo's martes 26. agosto - 12:55 Mis reservas Mapa de mesas Disponibilidad …" at bounding box center [744, 83] width 1489 height 167
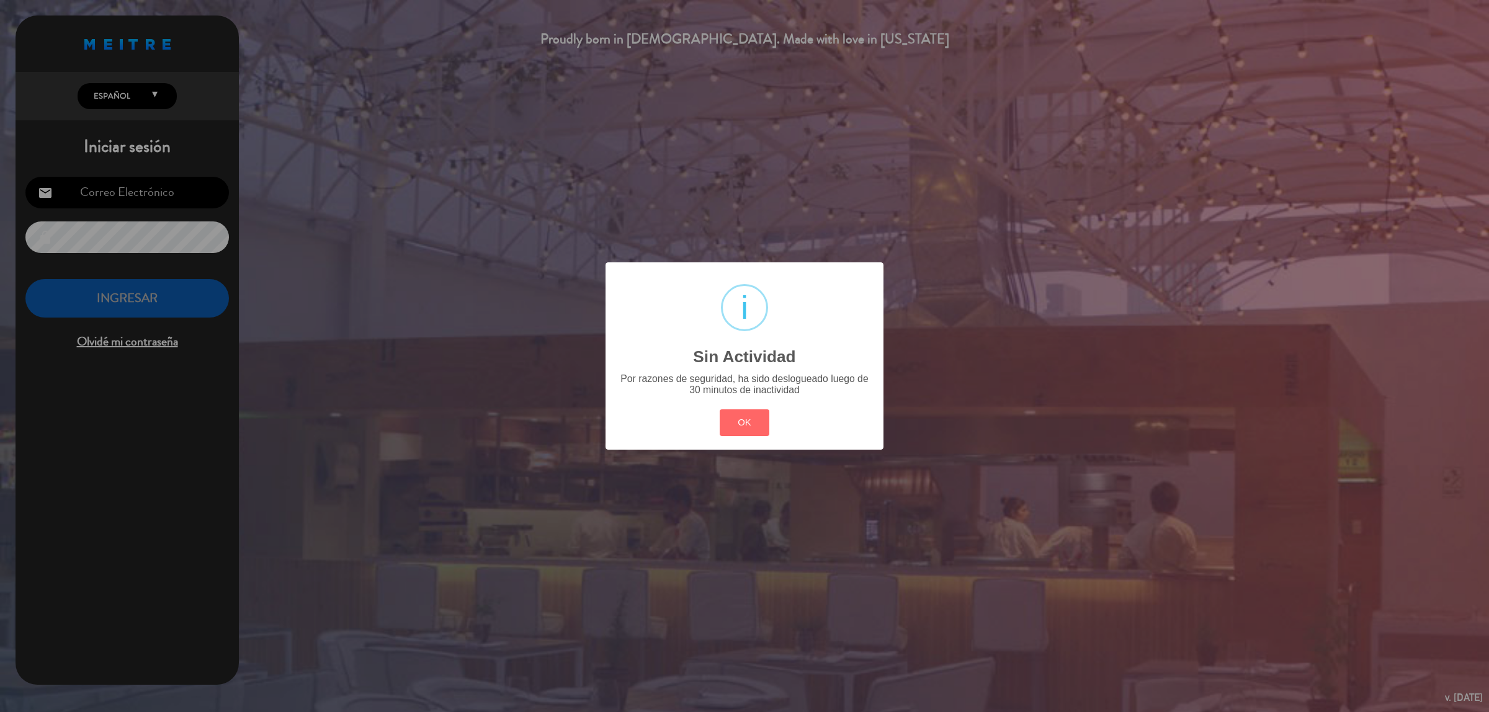
type input "[EMAIL_ADDRESS][DOMAIN_NAME]"
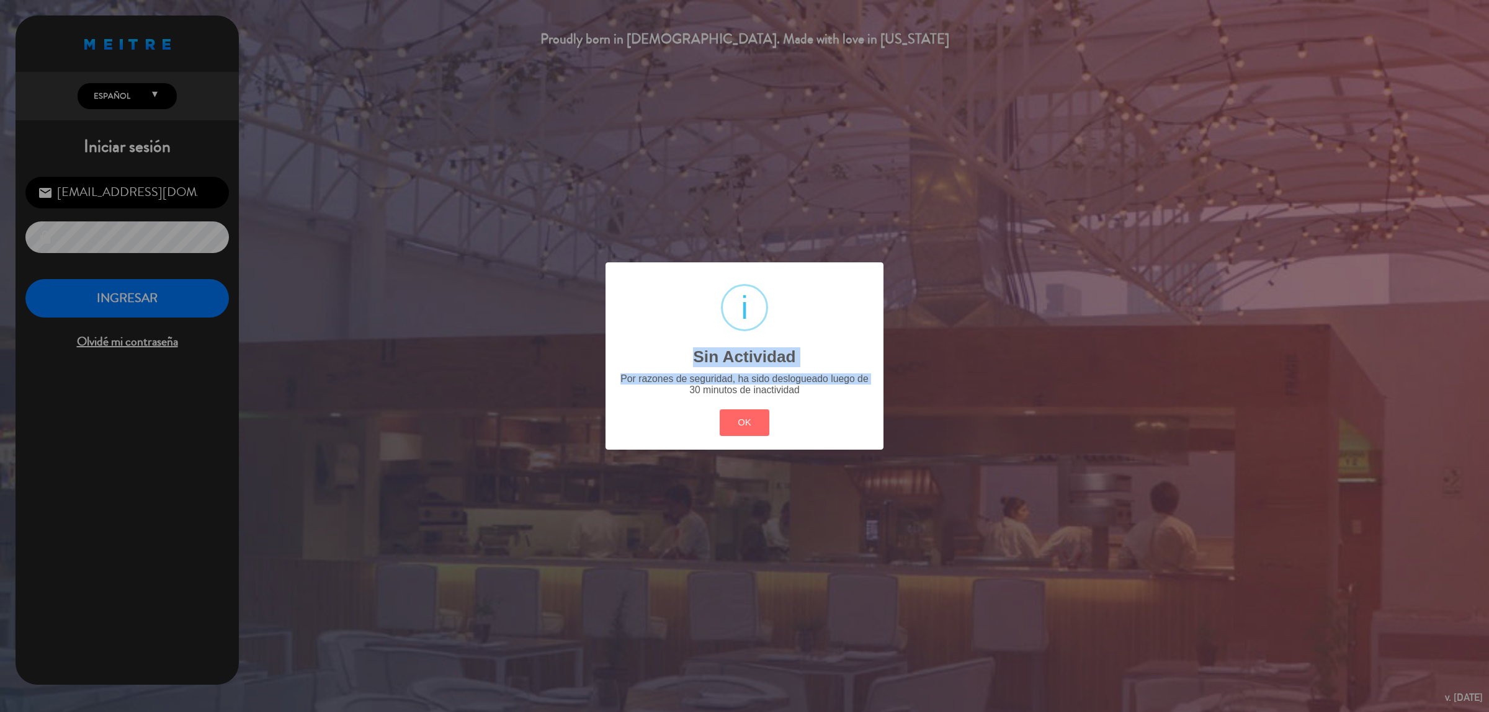
drag, startPoint x: 479, startPoint y: 600, endPoint x: 513, endPoint y: 658, distance: 67.6
click at [513, 658] on div "? ! i Sin Actividad × Por razones de seguridad, ha sido deslogueado luego de 30…" at bounding box center [744, 356] width 1489 height 712
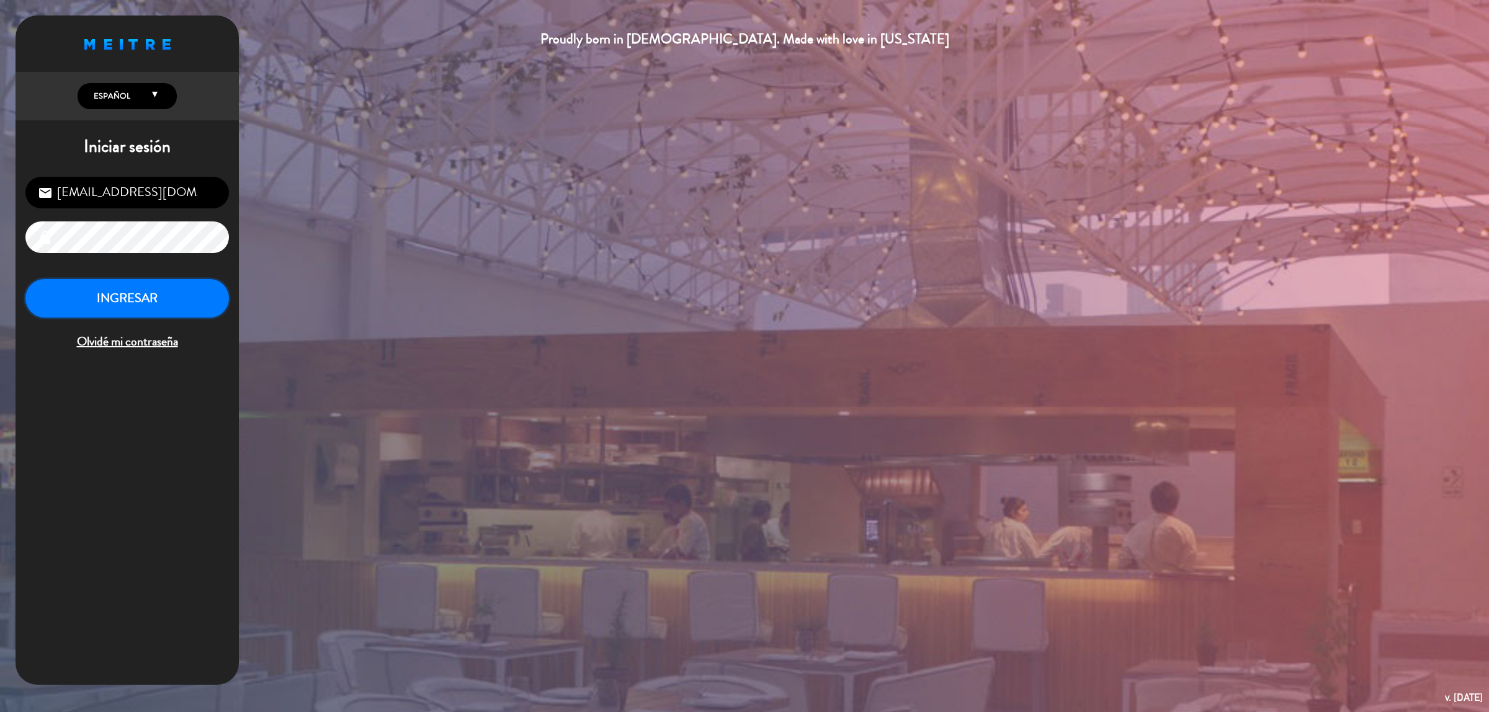
click at [99, 283] on button "INGRESAR" at bounding box center [126, 298] width 203 height 39
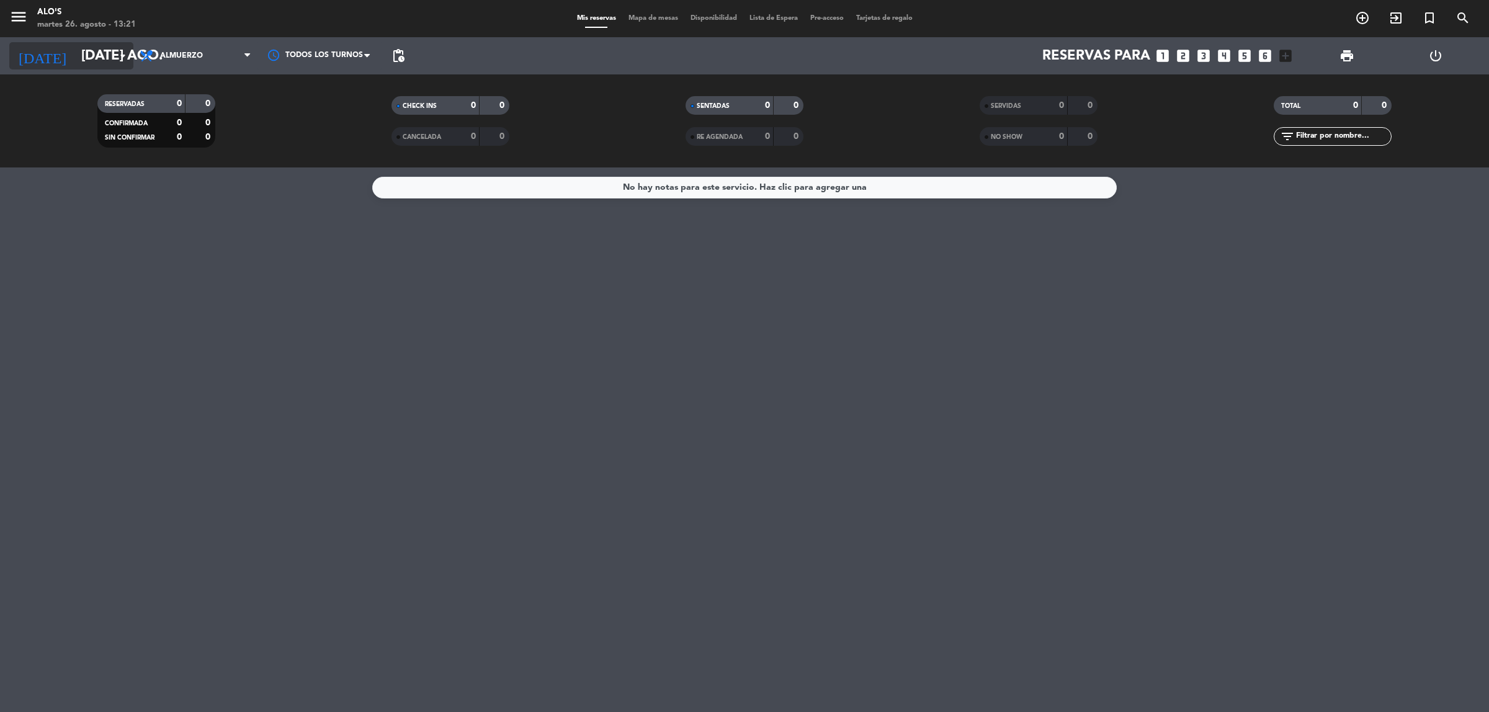
click at [88, 53] on input "[DATE] ago." at bounding box center [161, 56] width 173 height 28
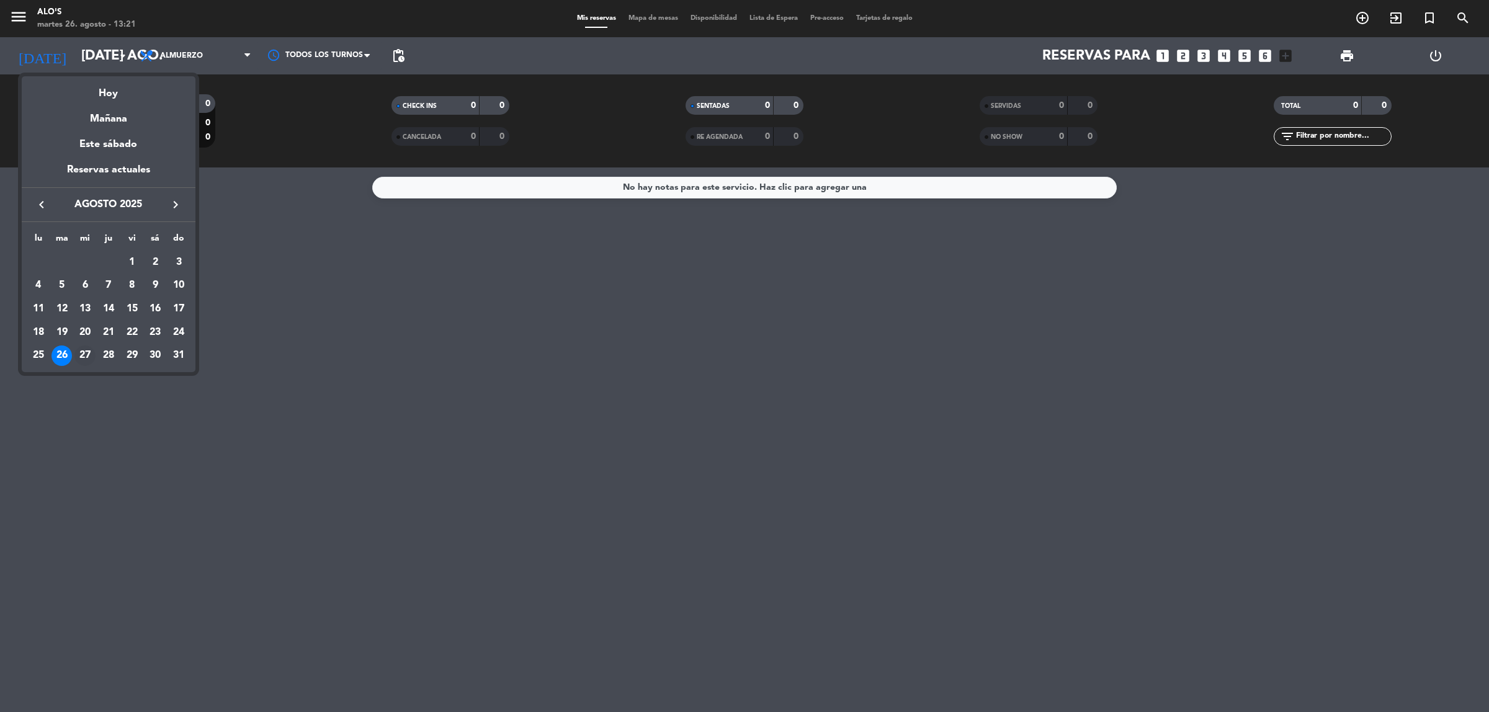
click at [82, 354] on div "27" at bounding box center [84, 356] width 21 height 21
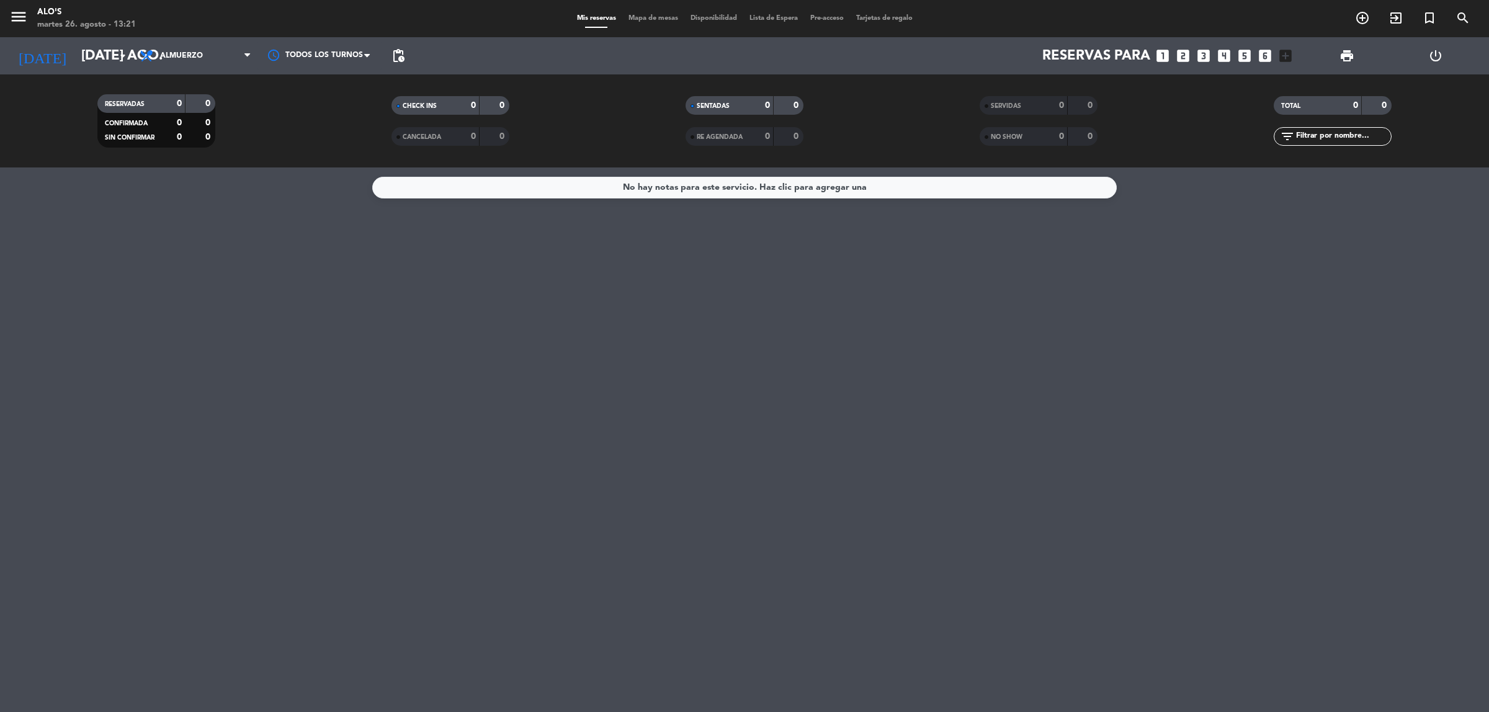
type input "mié. 27 ago."
click at [190, 53] on span "Almuerzo" at bounding box center [181, 55] width 43 height 9
click at [184, 127] on div "menu Alo's martes 26. agosto - 13:21 Mis reservas Mapa de mesas Disponibilidad …" at bounding box center [744, 83] width 1489 height 167
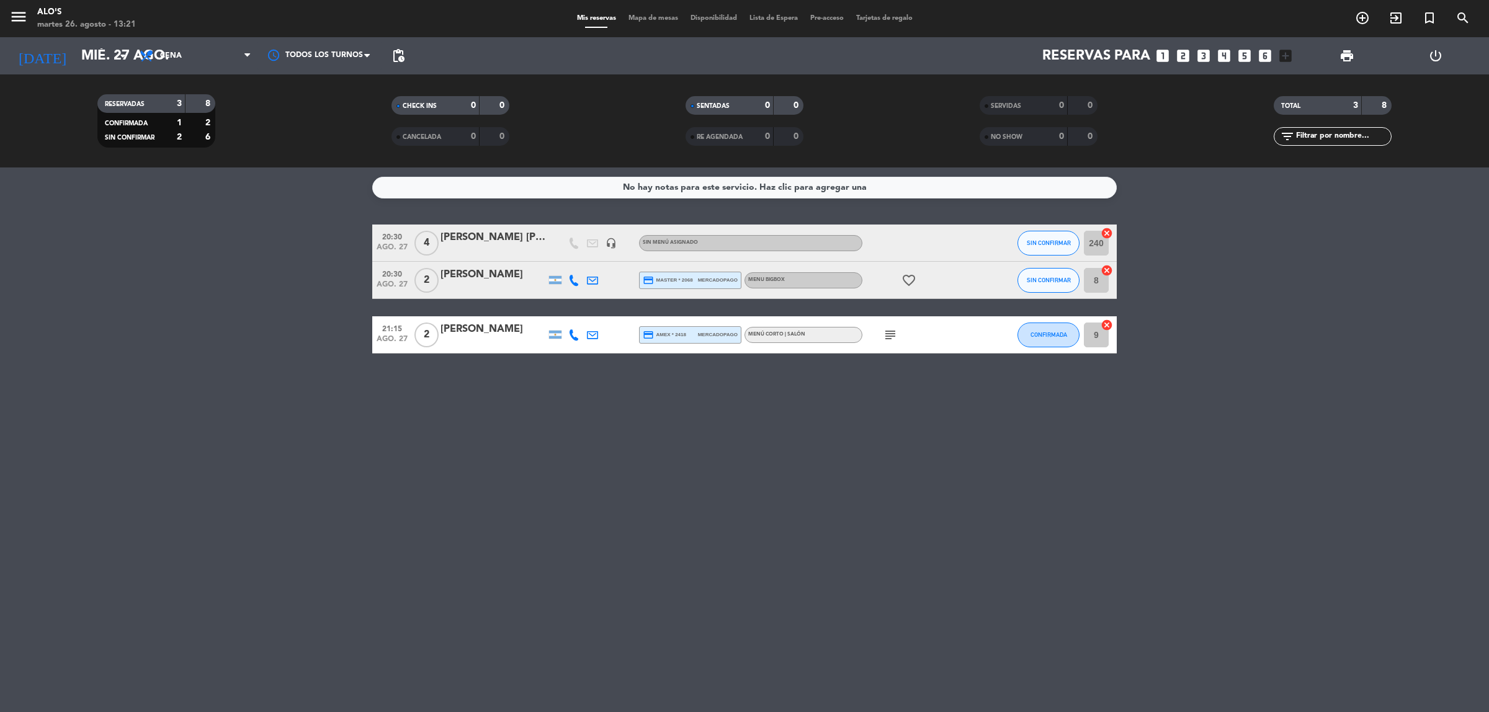
click at [654, 15] on span "Mapa de mesas" at bounding box center [653, 18] width 62 height 7
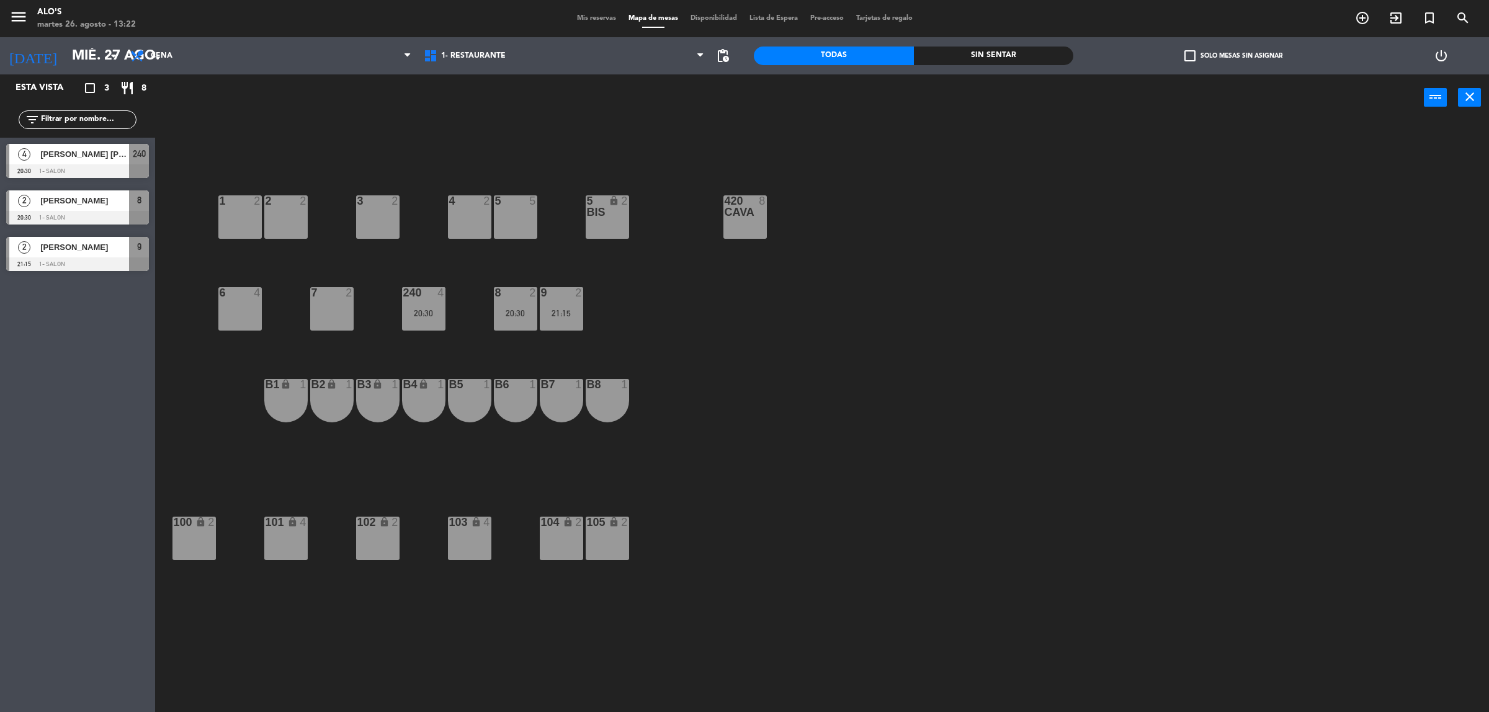
click at [392, 414] on div "B3 lock 1" at bounding box center [377, 400] width 43 height 43
click at [423, 411] on div "B4 lock 1" at bounding box center [423, 400] width 43 height 43
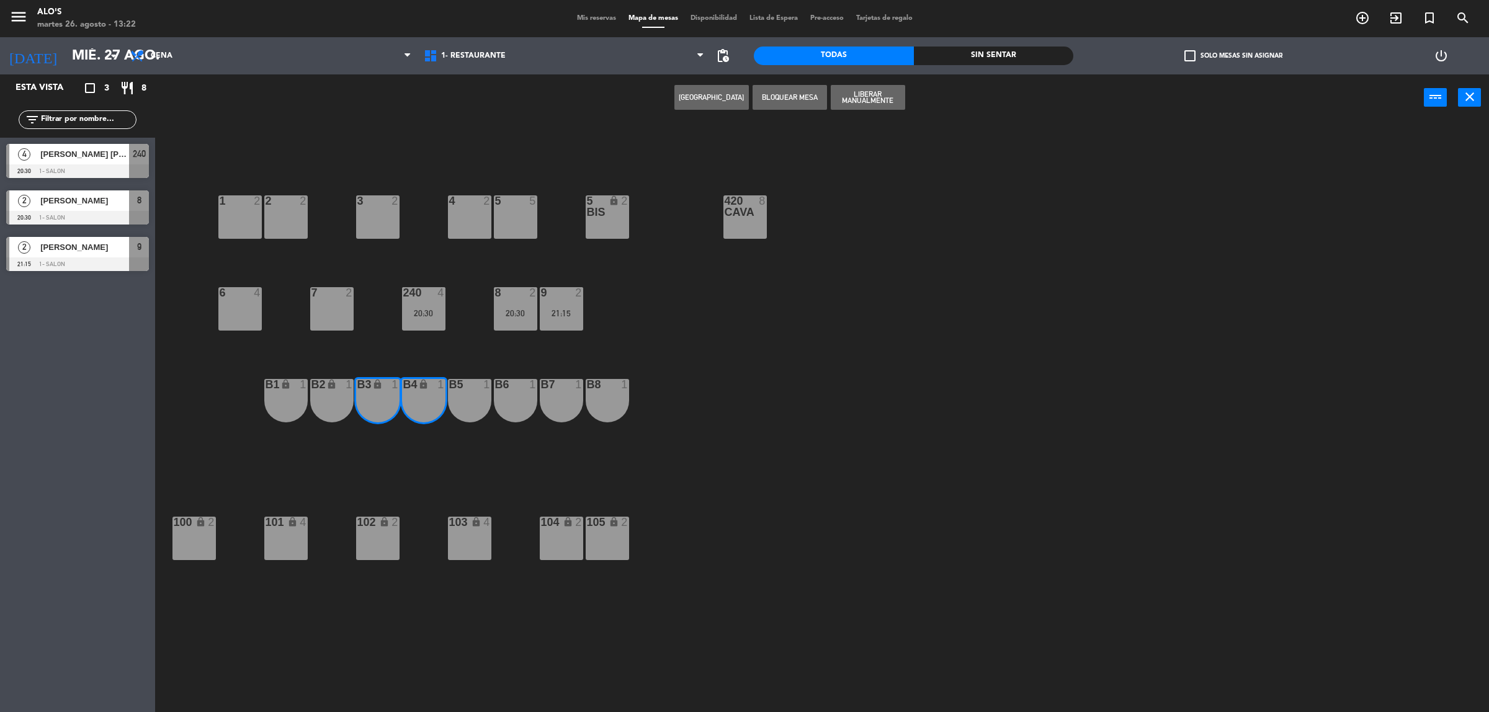
click at [459, 404] on div "B5 1" at bounding box center [469, 400] width 43 height 43
click at [766, 92] on button "[GEOGRAPHIC_DATA]" at bounding box center [750, 97] width 74 height 25
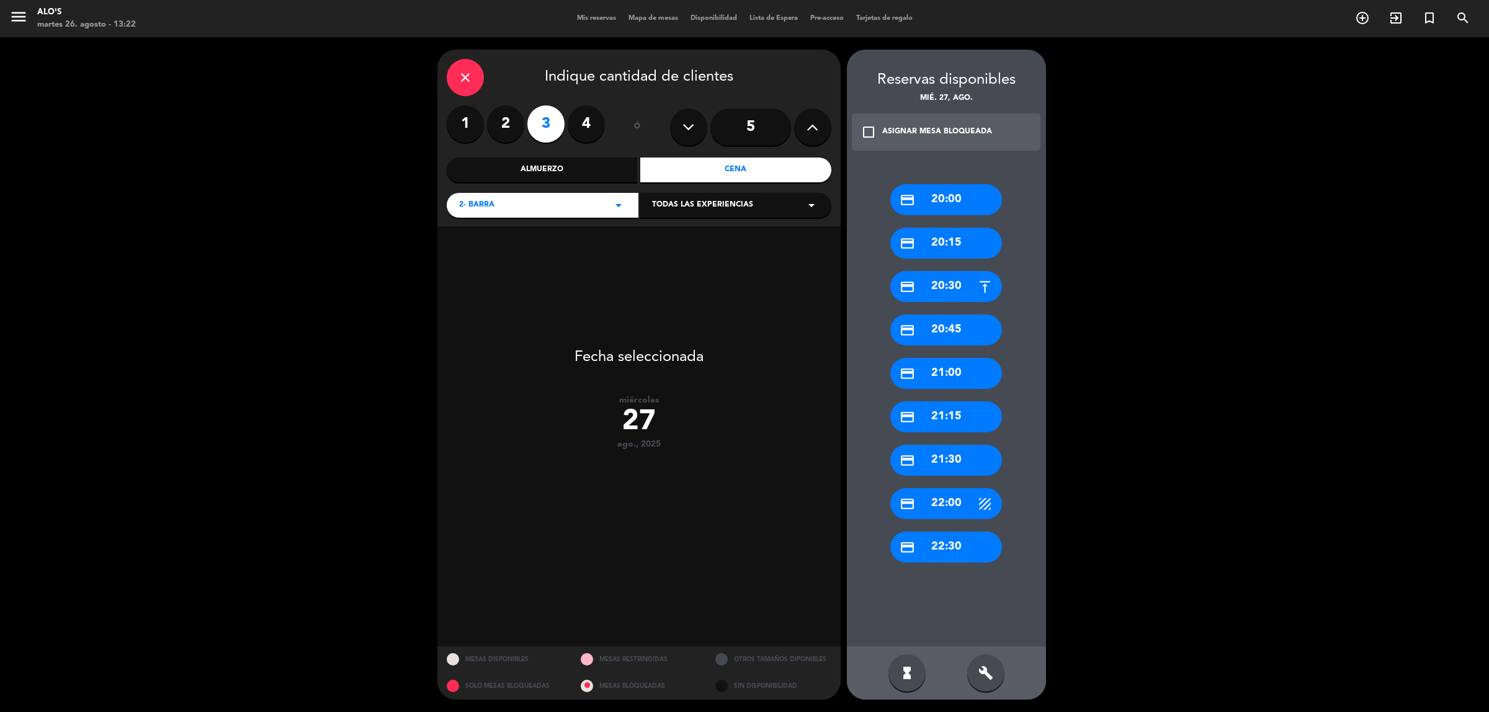
click at [953, 373] on div "credit_card 21:00" at bounding box center [946, 373] width 112 height 31
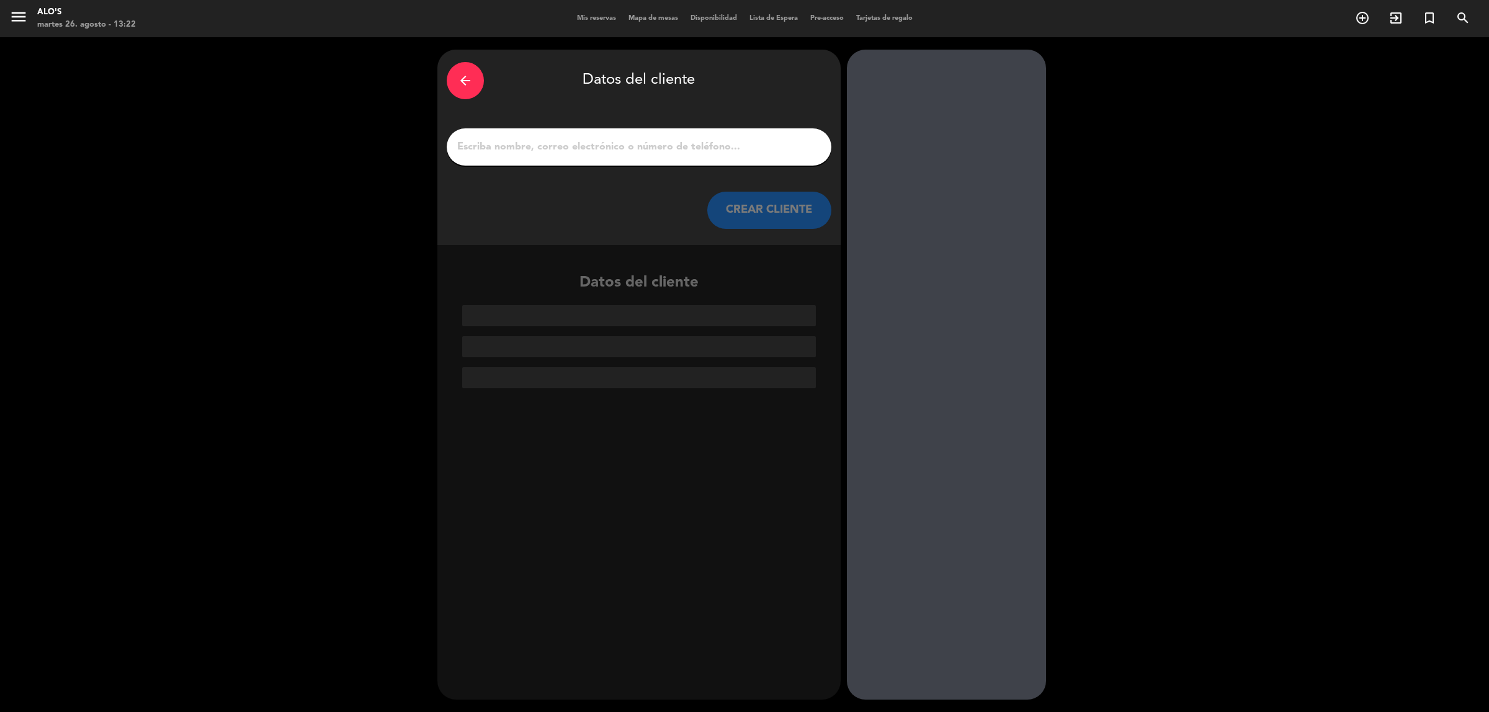
click at [476, 151] on input "1" at bounding box center [639, 146] width 366 height 17
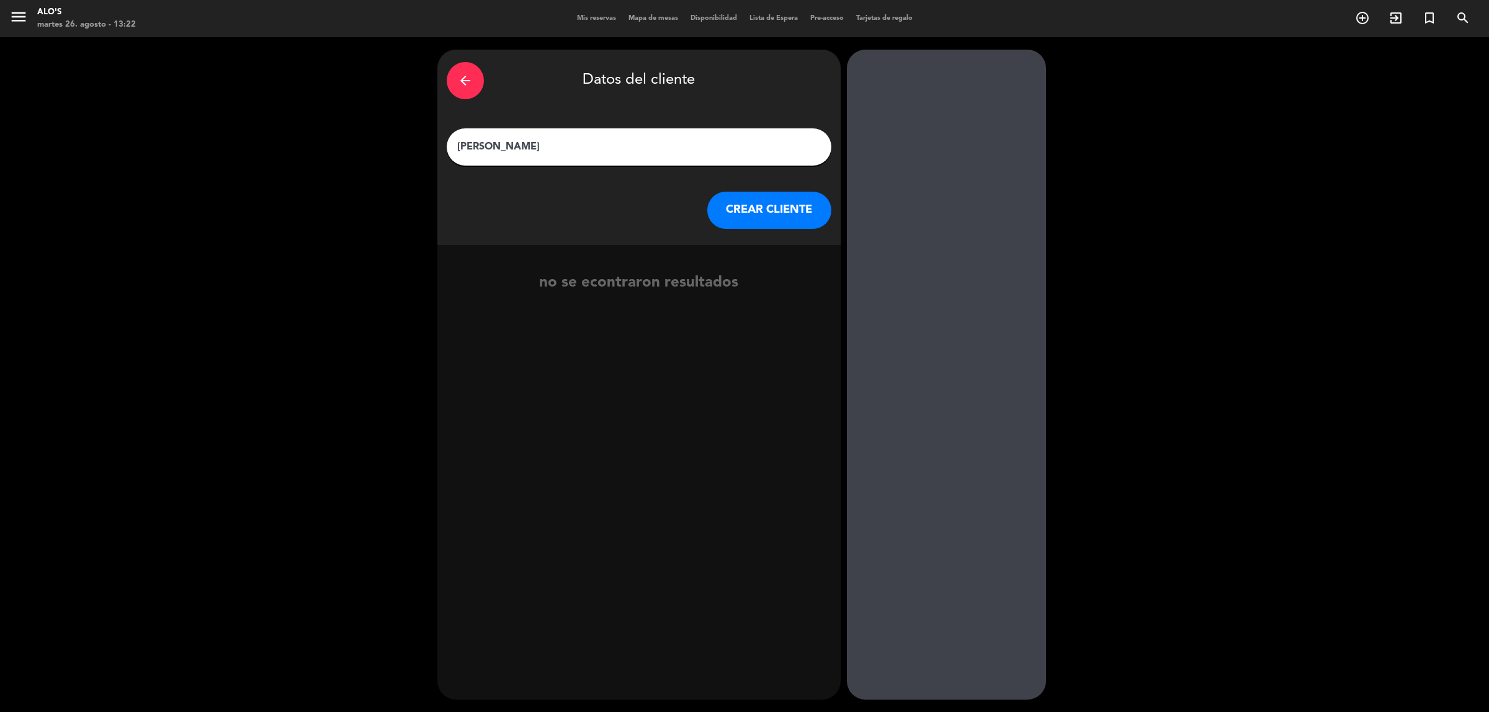
type input "[PERSON_NAME]"
click at [736, 213] on button "CREAR CLIENTE" at bounding box center [769, 210] width 124 height 37
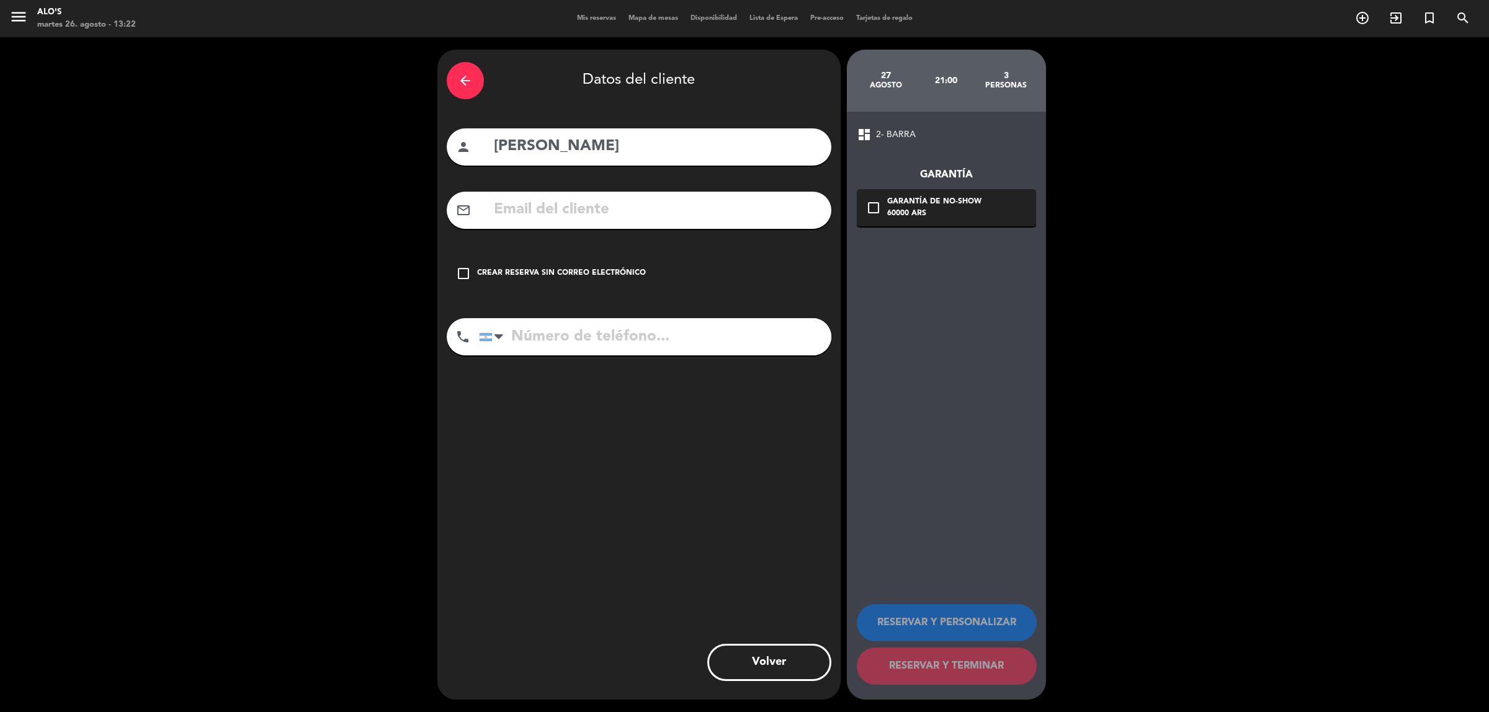
click at [483, 268] on div "Crear reserva sin correo electrónico" at bounding box center [561, 273] width 169 height 12
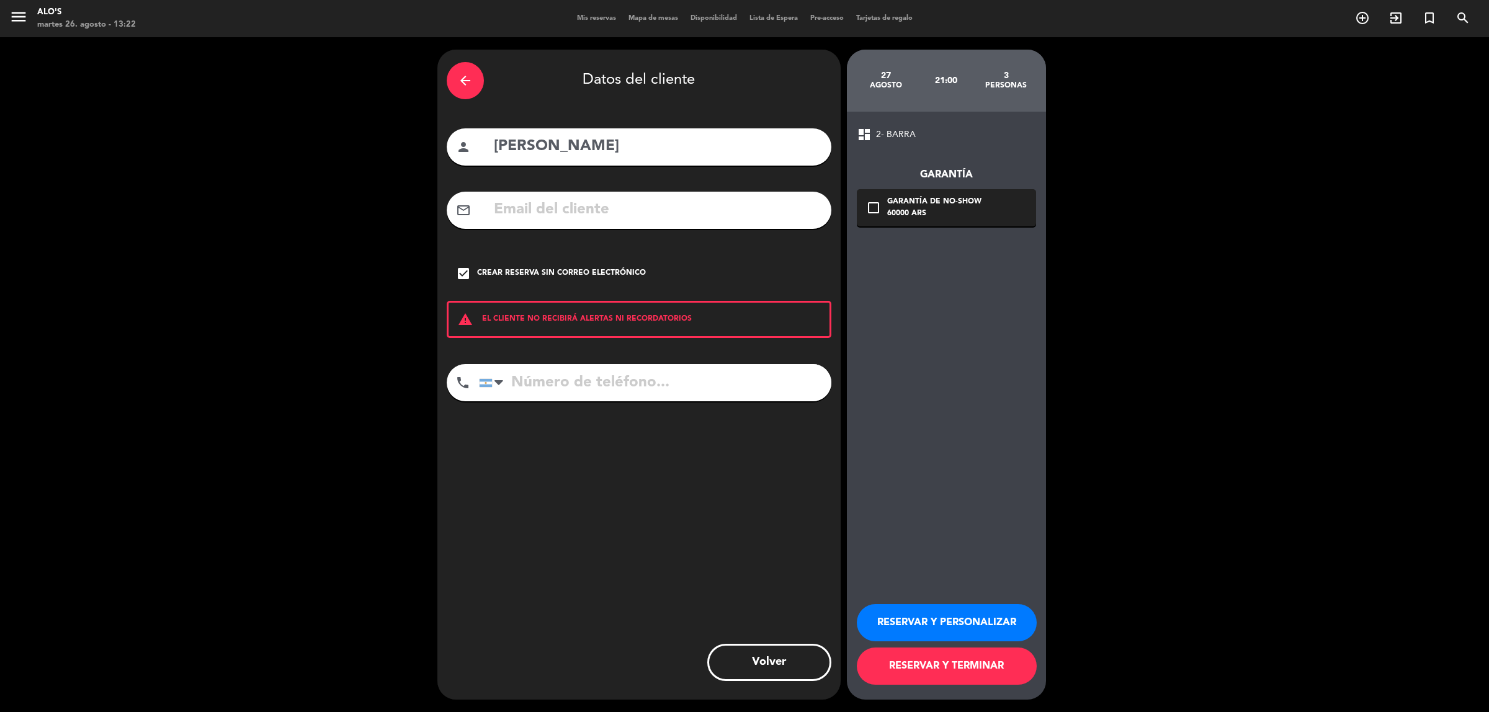
click at [946, 666] on button "RESERVAR Y TERMINAR" at bounding box center [947, 666] width 180 height 37
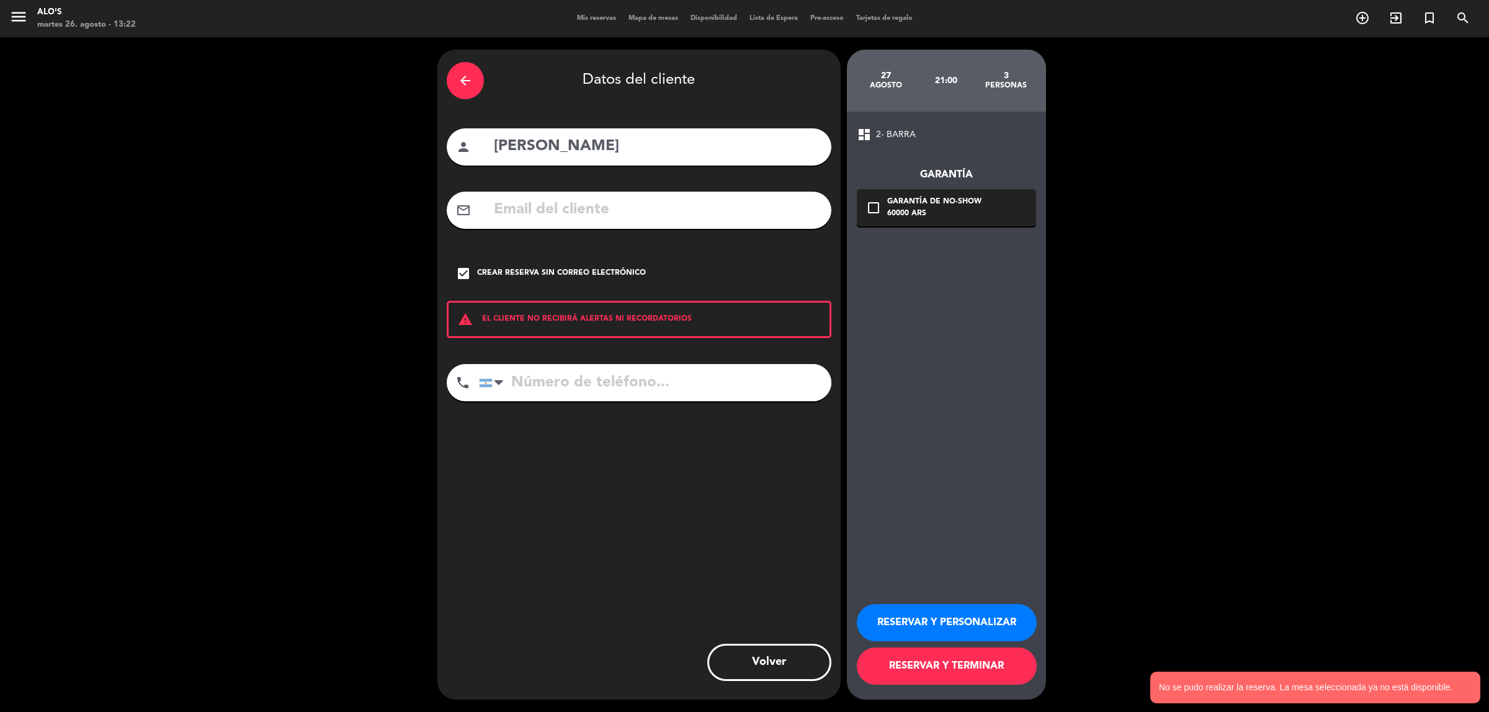
click at [946, 666] on button "RESERVAR Y TERMINAR" at bounding box center [947, 666] width 180 height 37
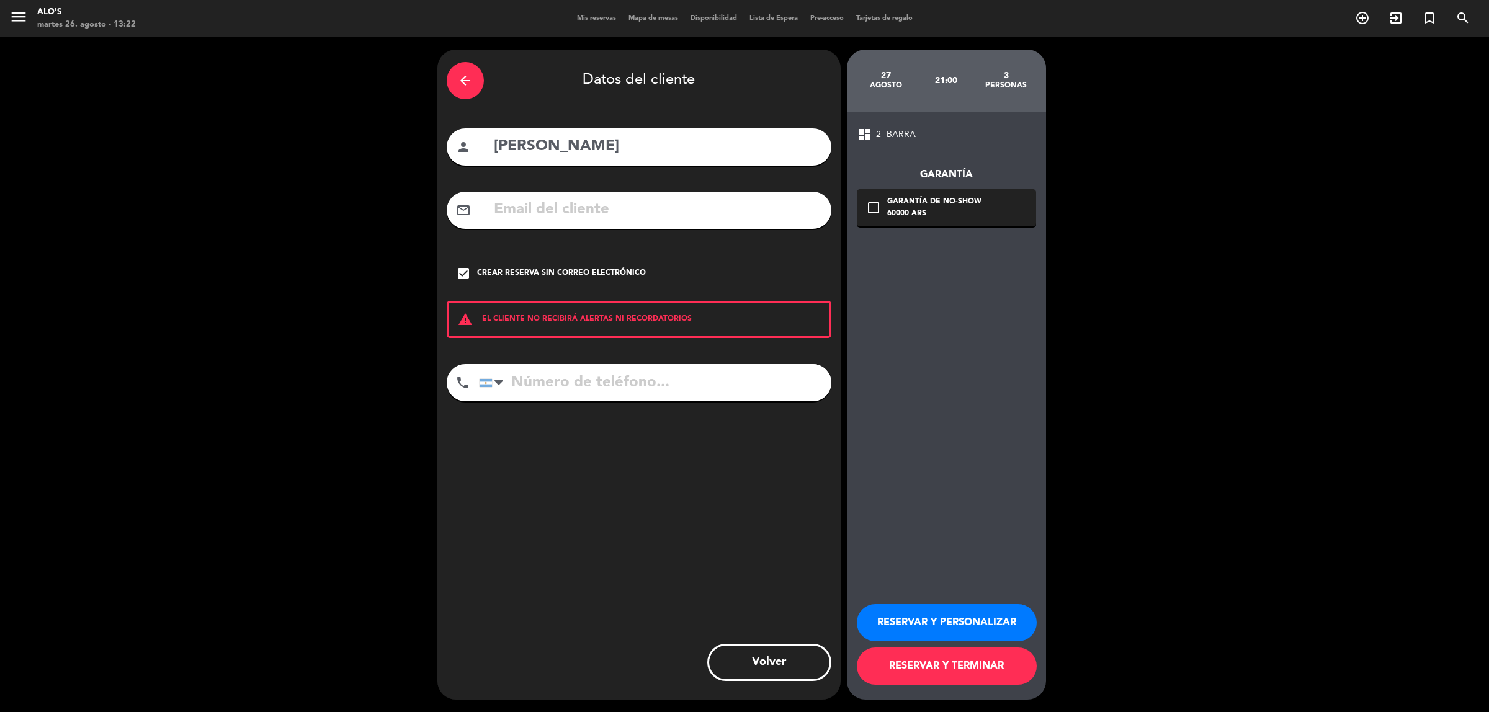
drag, startPoint x: 608, startPoint y: 150, endPoint x: 403, endPoint y: 147, distance: 204.7
click at [403, 147] on div "arrow_back Datos del cliente person Andar [PERSON_NAME] mail_outline check_box …" at bounding box center [744, 374] width 1489 height 675
click at [463, 76] on icon "arrow_back" at bounding box center [465, 80] width 15 height 15
